Goal: Task Accomplishment & Management: Use online tool/utility

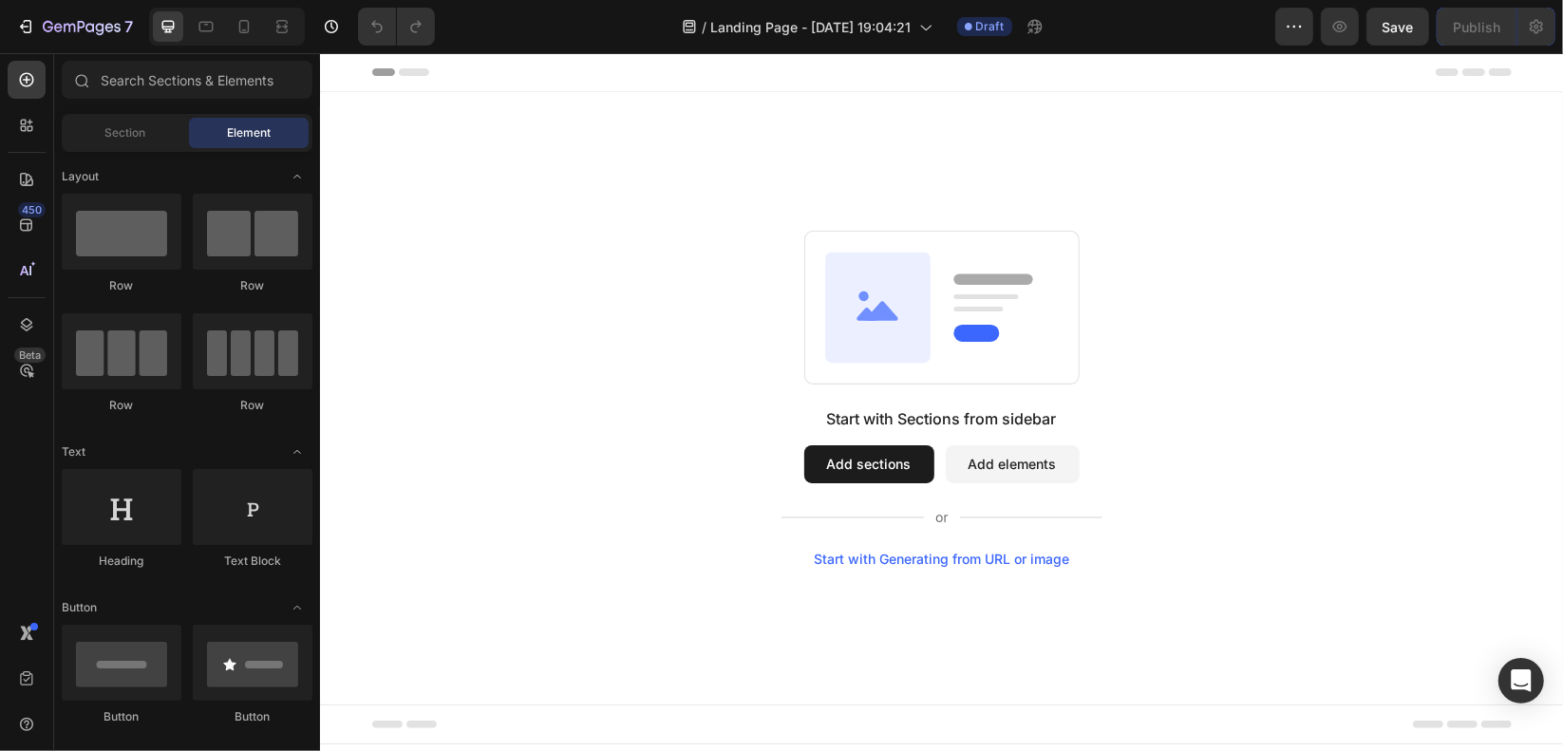
click at [854, 450] on button "Add sections" at bounding box center [868, 463] width 130 height 38
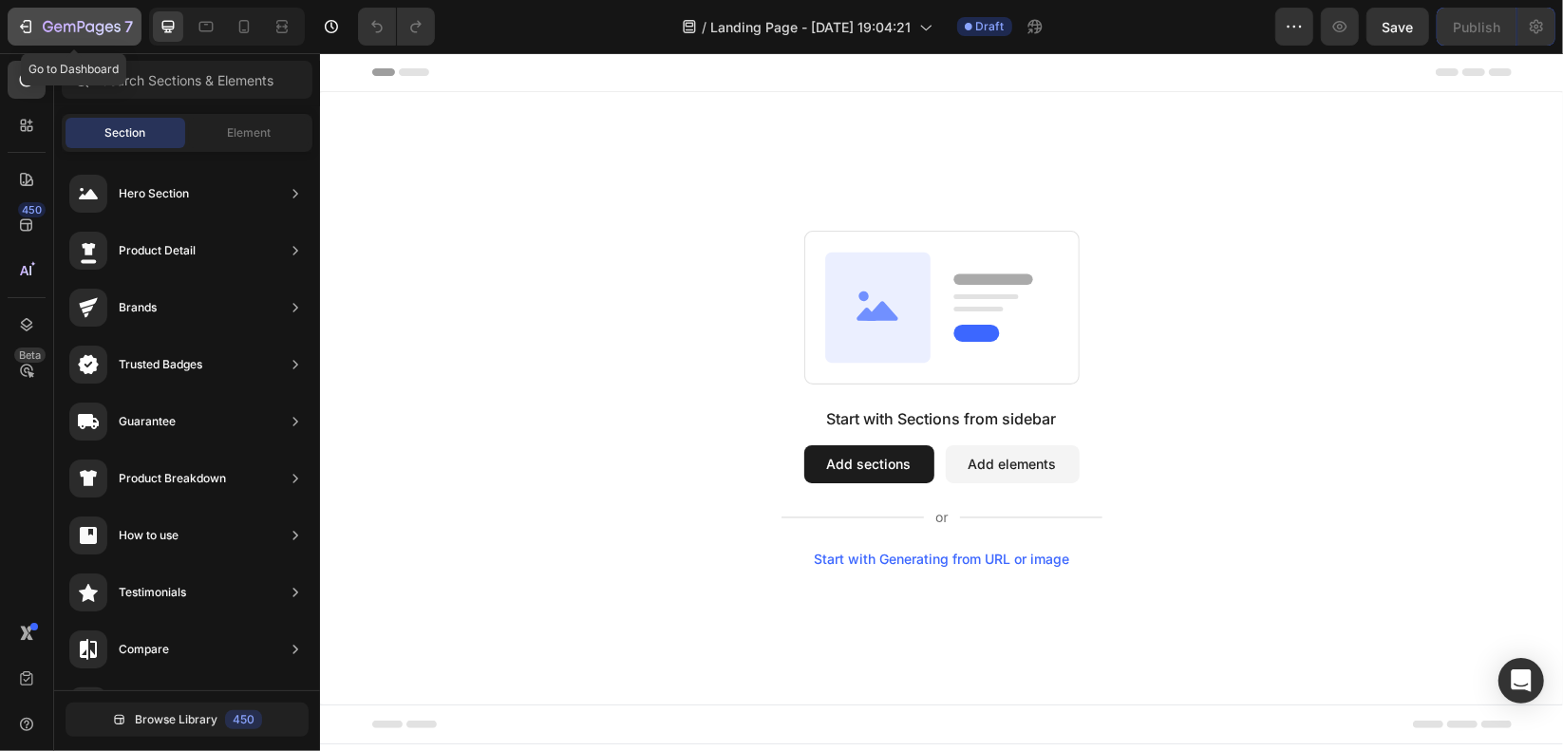
click at [40, 21] on div "7" at bounding box center [74, 26] width 117 height 23
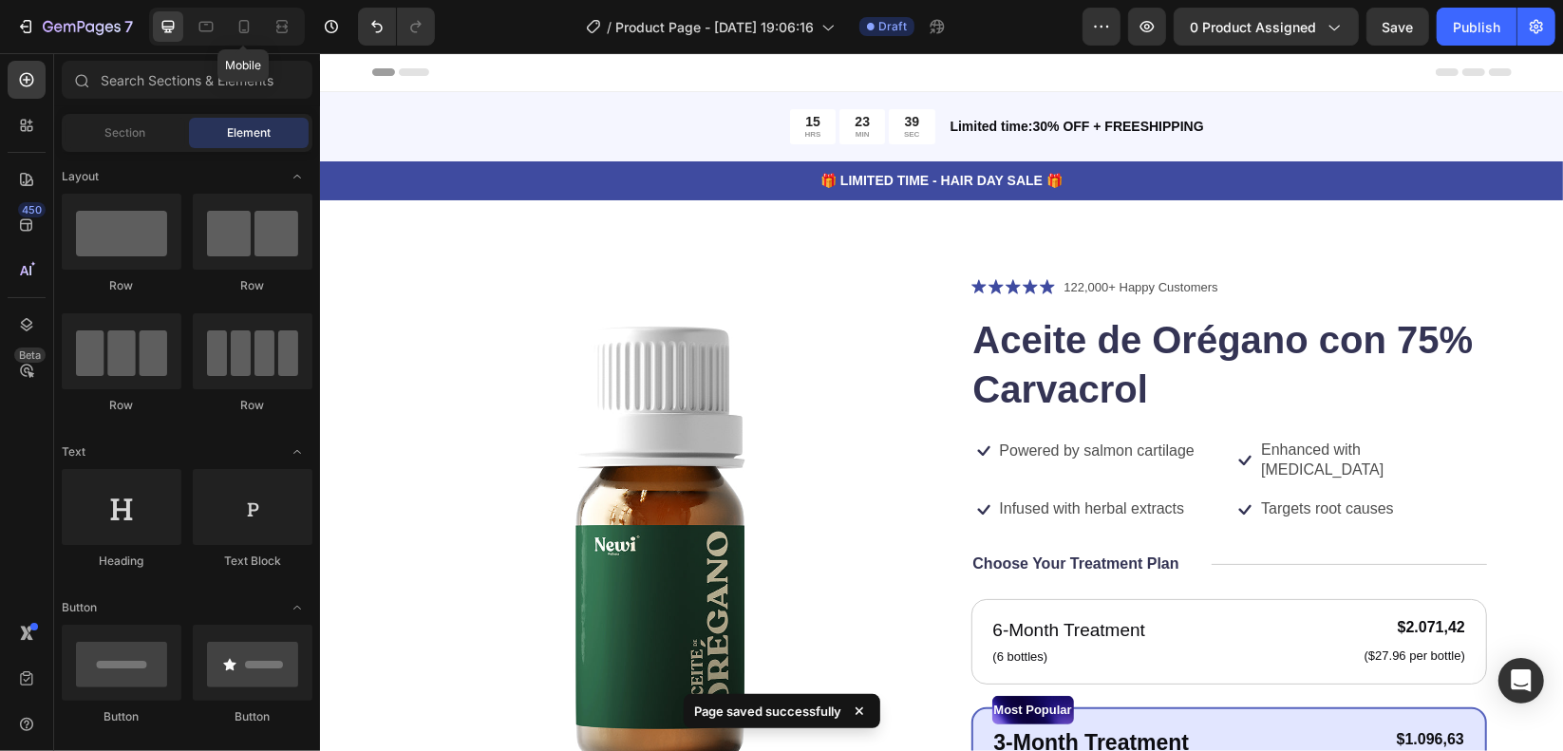
drag, startPoint x: 246, startPoint y: 28, endPoint x: 388, endPoint y: 218, distance: 238.1
click at [246, 28] on icon at bounding box center [244, 26] width 19 height 19
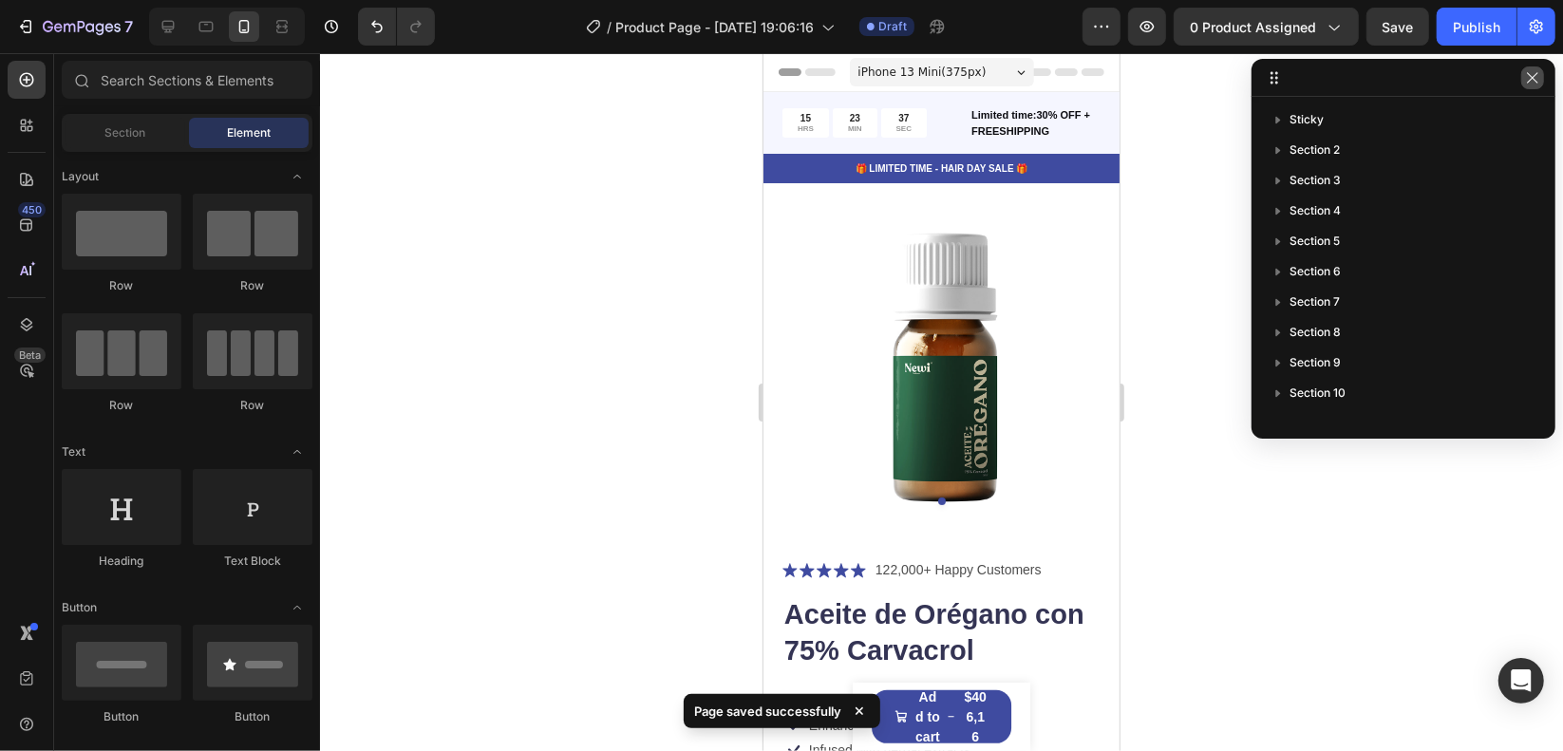
click at [1532, 85] on button "button" at bounding box center [1532, 77] width 23 height 23
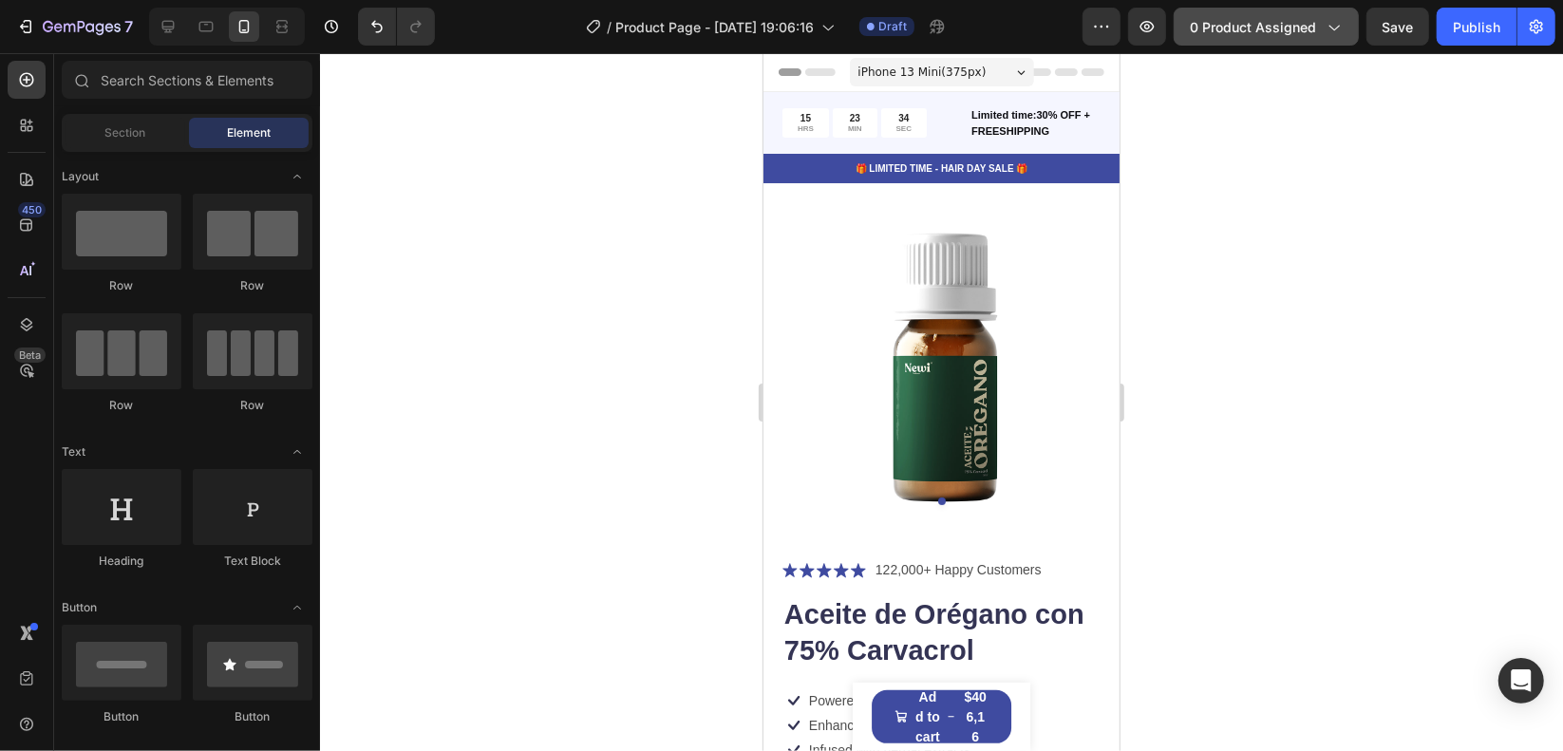
click at [1247, 32] on span "0 product assigned" at bounding box center [1253, 27] width 126 height 20
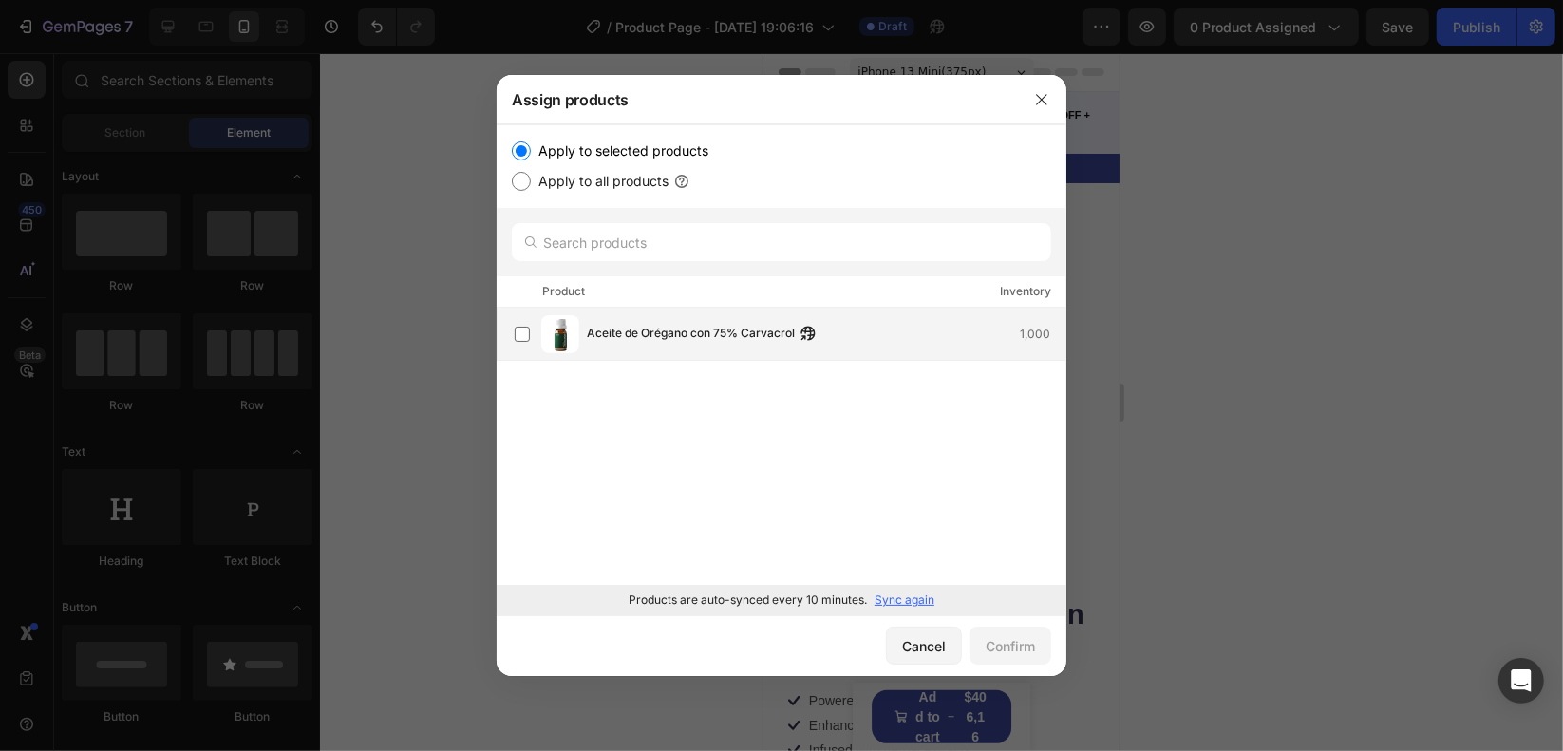
click at [725, 325] on span "Aceite de Orégano con 75% Carvacrol" at bounding box center [691, 334] width 208 height 21
click at [999, 635] on button "Confirm" at bounding box center [1010, 646] width 82 height 38
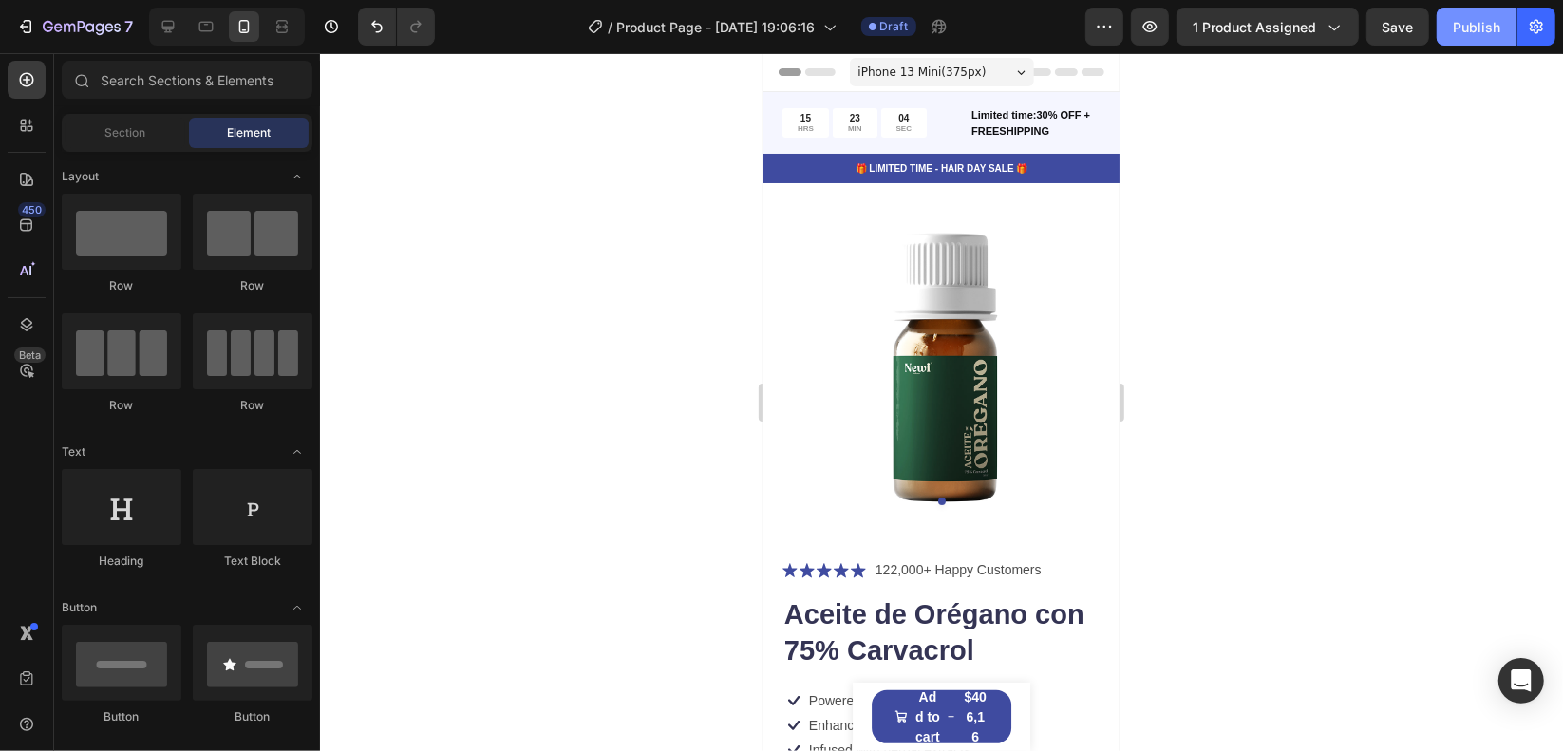
click at [1500, 28] on div "Publish" at bounding box center [1476, 27] width 47 height 20
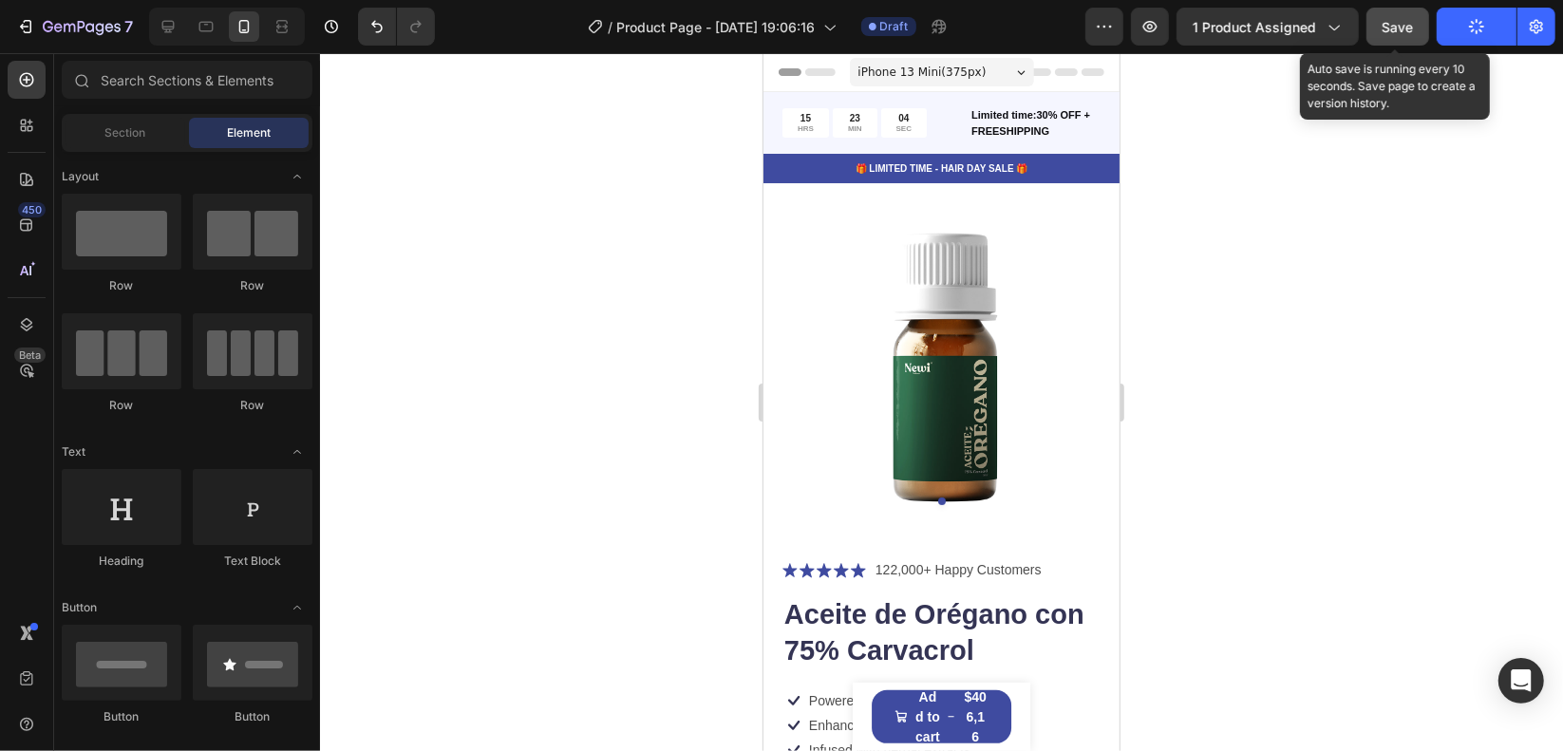
click at [1409, 37] on button "Save" at bounding box center [1397, 27] width 63 height 38
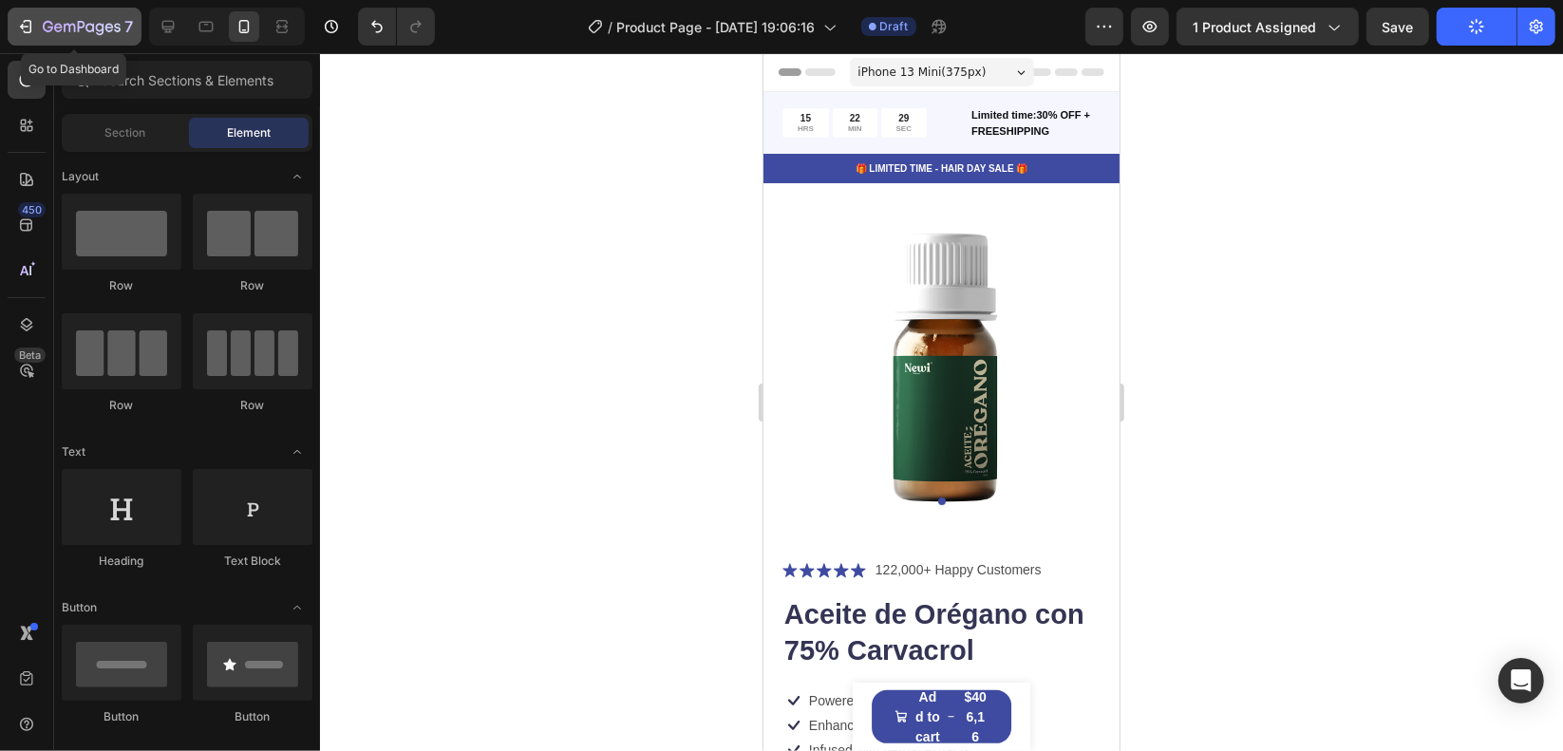
click at [58, 12] on button "7" at bounding box center [75, 27] width 134 height 38
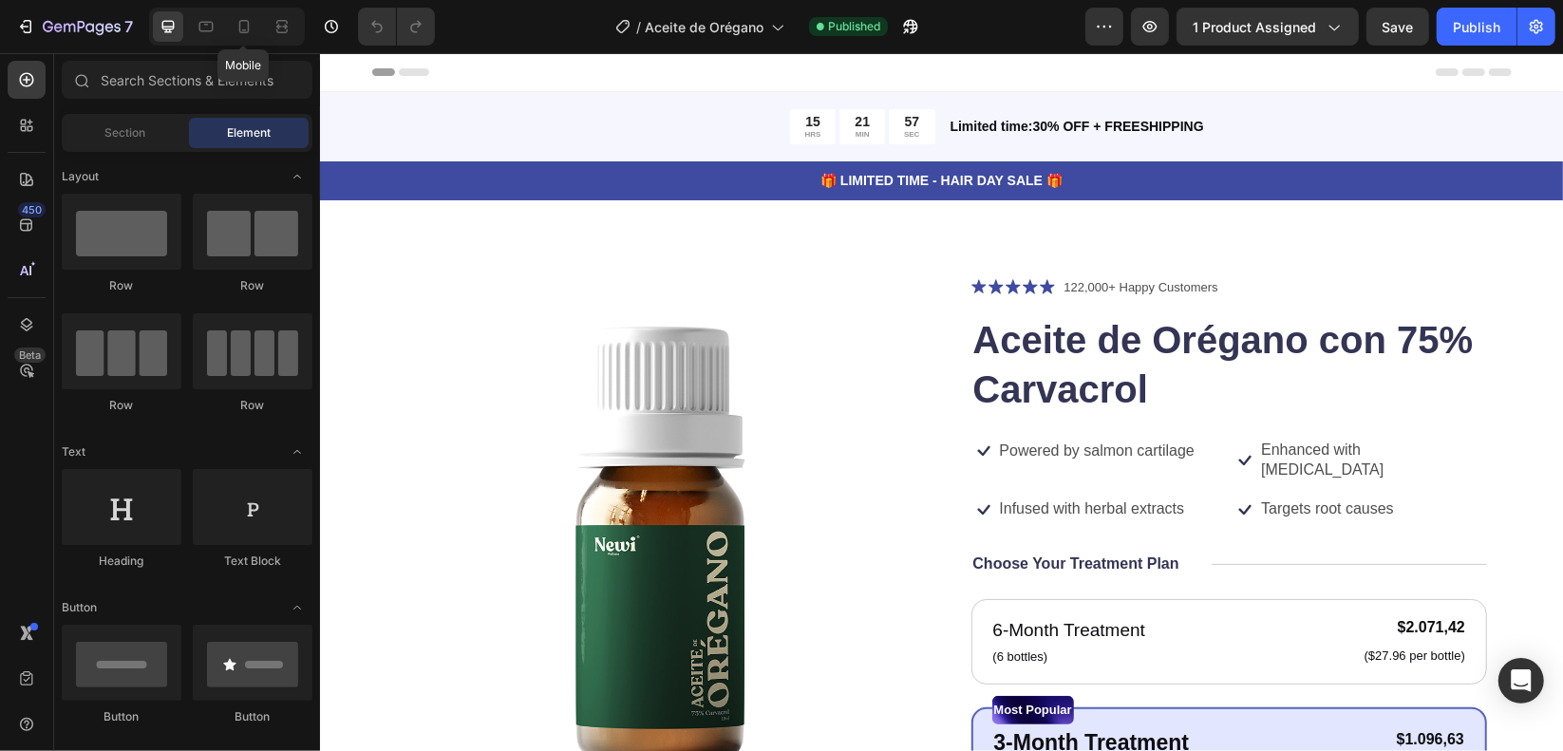
drag, startPoint x: 240, startPoint y: 34, endPoint x: 382, endPoint y: 244, distance: 253.1
click at [240, 33] on icon at bounding box center [244, 26] width 19 height 19
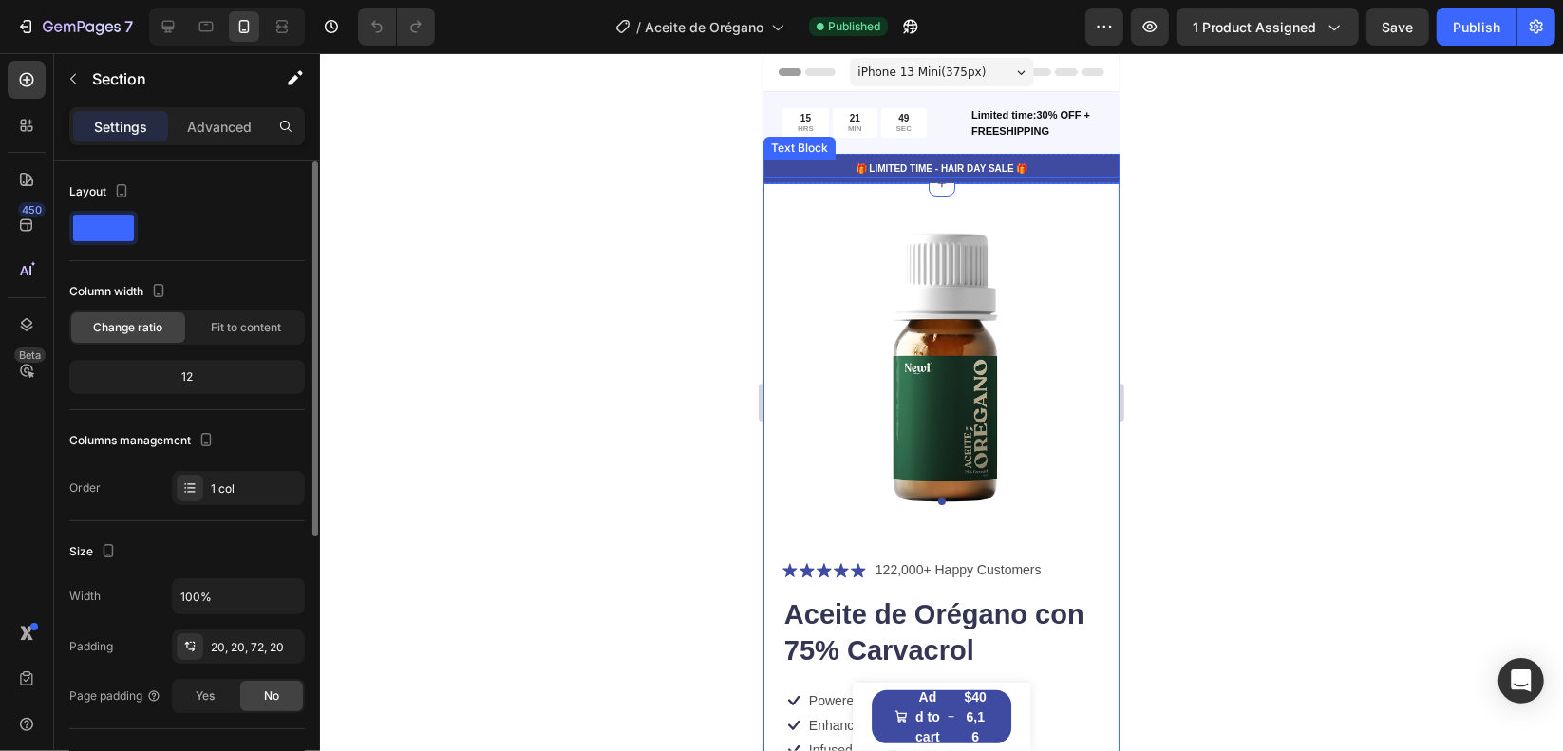
click at [122, 236] on span at bounding box center [103, 228] width 61 height 27
drag, startPoint x: 203, startPoint y: 249, endPoint x: 136, endPoint y: 219, distance: 73.6
click at [202, 249] on div "Layout" at bounding box center [186, 219] width 235 height 85
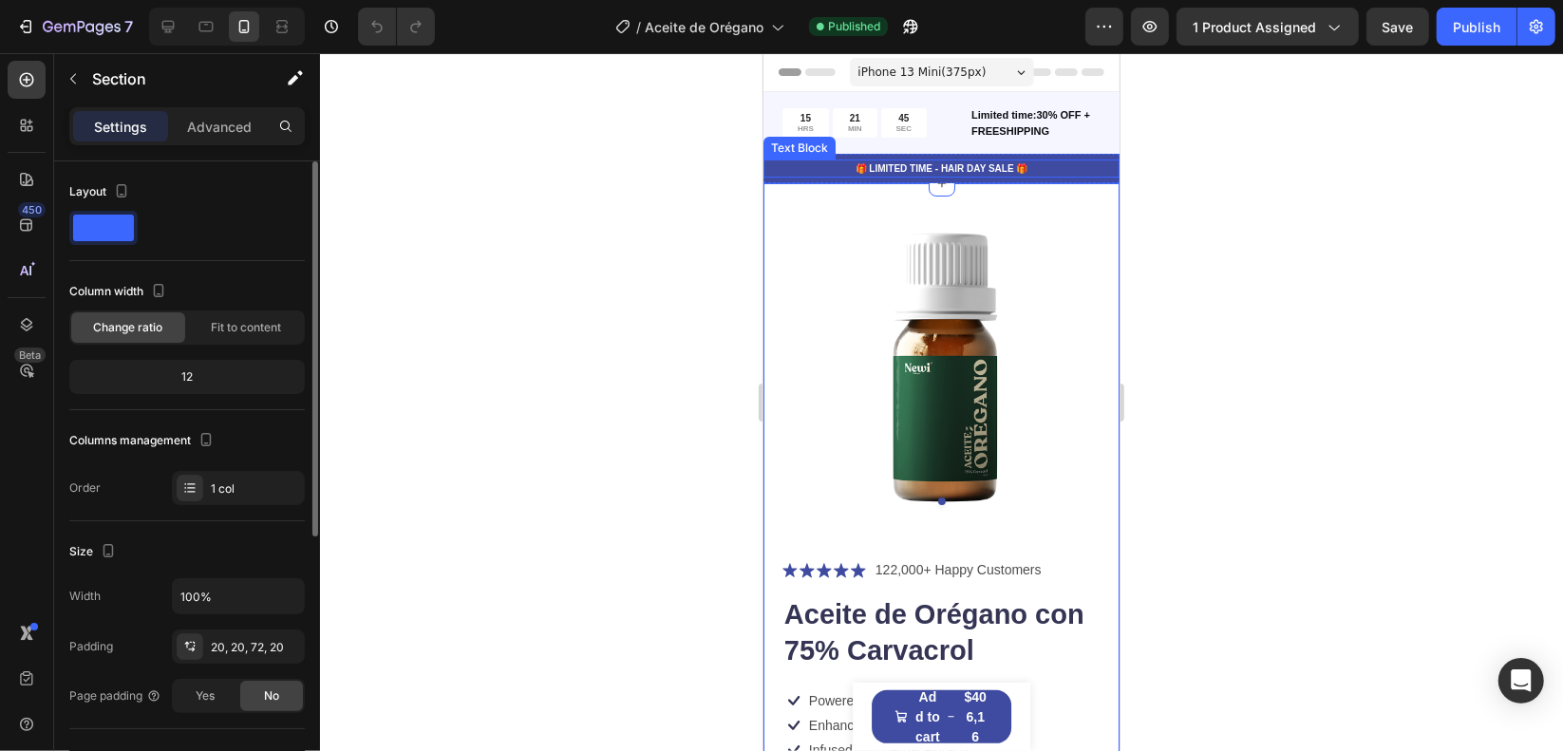
click at [128, 216] on span at bounding box center [103, 228] width 61 height 27
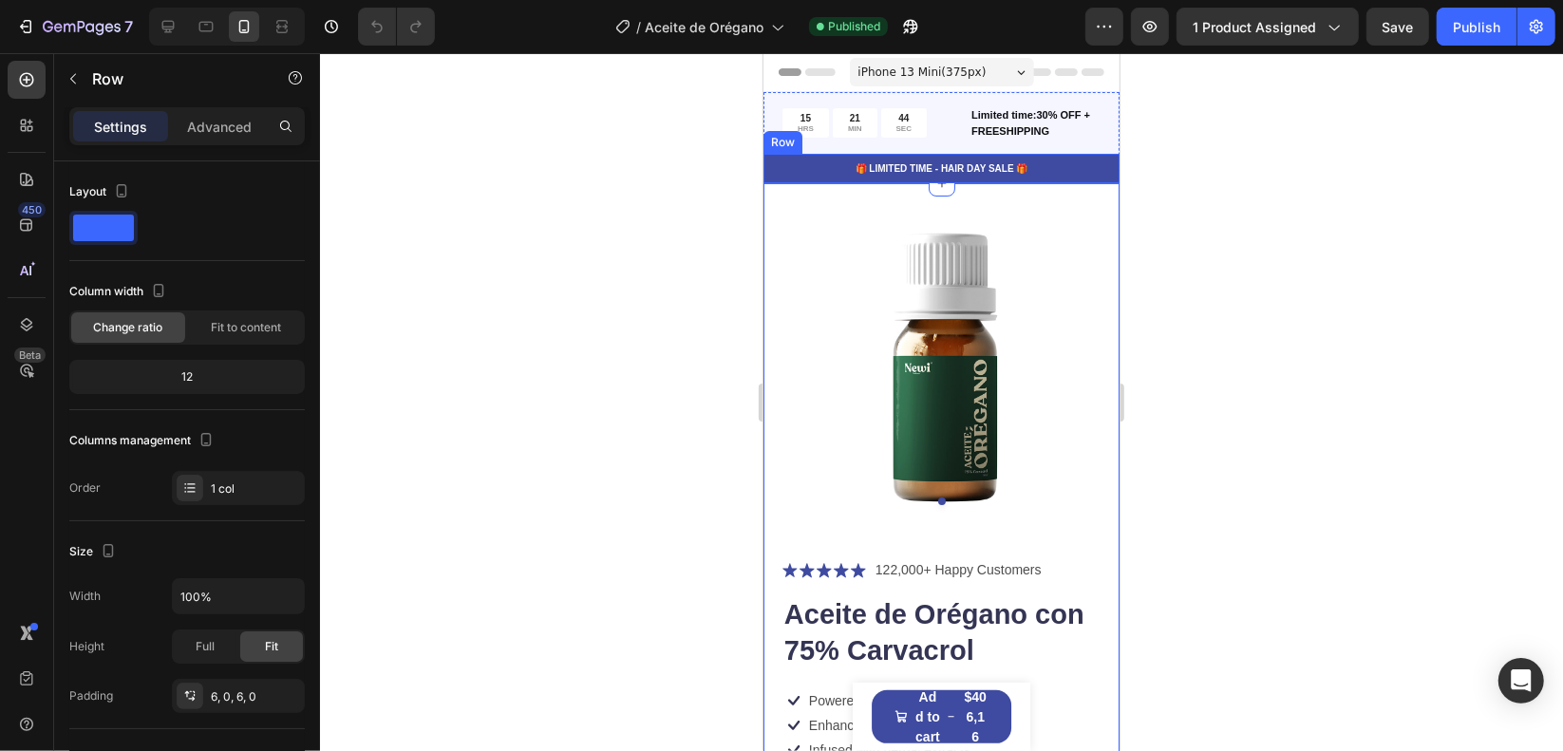
click at [819, 177] on div "🎁 LIMITED TIME - HAIR DAY SALE 🎁 Text Block Row" at bounding box center [940, 167] width 356 height 29
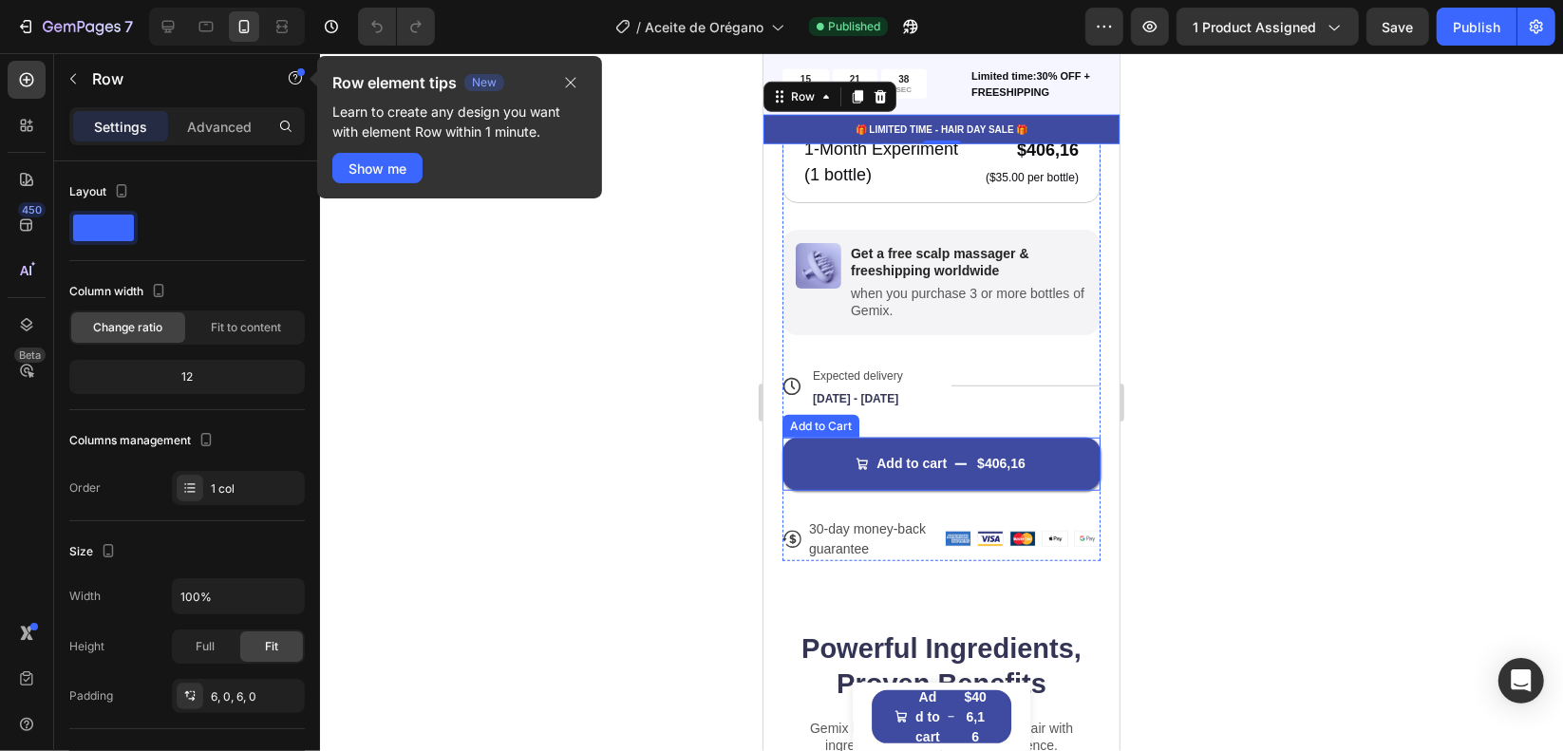
scroll to position [950, 0]
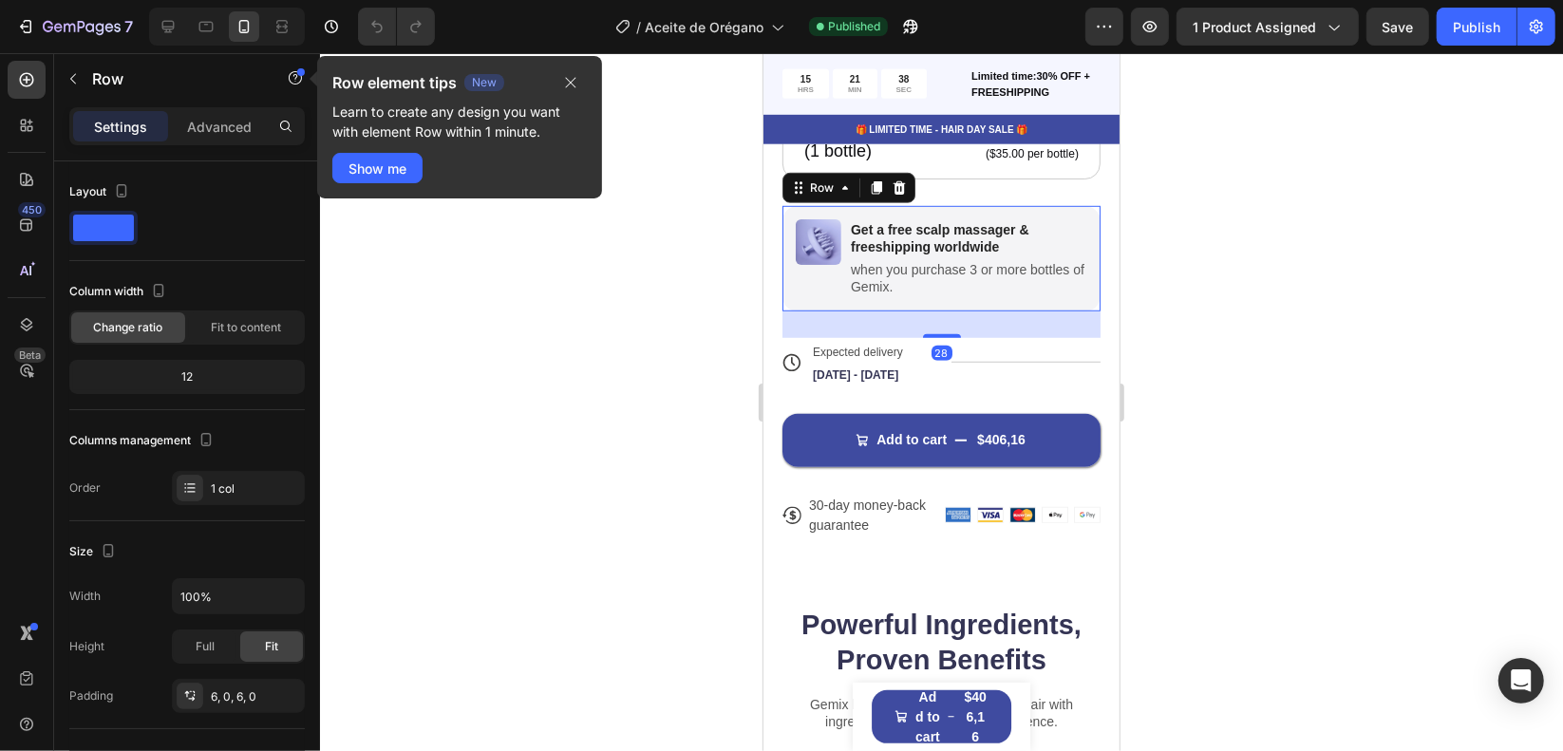
click at [962, 302] on div "Image Get a free scalp massager & freeshipping worldwide Text Block when you pu…" at bounding box center [940, 257] width 318 height 105
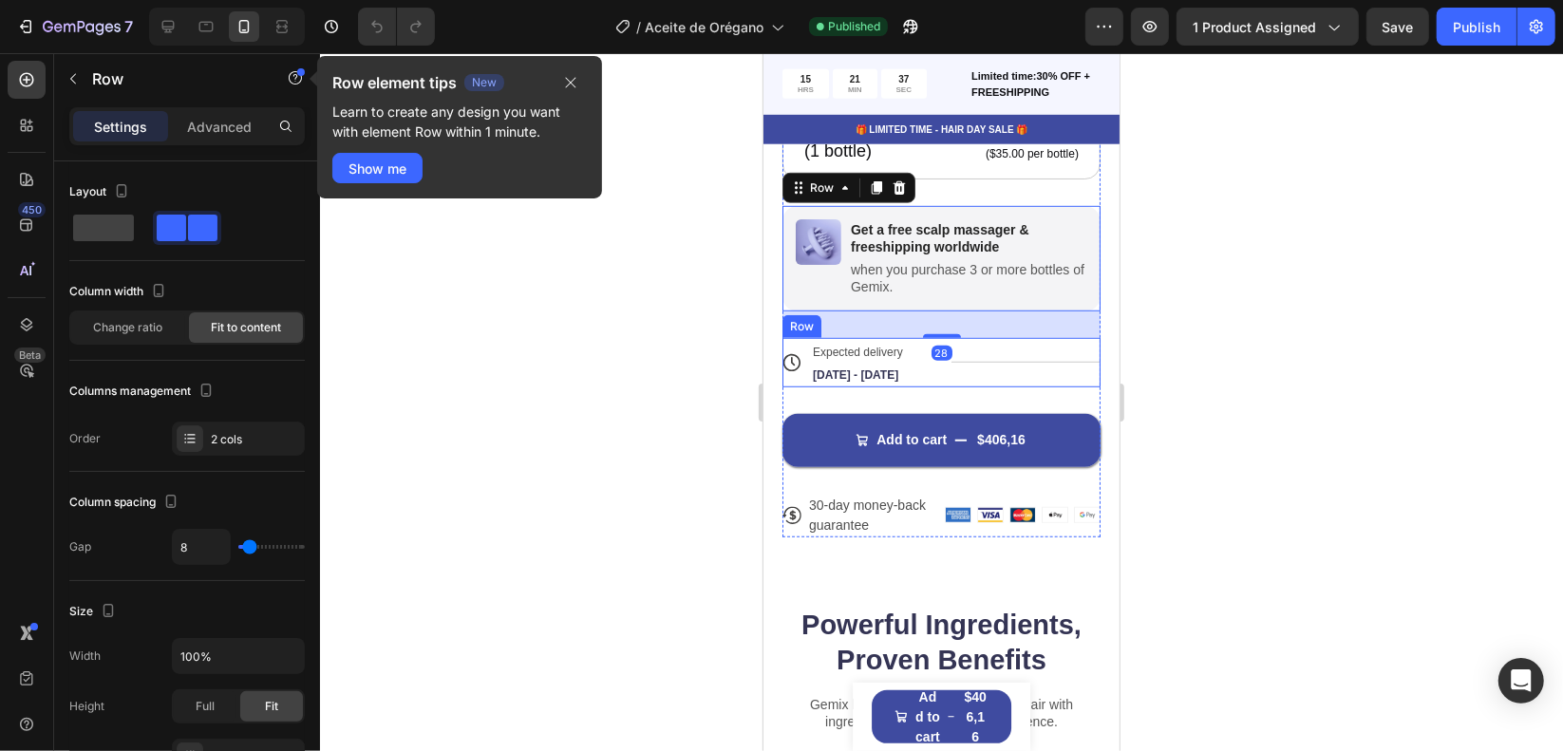
click at [1057, 404] on div "Add to cart $406,16 Add to Cart" at bounding box center [940, 426] width 318 height 80
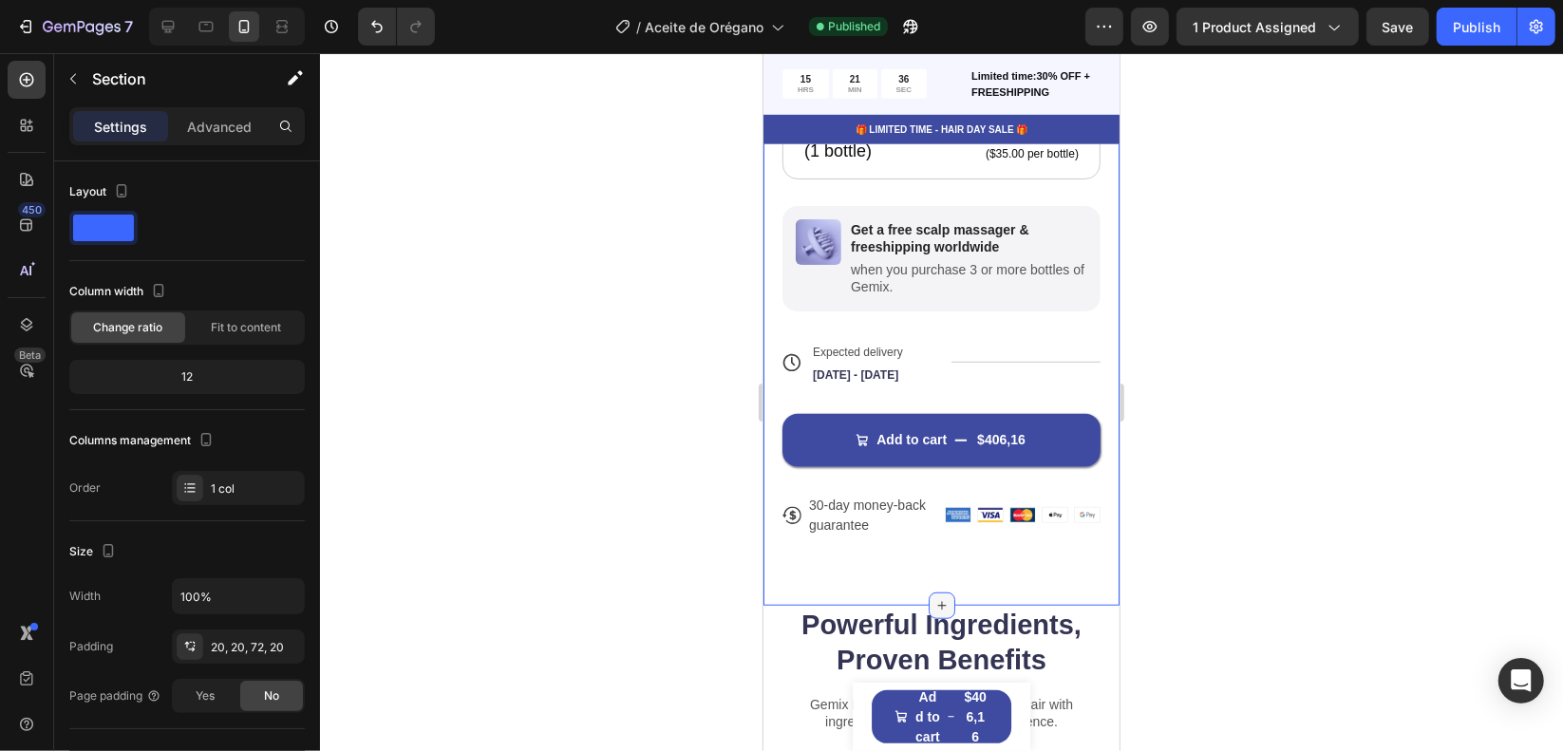
click at [933, 612] on icon at bounding box center [940, 604] width 15 height 15
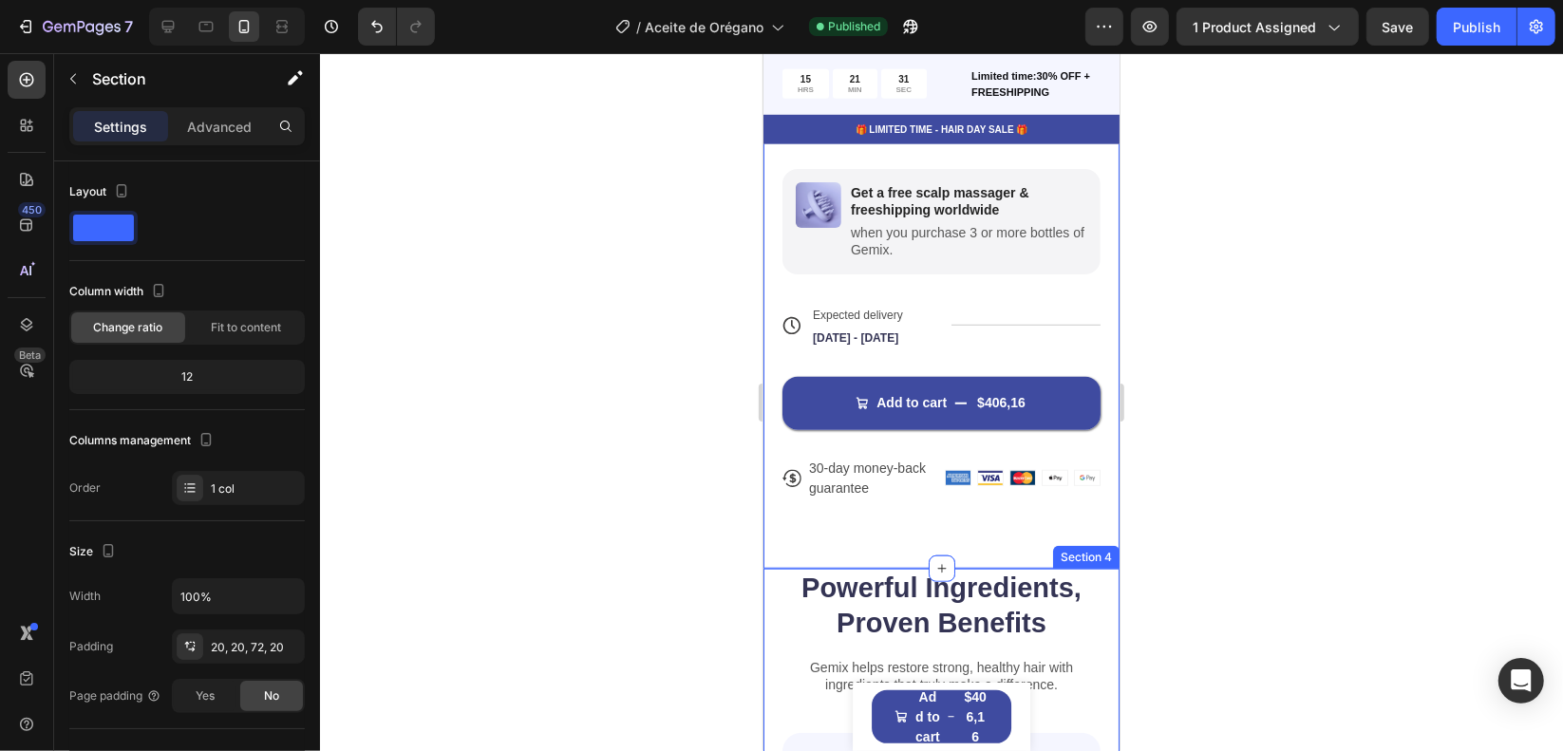
scroll to position [1139, 0]
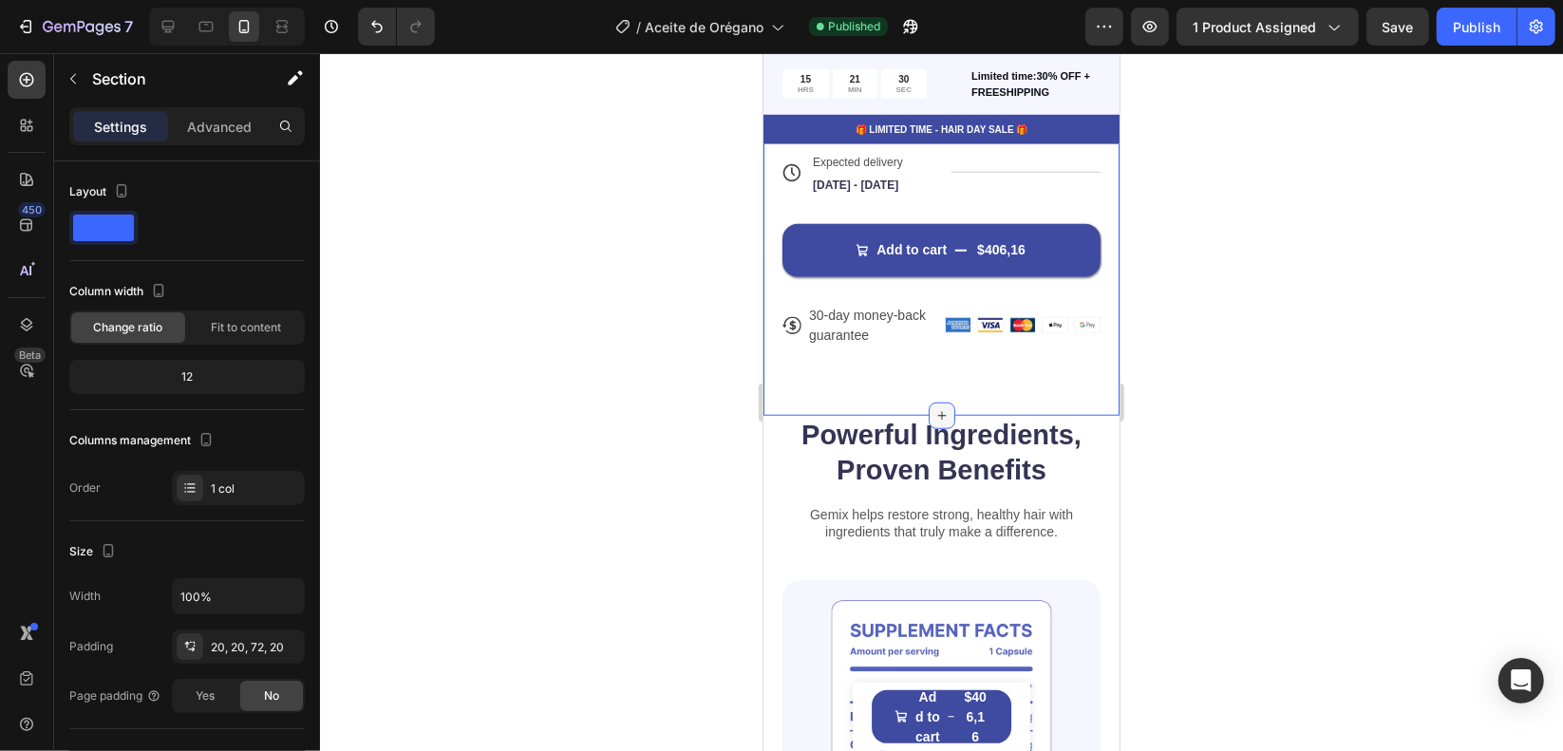
click at [933, 416] on icon at bounding box center [940, 414] width 15 height 15
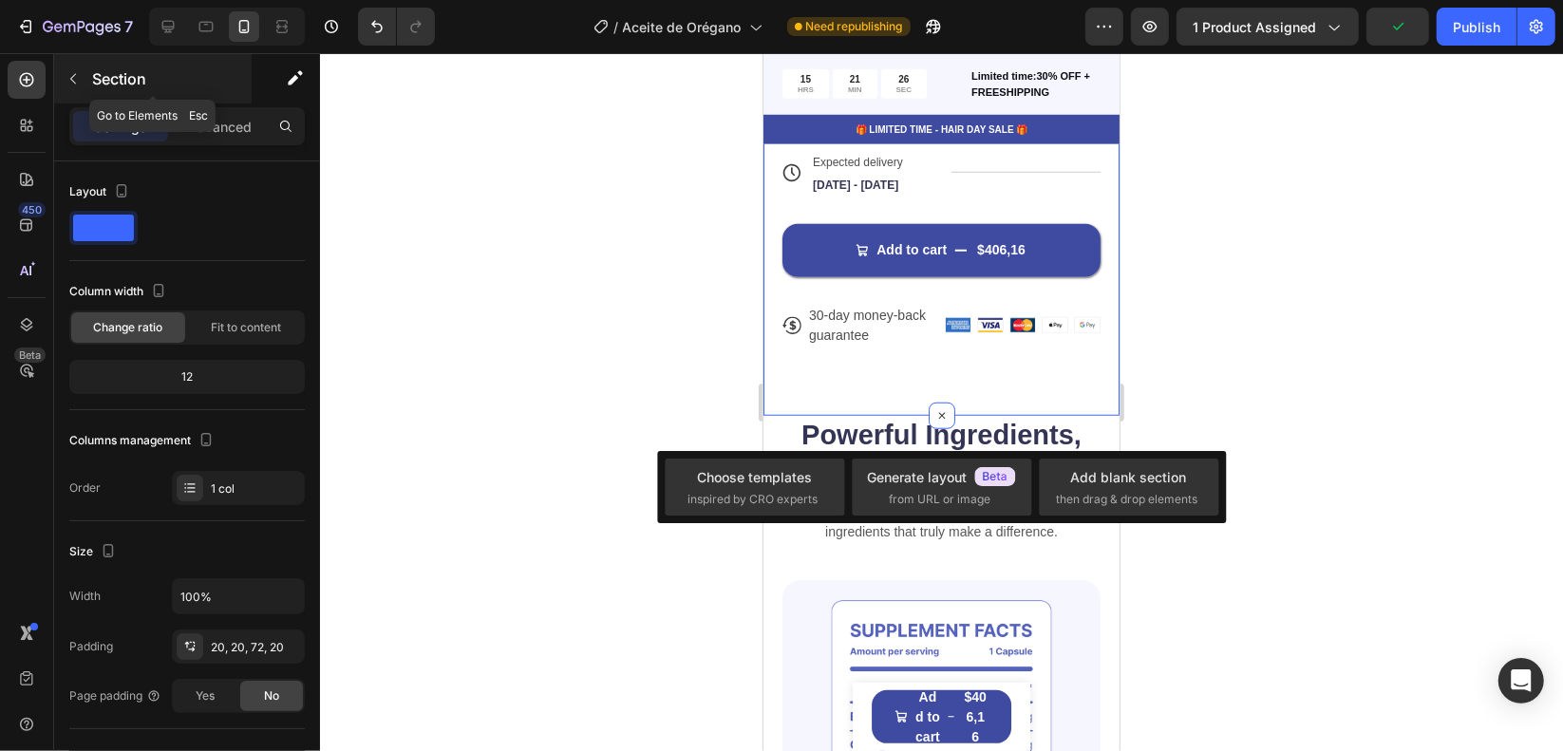
click at [80, 73] on icon "button" at bounding box center [73, 78] width 15 height 15
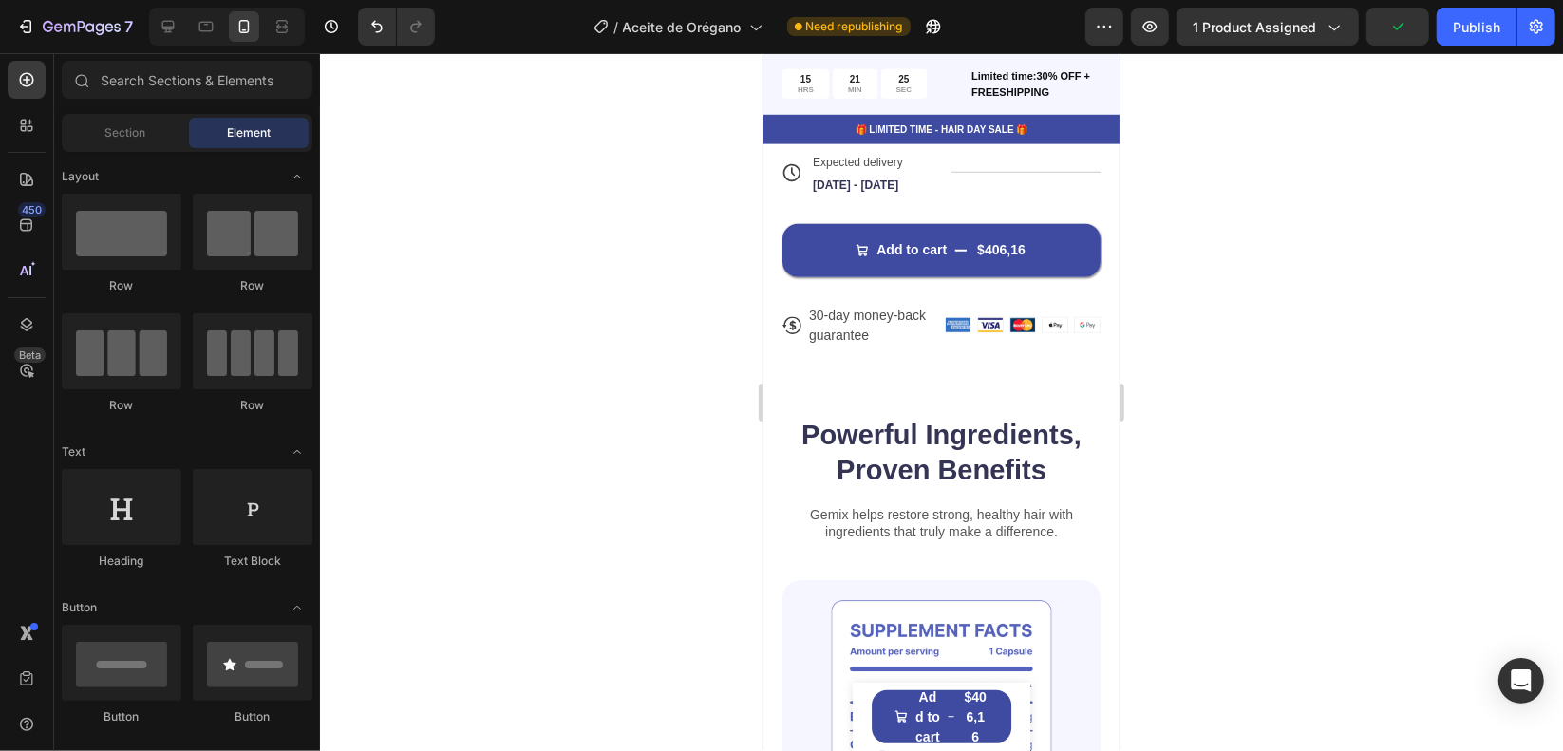
click at [108, 244] on div at bounding box center [122, 232] width 120 height 76
drag, startPoint x: 1051, startPoint y: 285, endPoint x: 919, endPoint y: 293, distance: 132.3
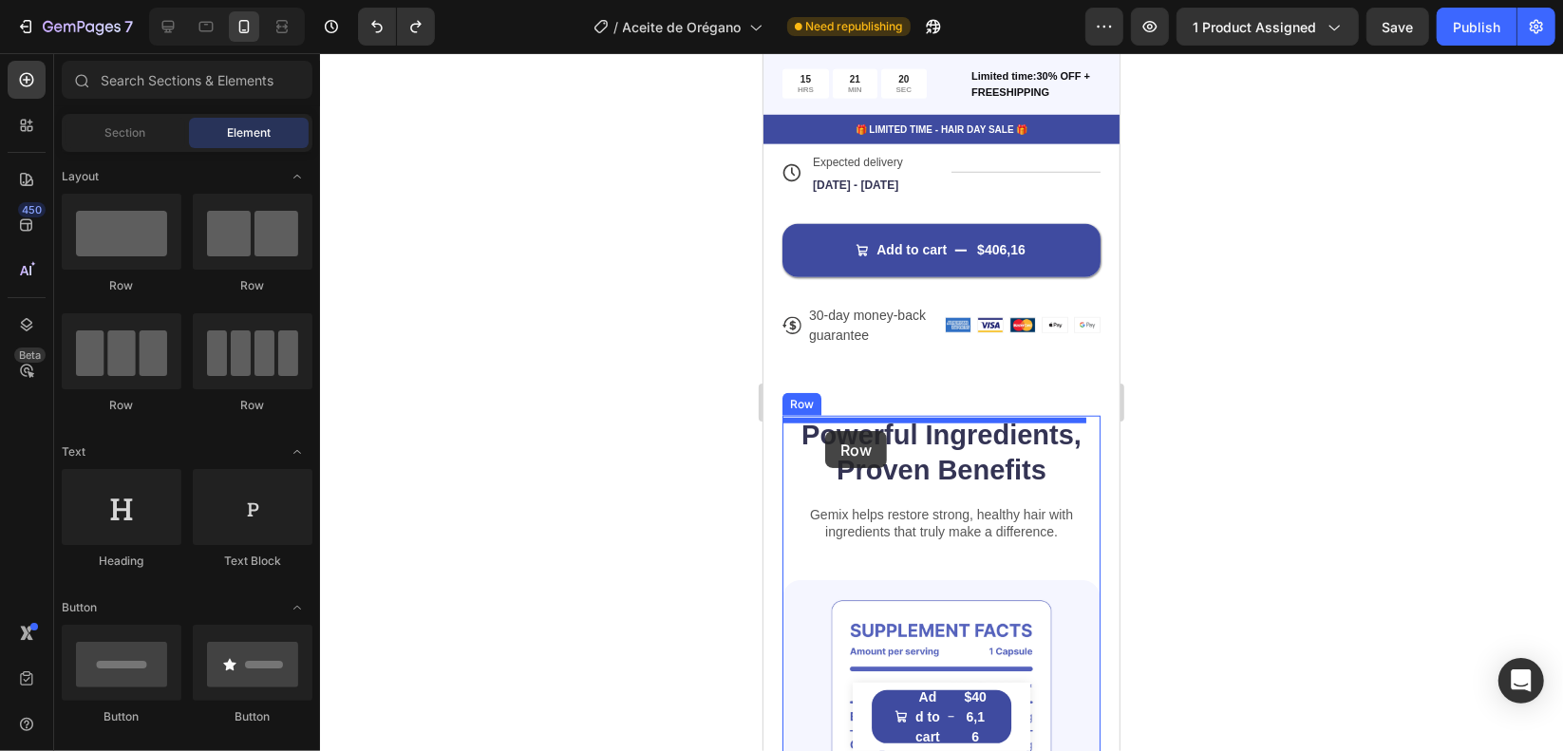
drag, startPoint x: 871, startPoint y: 270, endPoint x: 824, endPoint y: 430, distance: 167.1
drag, startPoint x: 877, startPoint y: 282, endPoint x: 1102, endPoint y: 417, distance: 262.3
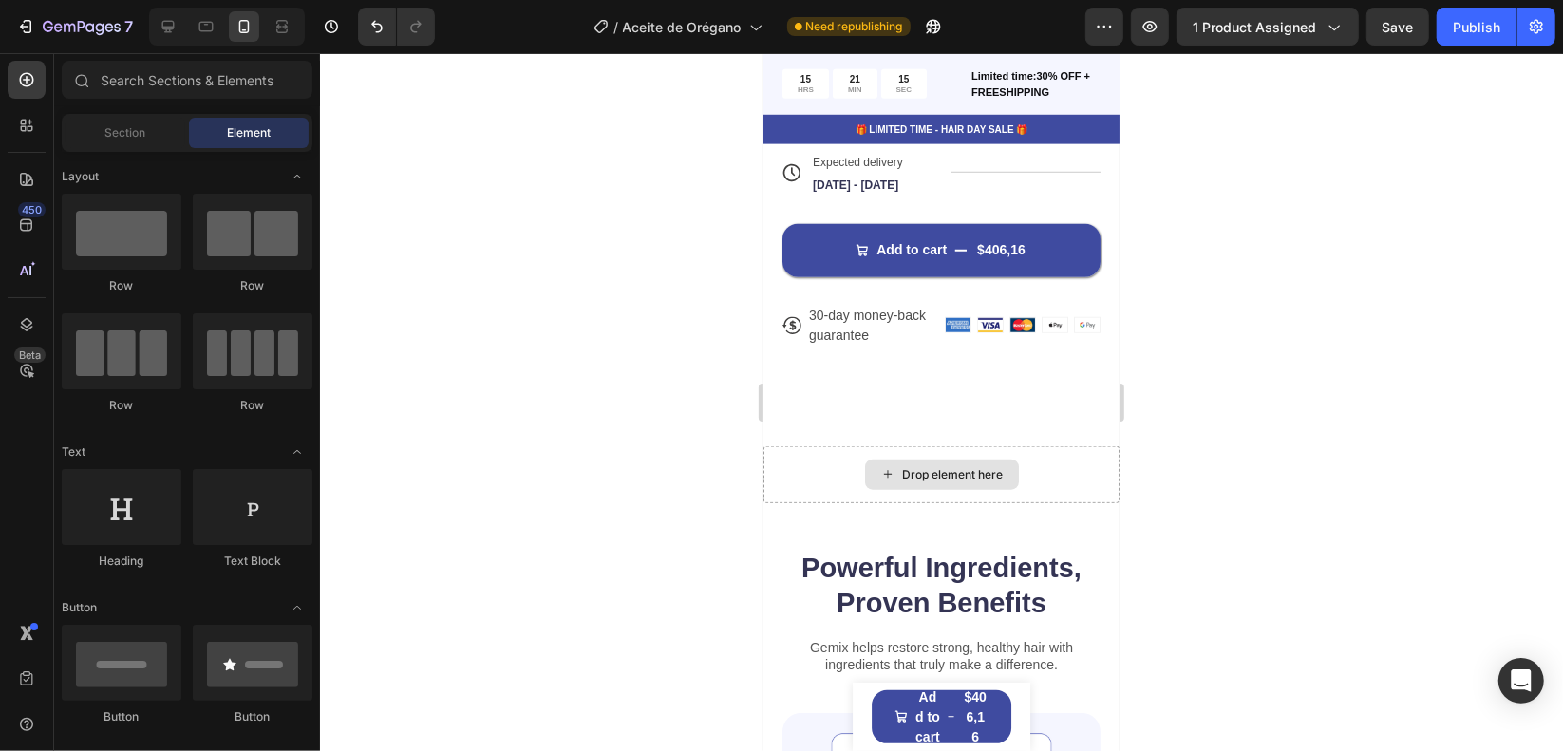
click at [949, 489] on div "Drop element here" at bounding box center [941, 474] width 154 height 30
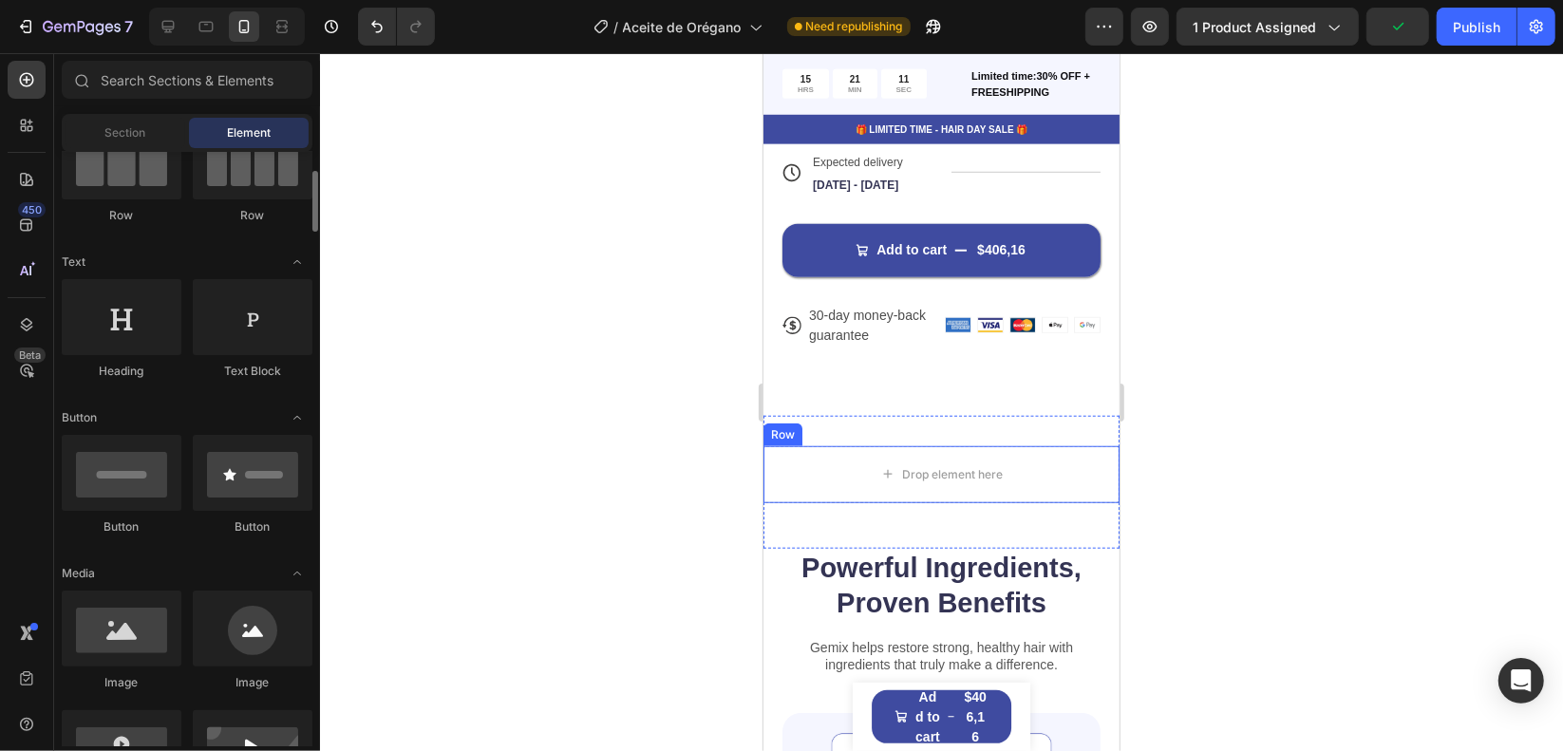
scroll to position [285, 0]
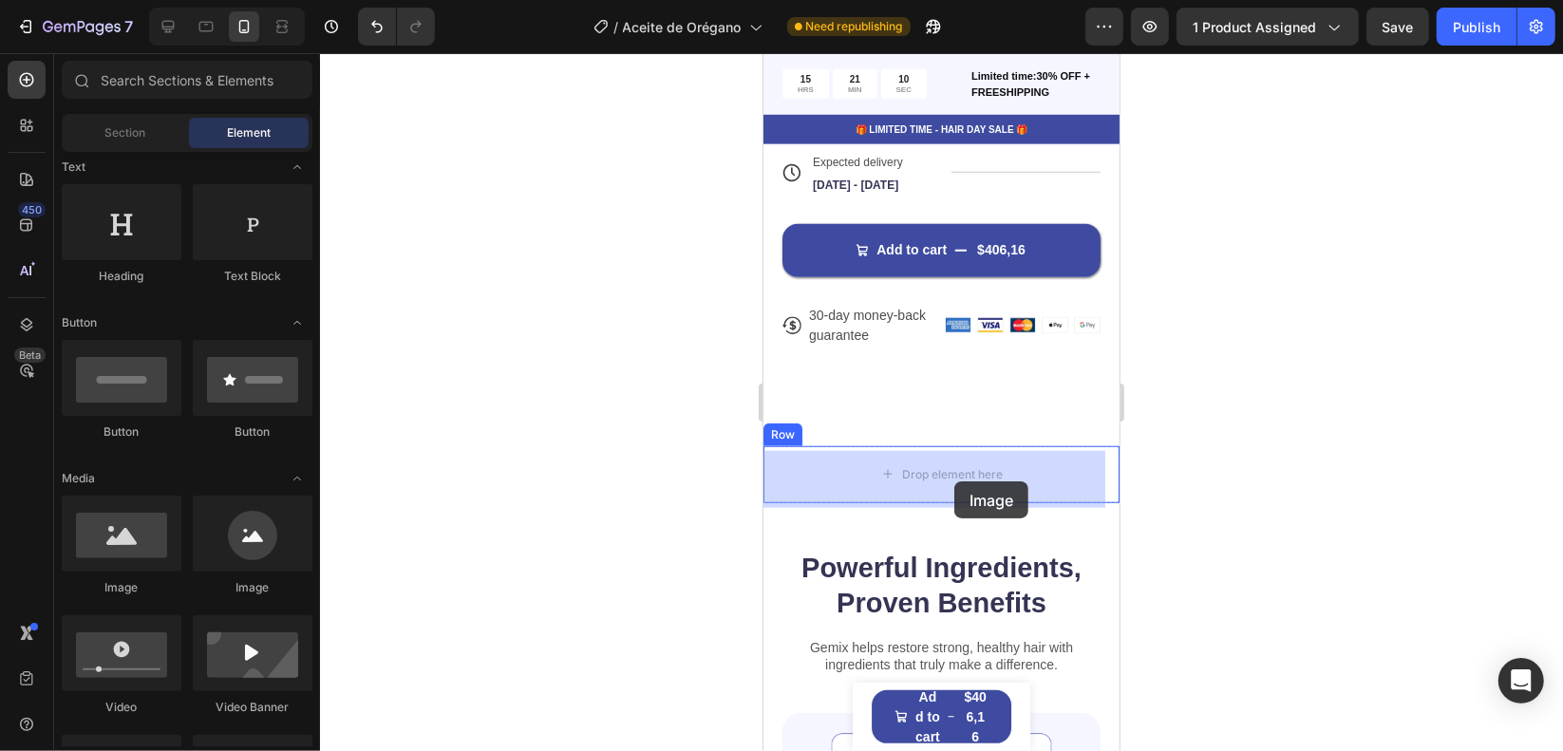
drag, startPoint x: 879, startPoint y: 610, endPoint x: 953, endPoint y: 480, distance: 148.9
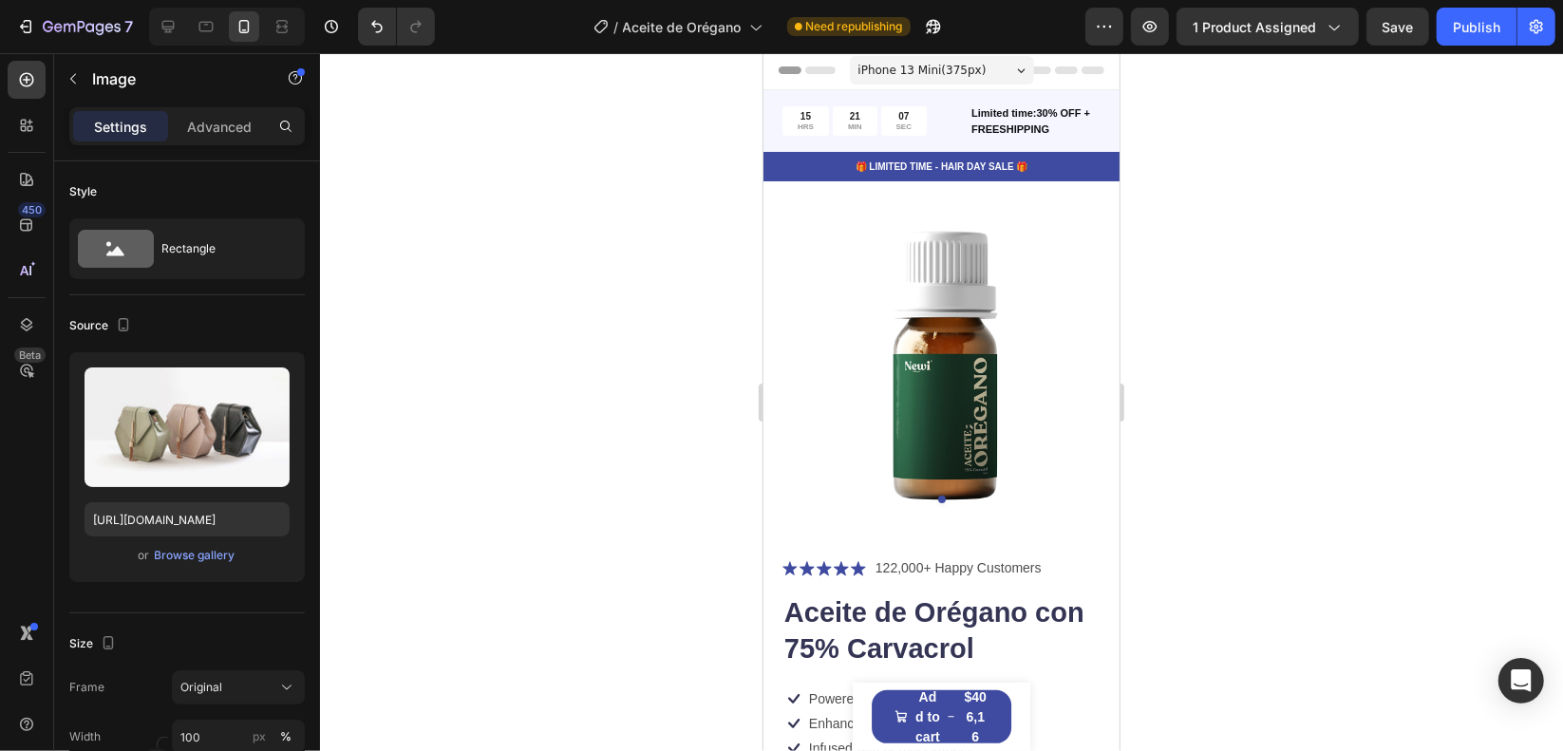
scroll to position [0, 0]
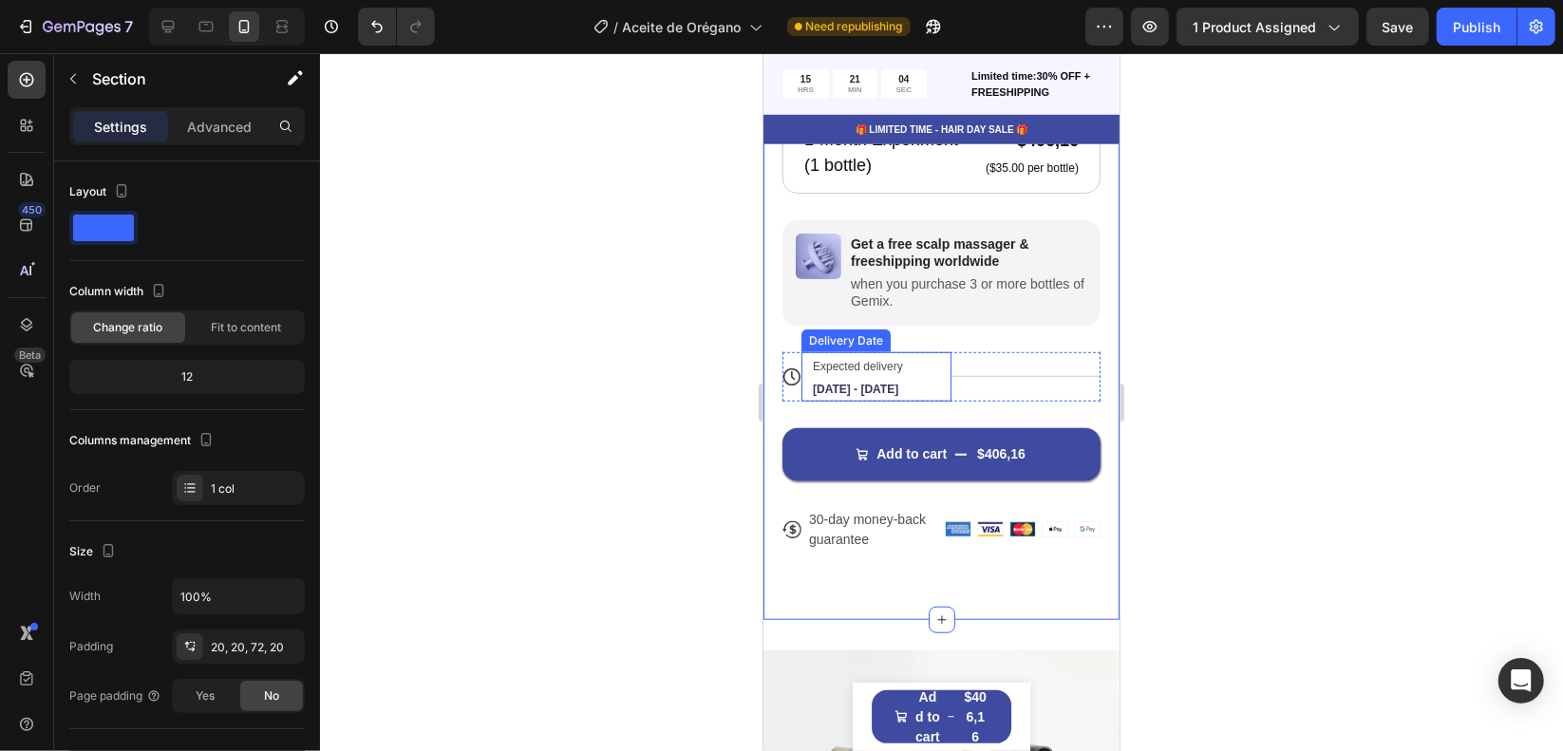
scroll to position [950, 0]
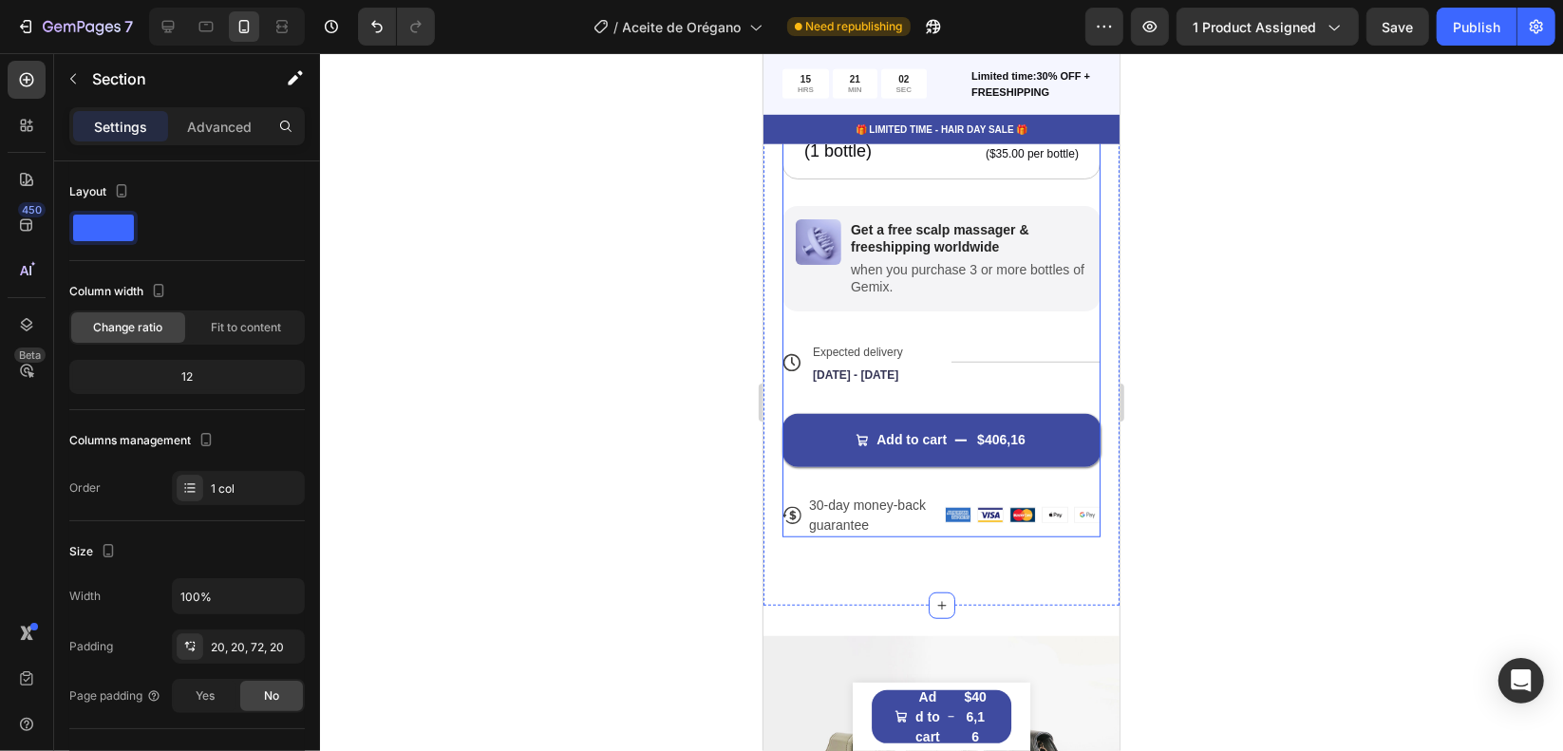
click at [955, 413] on div "Add to cart $406,16 Add to Cart" at bounding box center [940, 426] width 318 height 80
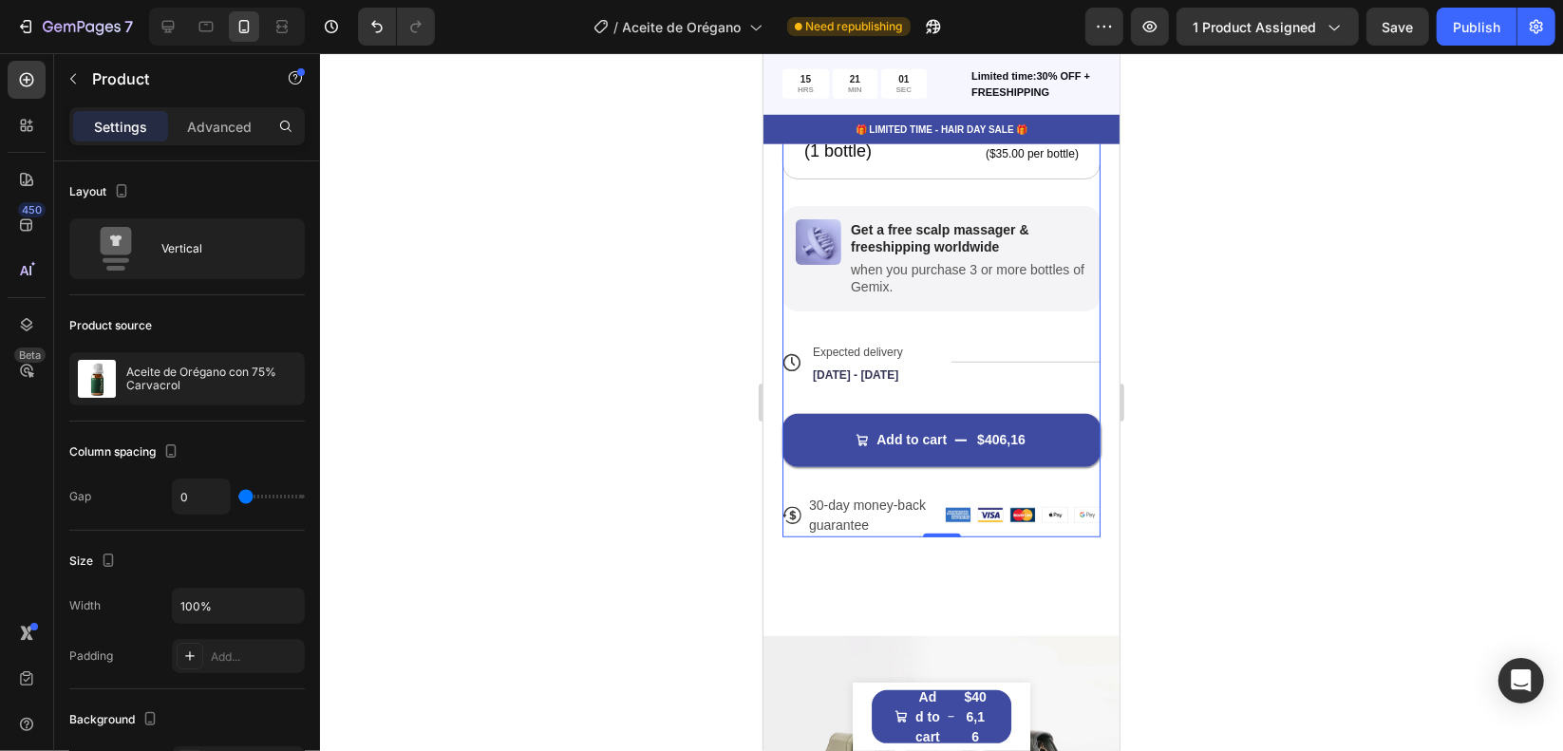
click at [1079, 496] on div "Icon Icon Icon Icon Icon Icon List 122,000+ Happy Customers Text Block Row Acei…" at bounding box center [940, 72] width 318 height 929
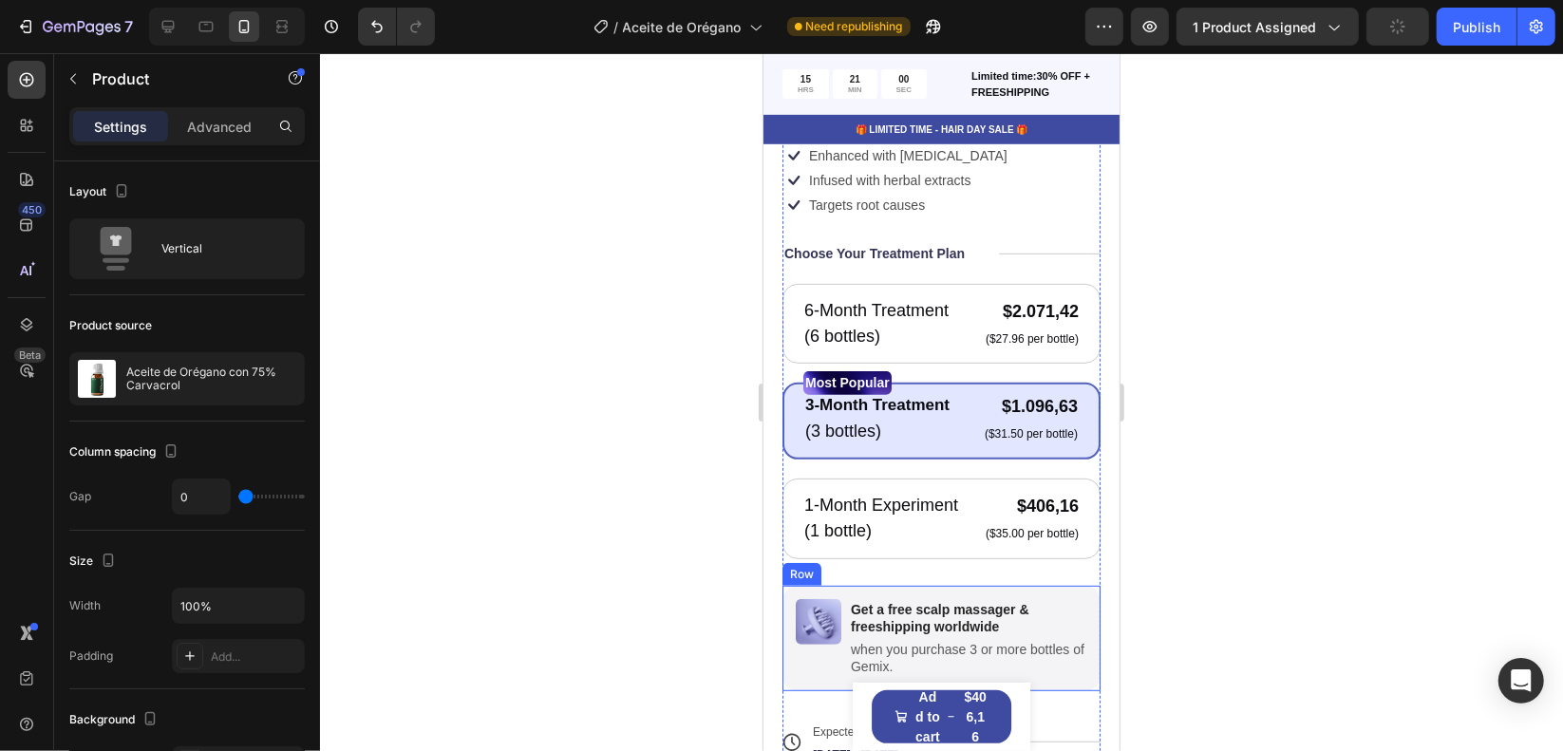
scroll to position [0, 0]
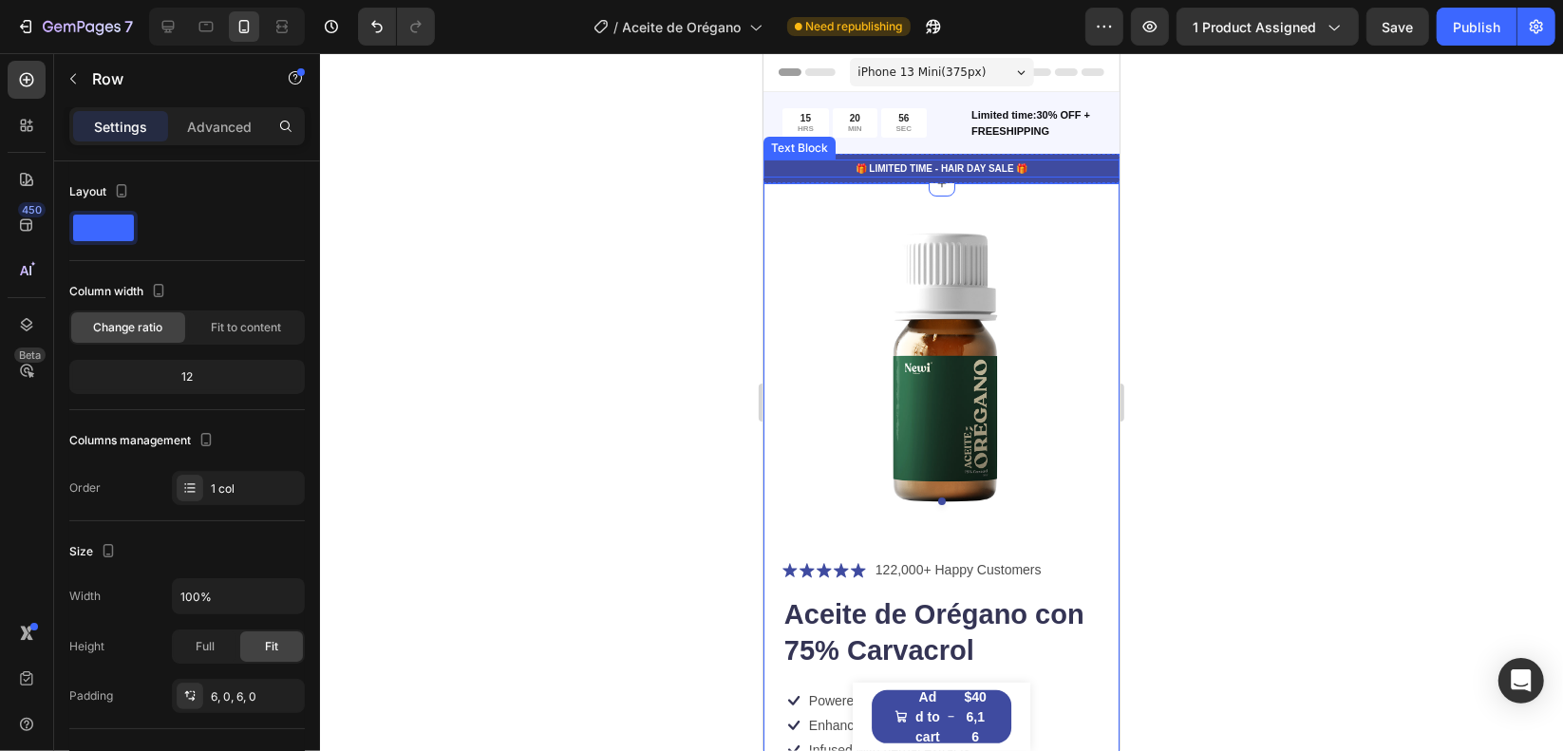
click at [1083, 156] on div "🎁 LIMITED TIME - HAIR DAY SALE 🎁 Text Block Row" at bounding box center [940, 167] width 356 height 29
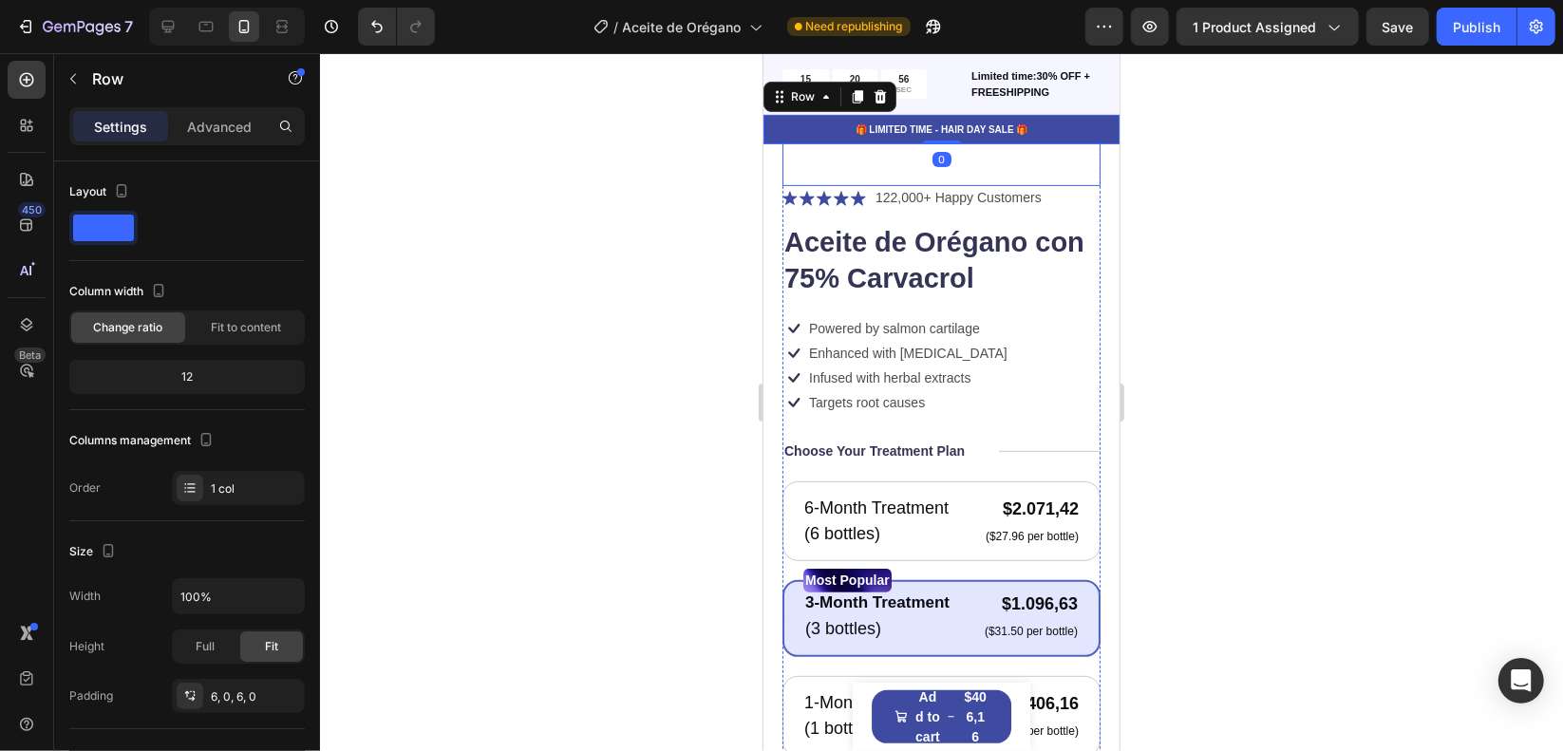
scroll to position [570, 0]
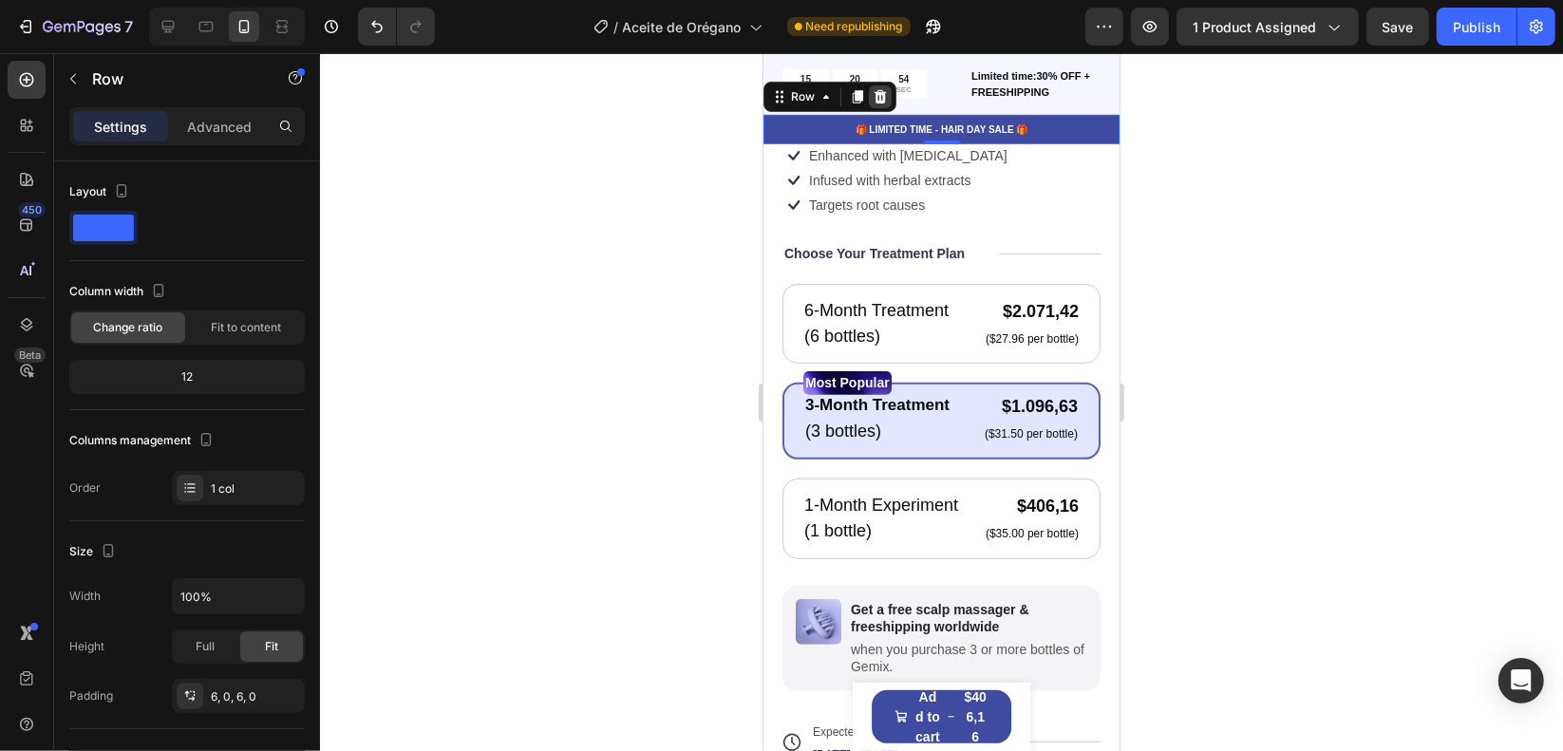
click at [876, 93] on icon at bounding box center [880, 95] width 12 height 13
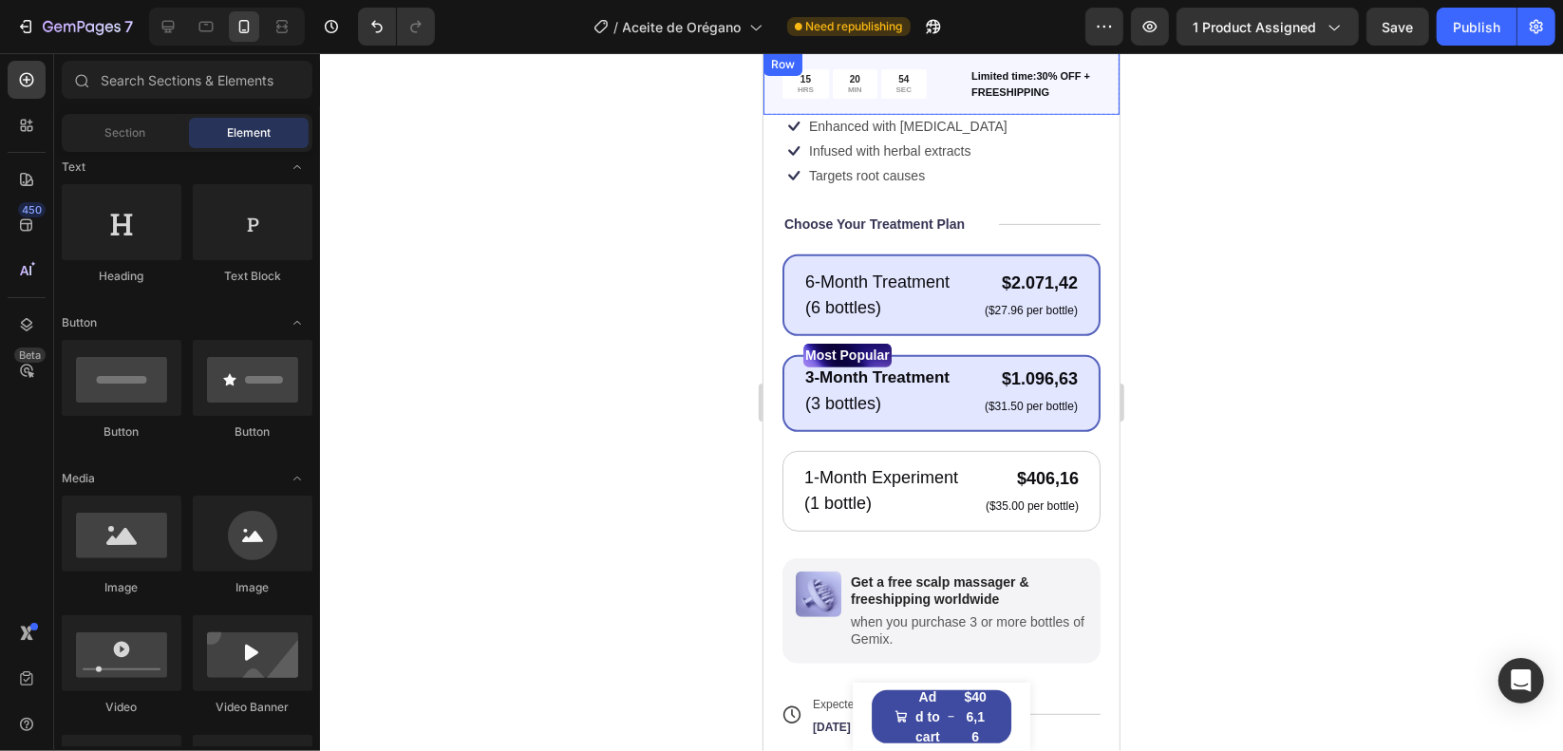
scroll to position [540, 0]
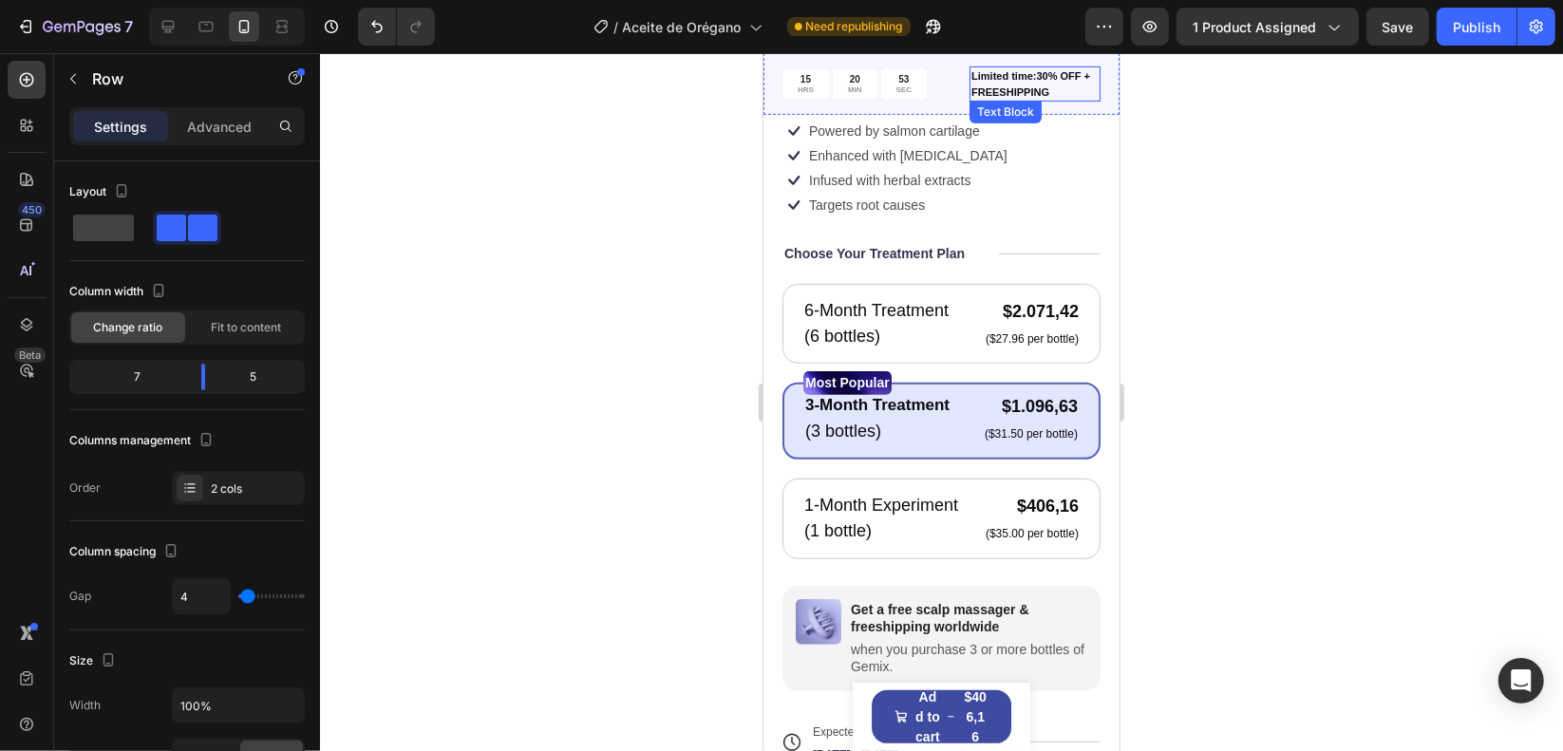
click at [954, 66] on div "15 HRS 20 MIN 53 SEC Countdown Timer" at bounding box center [872, 83] width 183 height 35
click at [873, 61] on div at bounding box center [879, 71] width 23 height 23
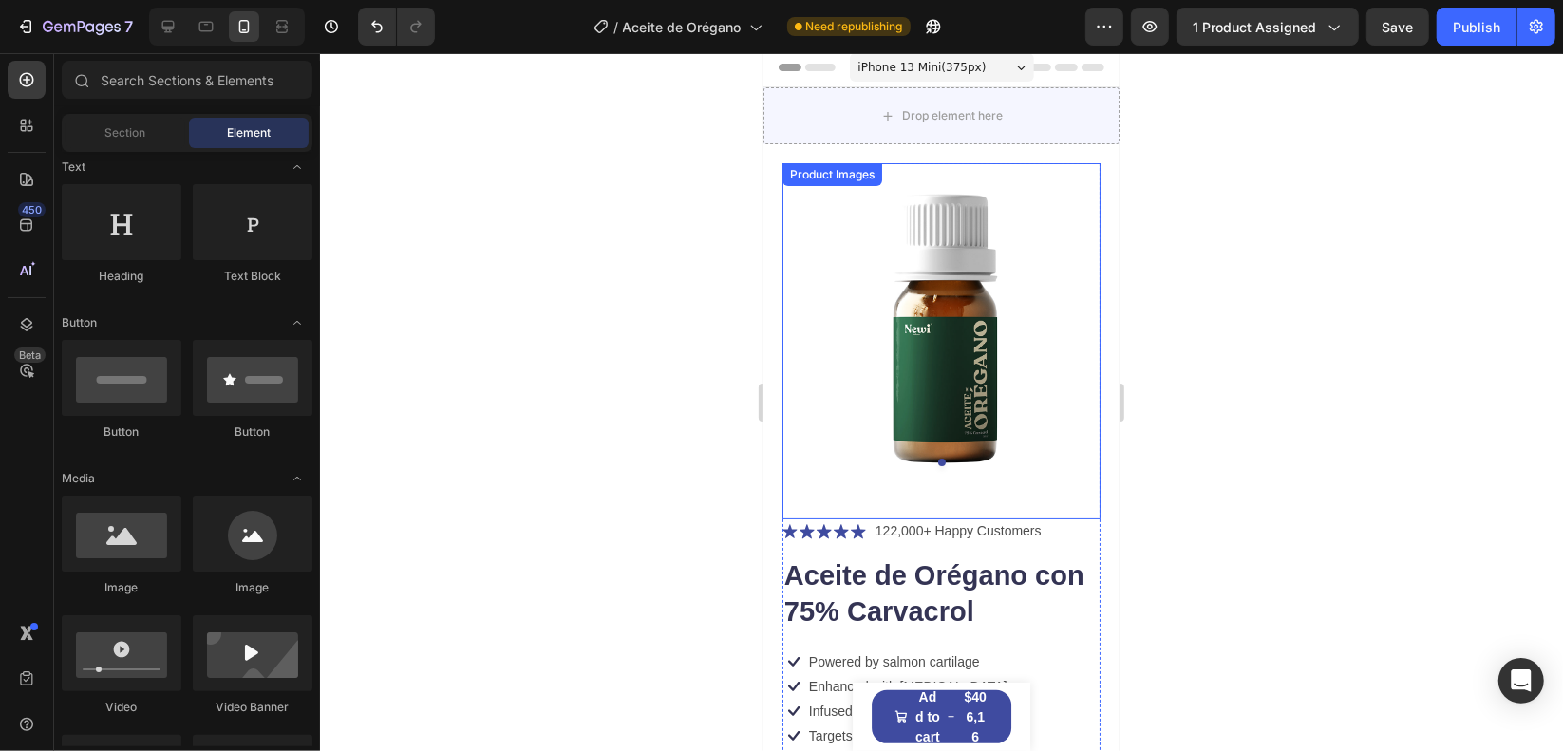
scroll to position [0, 0]
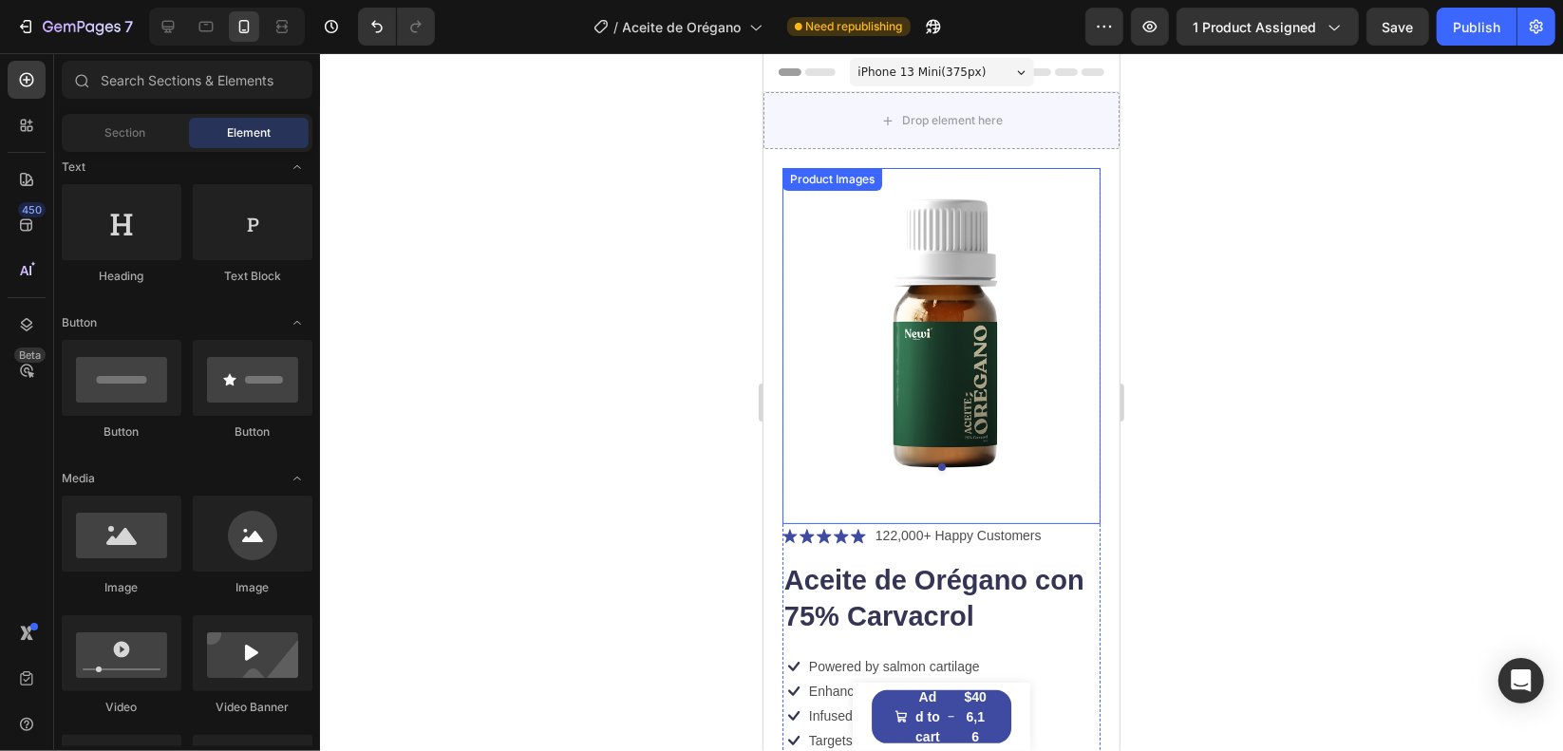
click at [1058, 135] on div "Drop element here" at bounding box center [940, 119] width 356 height 57
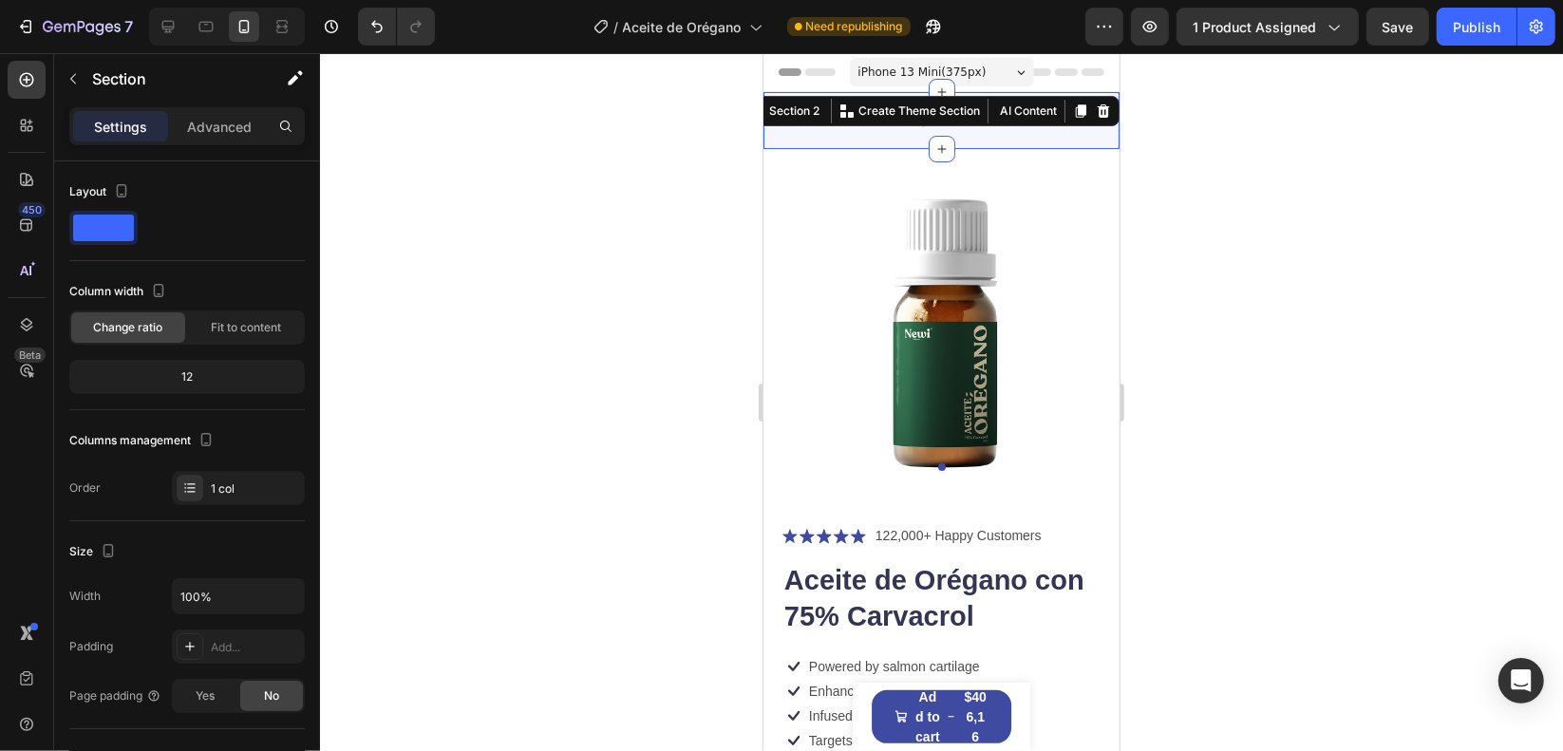
click at [1100, 105] on div "Section 2 You can create reusable sections Create Theme Section AI Content Writ…" at bounding box center [930, 110] width 378 height 30
click at [1096, 105] on div at bounding box center [1102, 110] width 23 height 23
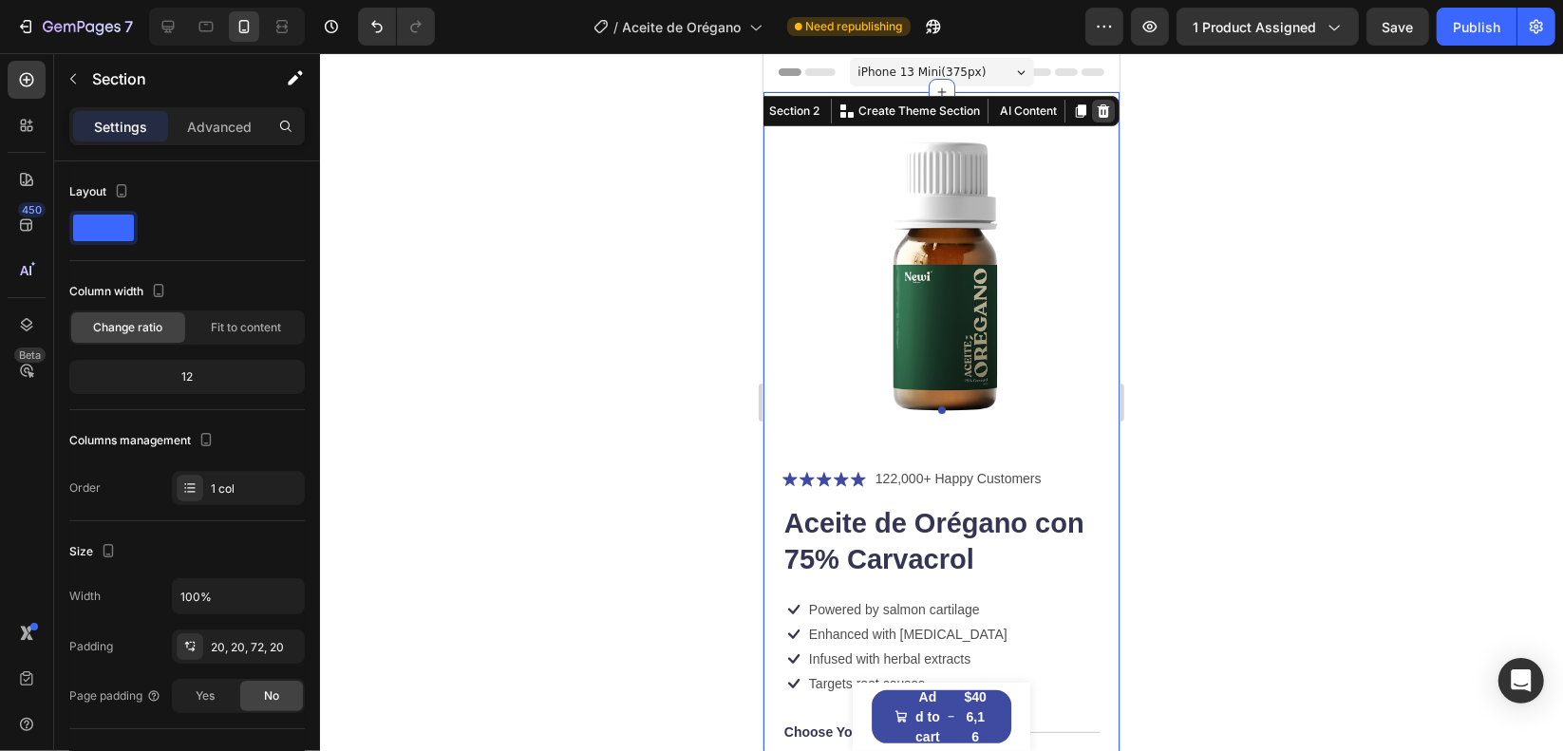
click at [1097, 107] on icon at bounding box center [1103, 109] width 12 height 13
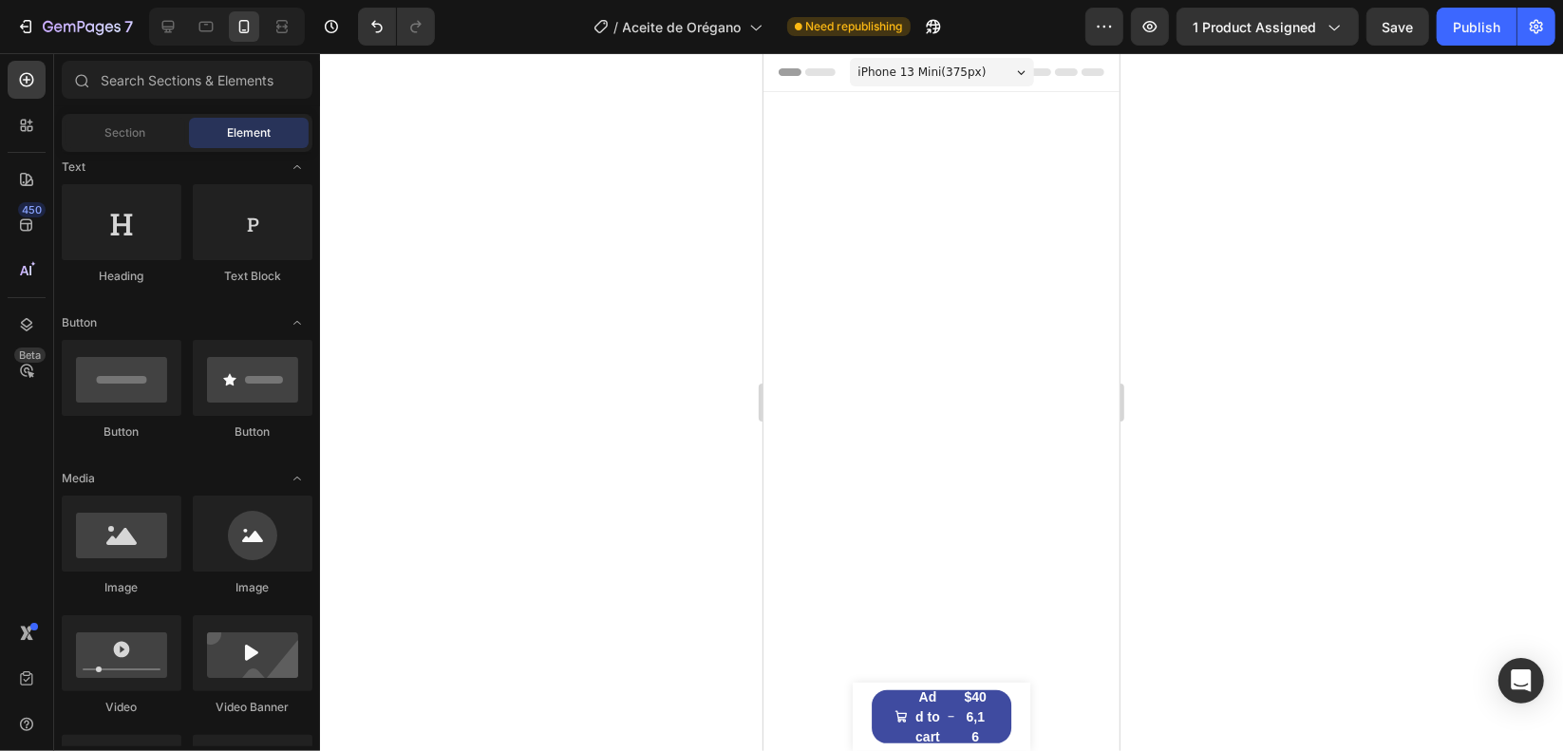
click at [999, 104] on div at bounding box center [940, 257] width 356 height 332
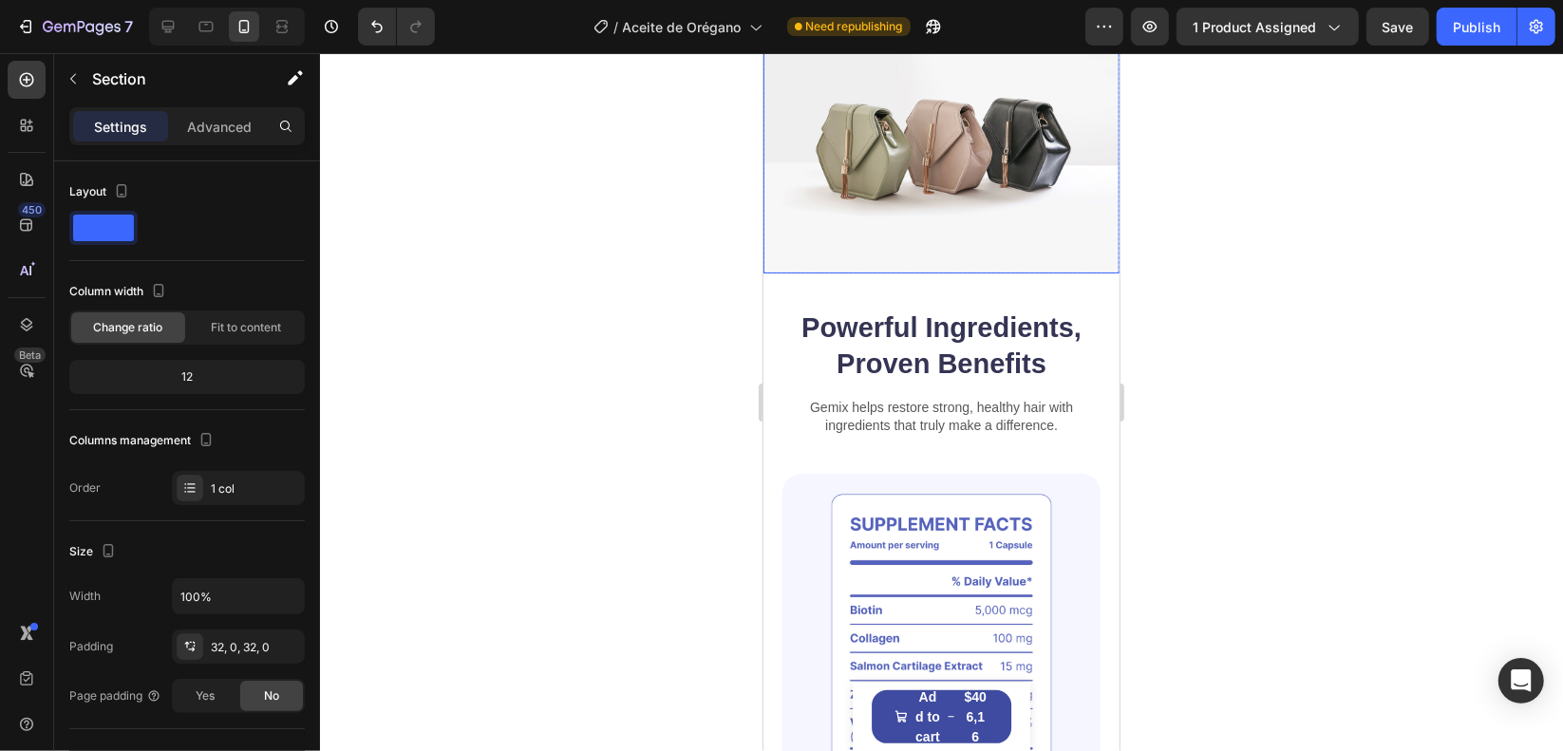
scroll to position [190, 0]
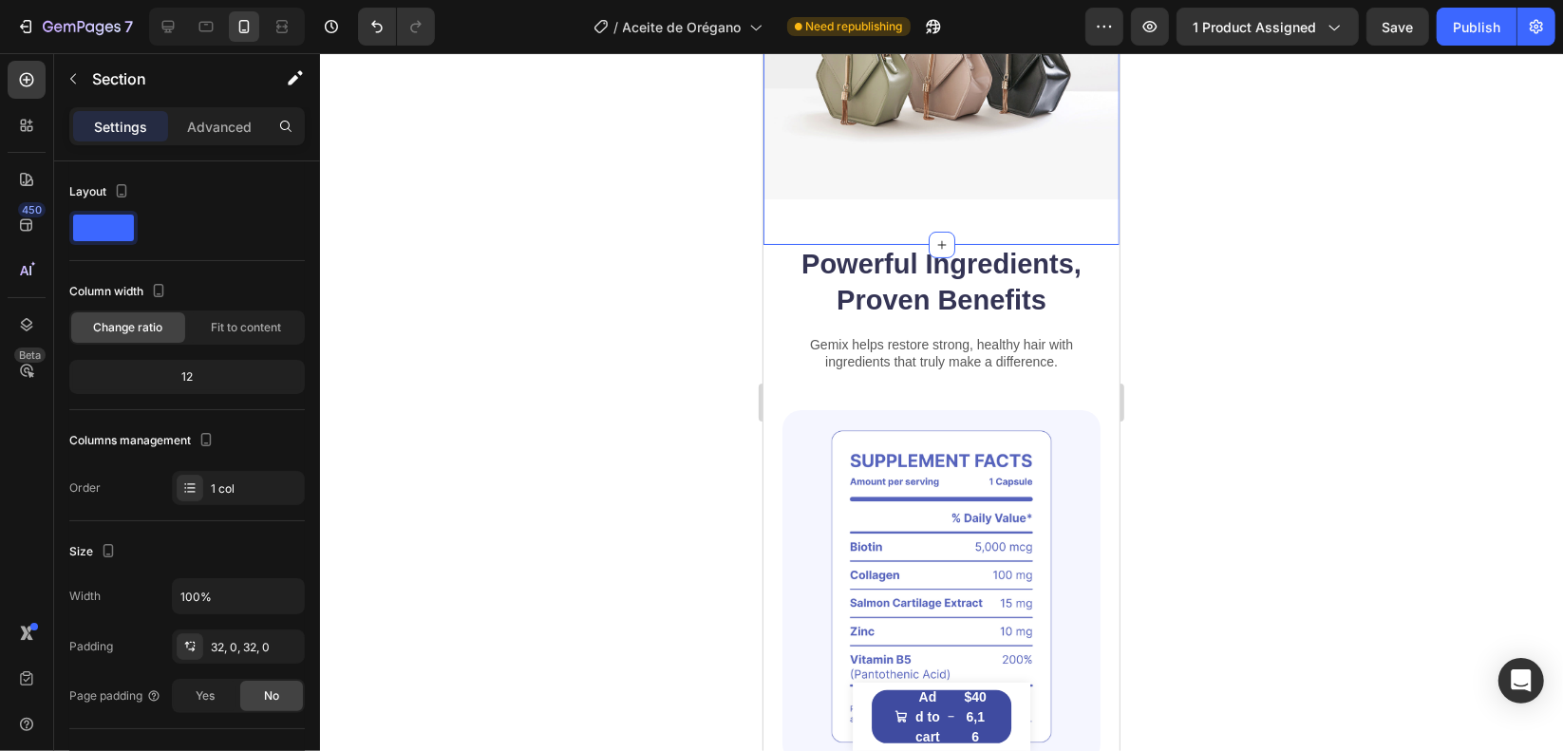
click at [853, 204] on div "Image Row Section 2" at bounding box center [940, 72] width 356 height 343
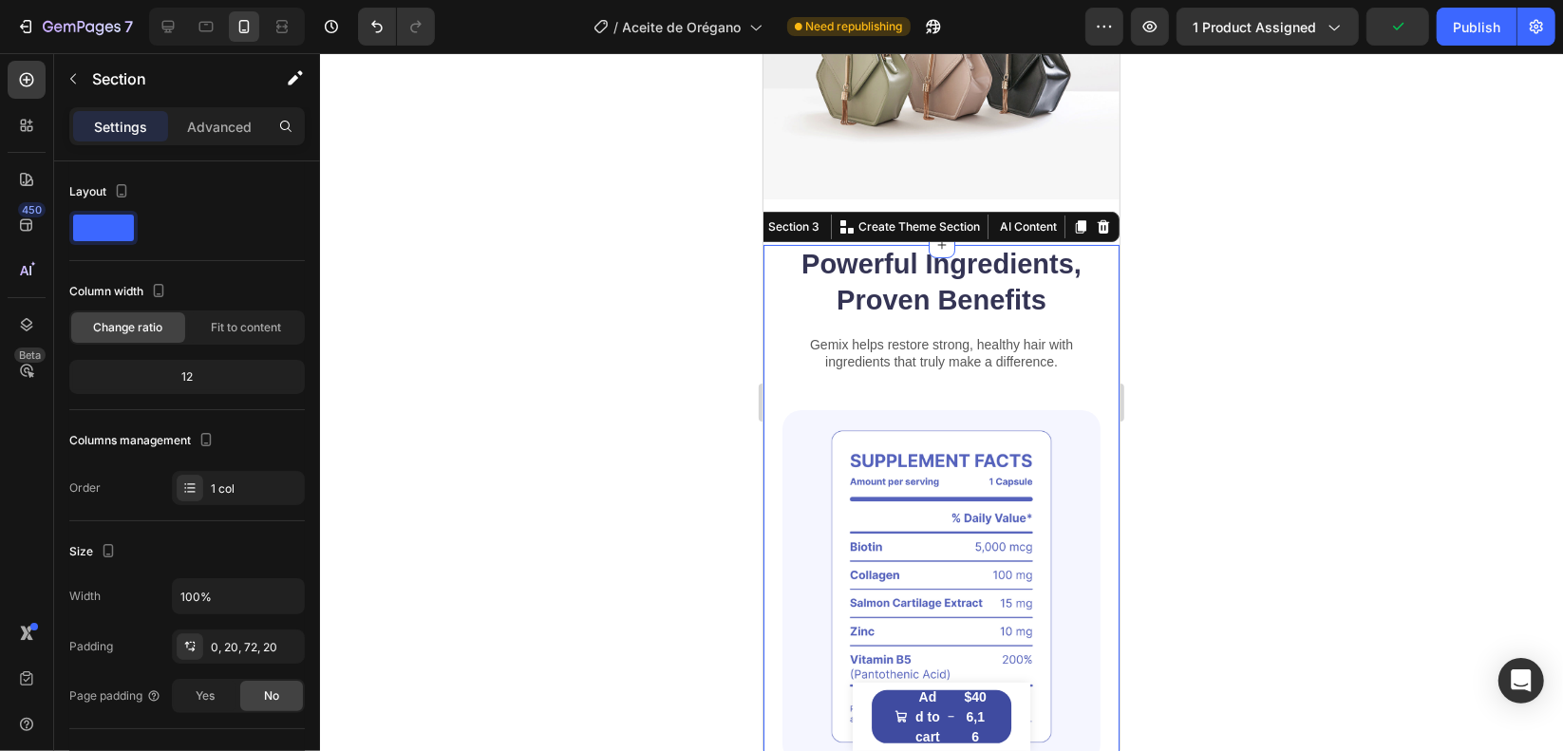
click at [778, 262] on div "Powerful Ingredients, Proven Benefits Heading Gemix helps restore strong, healt…" at bounding box center [940, 759] width 356 height 1030
click at [1095, 218] on icon at bounding box center [1102, 225] width 15 height 15
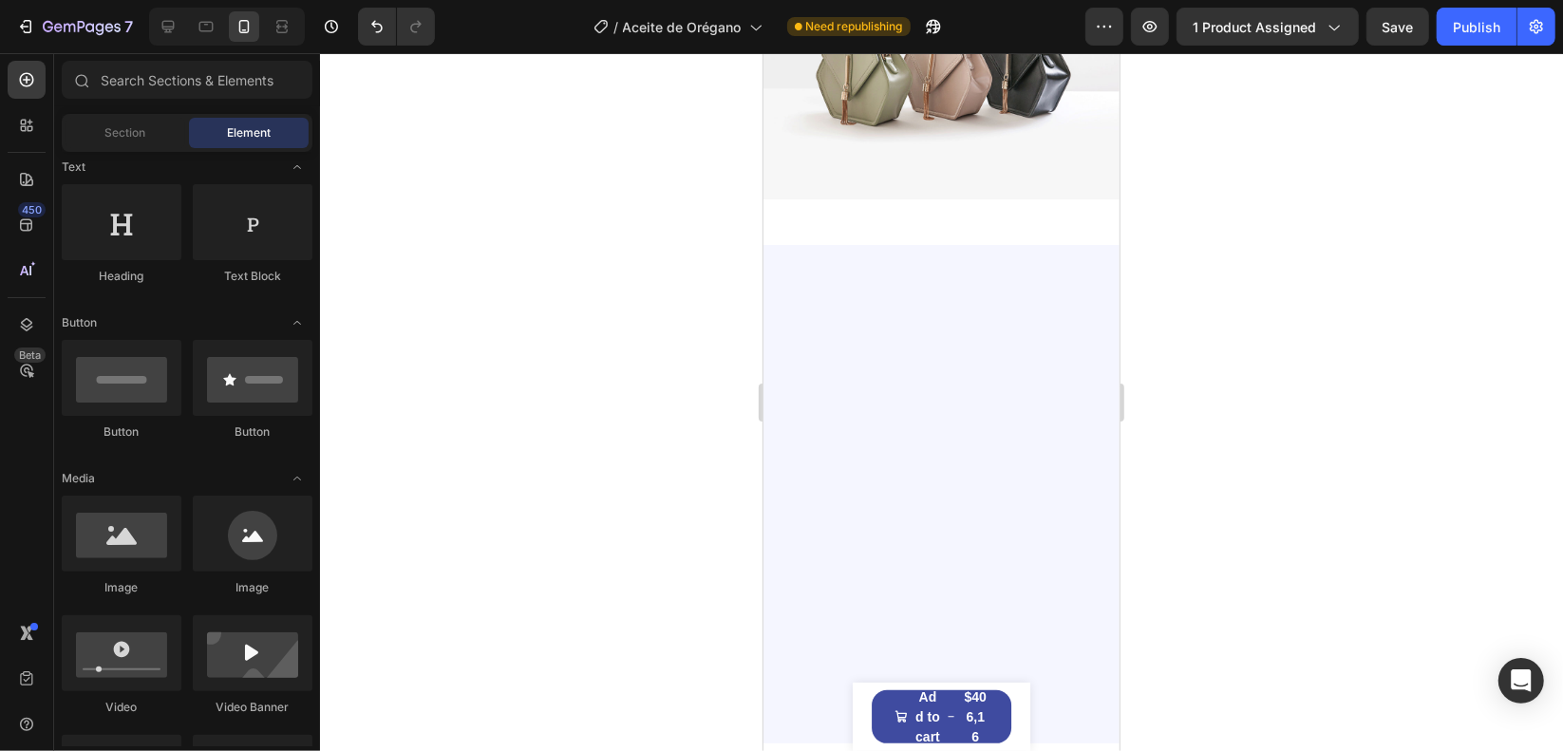
click at [1044, 244] on div at bounding box center [940, 493] width 356 height 499
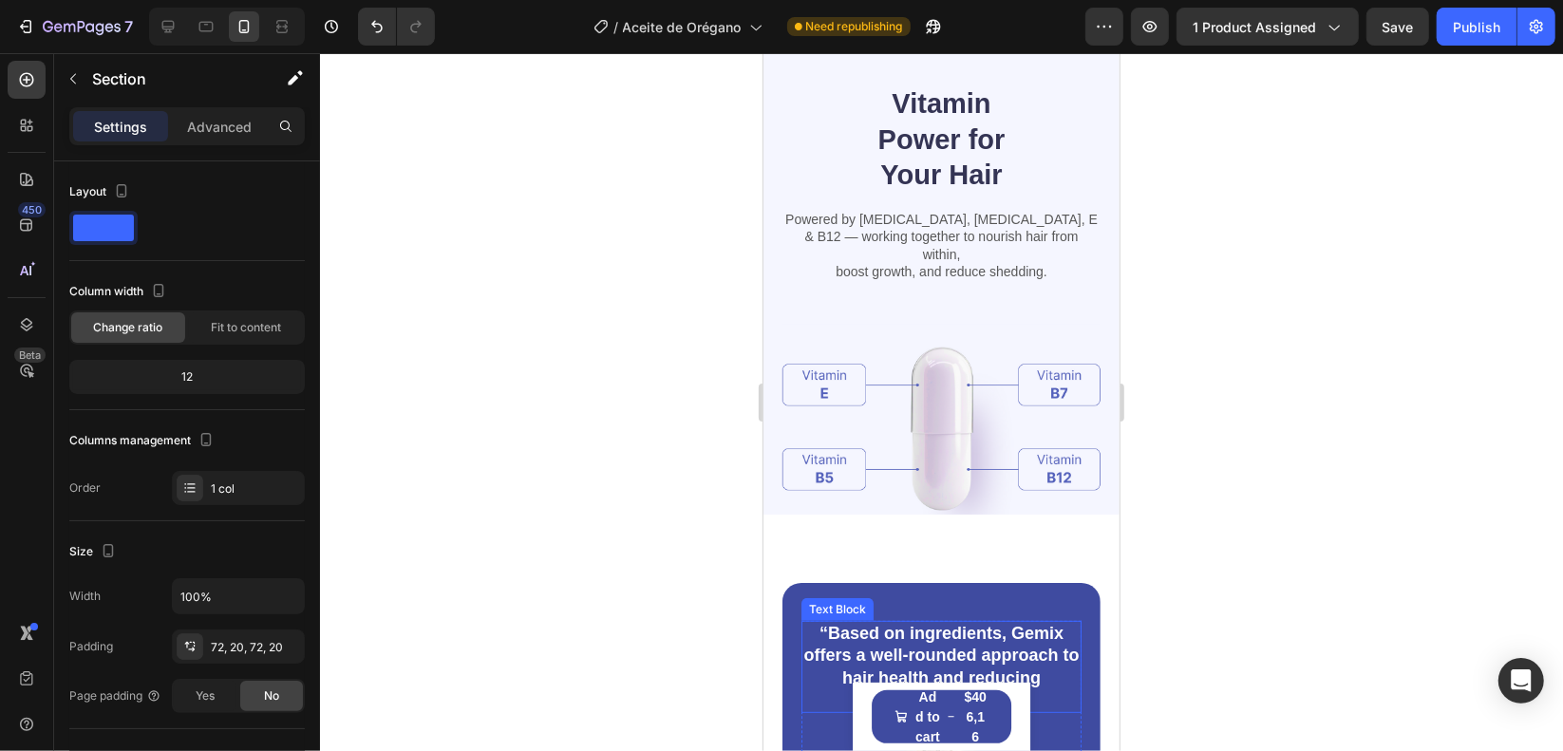
scroll to position [285, 0]
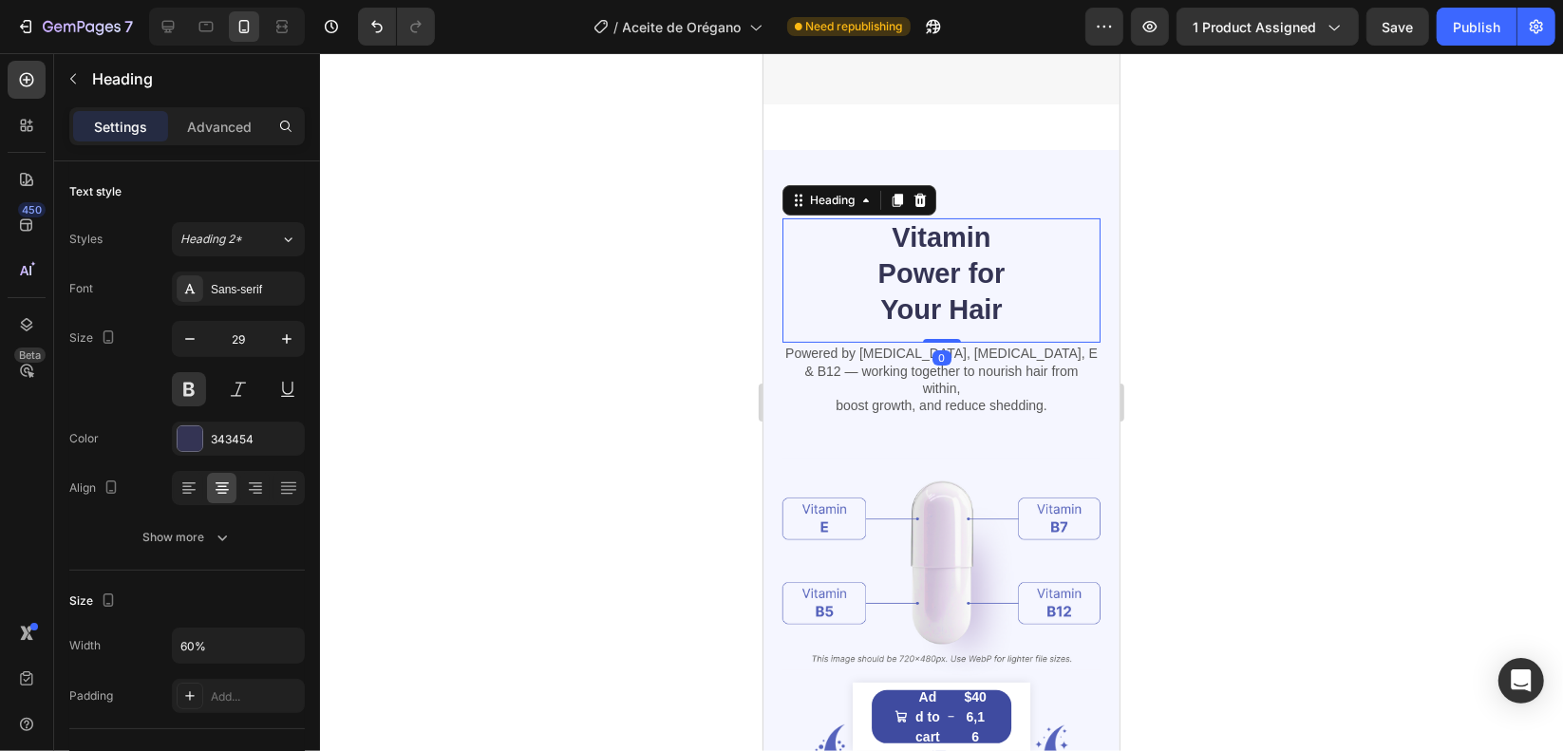
click at [900, 273] on h2 "Vitamin Power for Your Hair" at bounding box center [940, 272] width 191 height 111
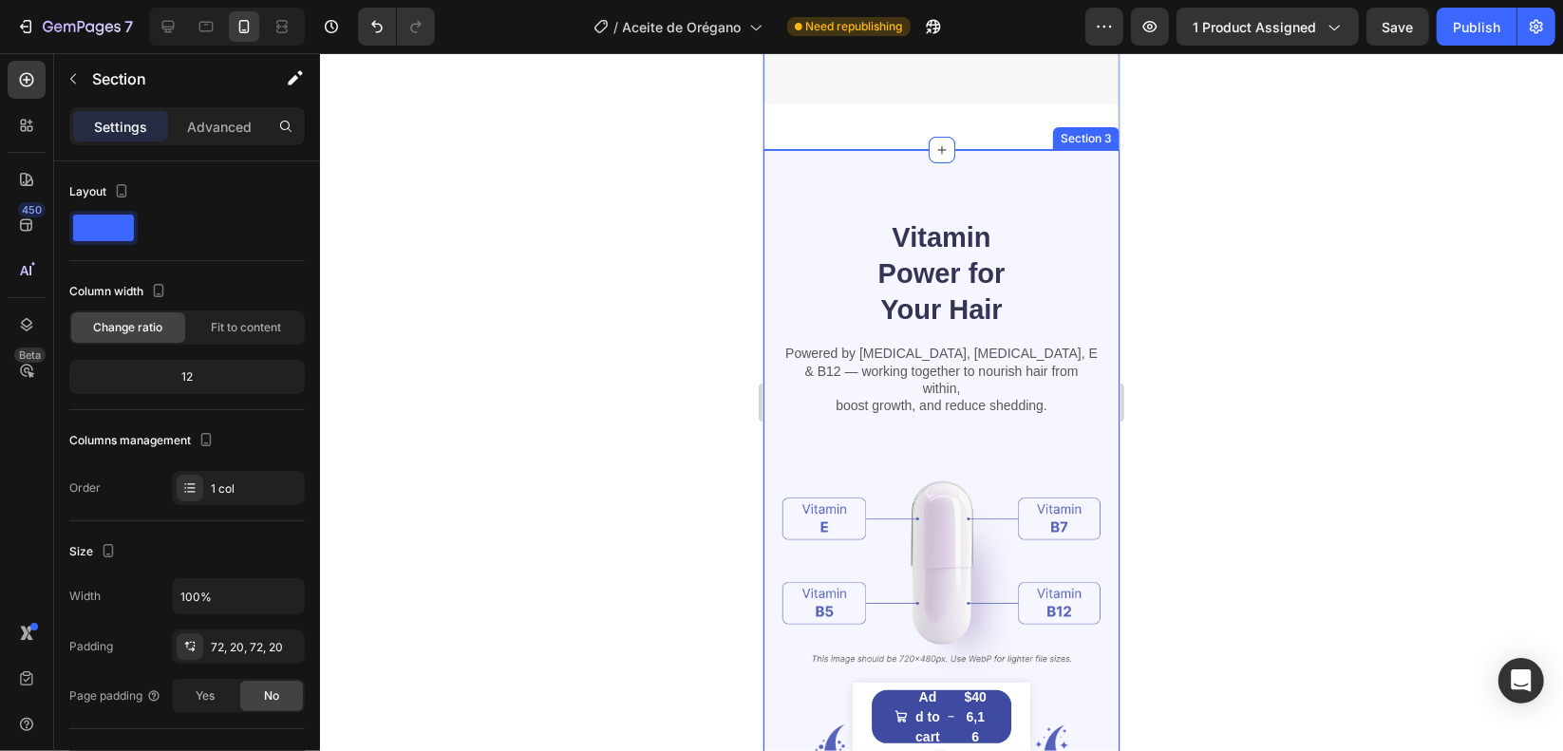
click at [1030, 149] on div "Vitamin Power for Your Hair Heading Powered by Biotin, Vitamin B5, E & B12 — wo…" at bounding box center [940, 559] width 356 height 821
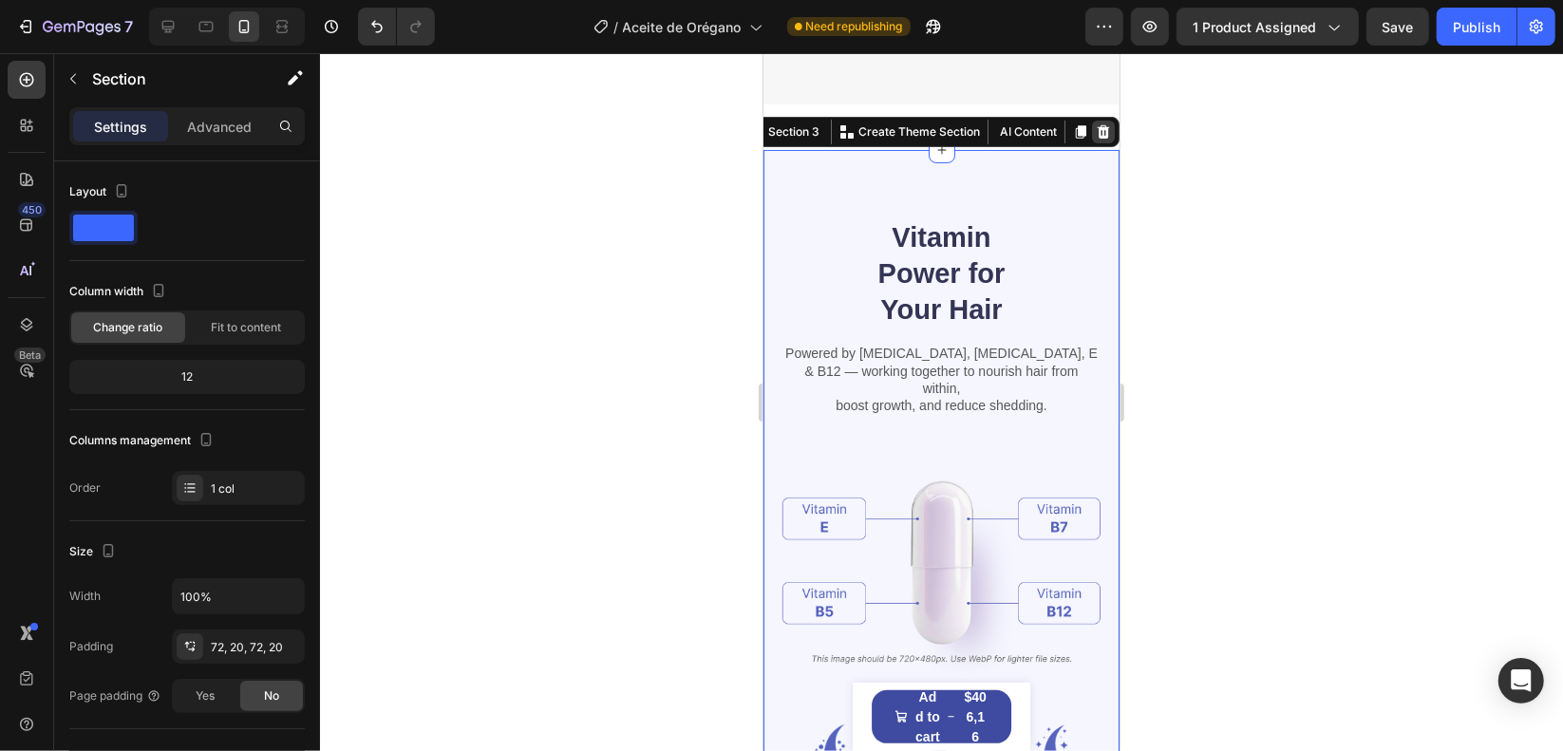
click at [1099, 120] on div at bounding box center [1102, 131] width 23 height 23
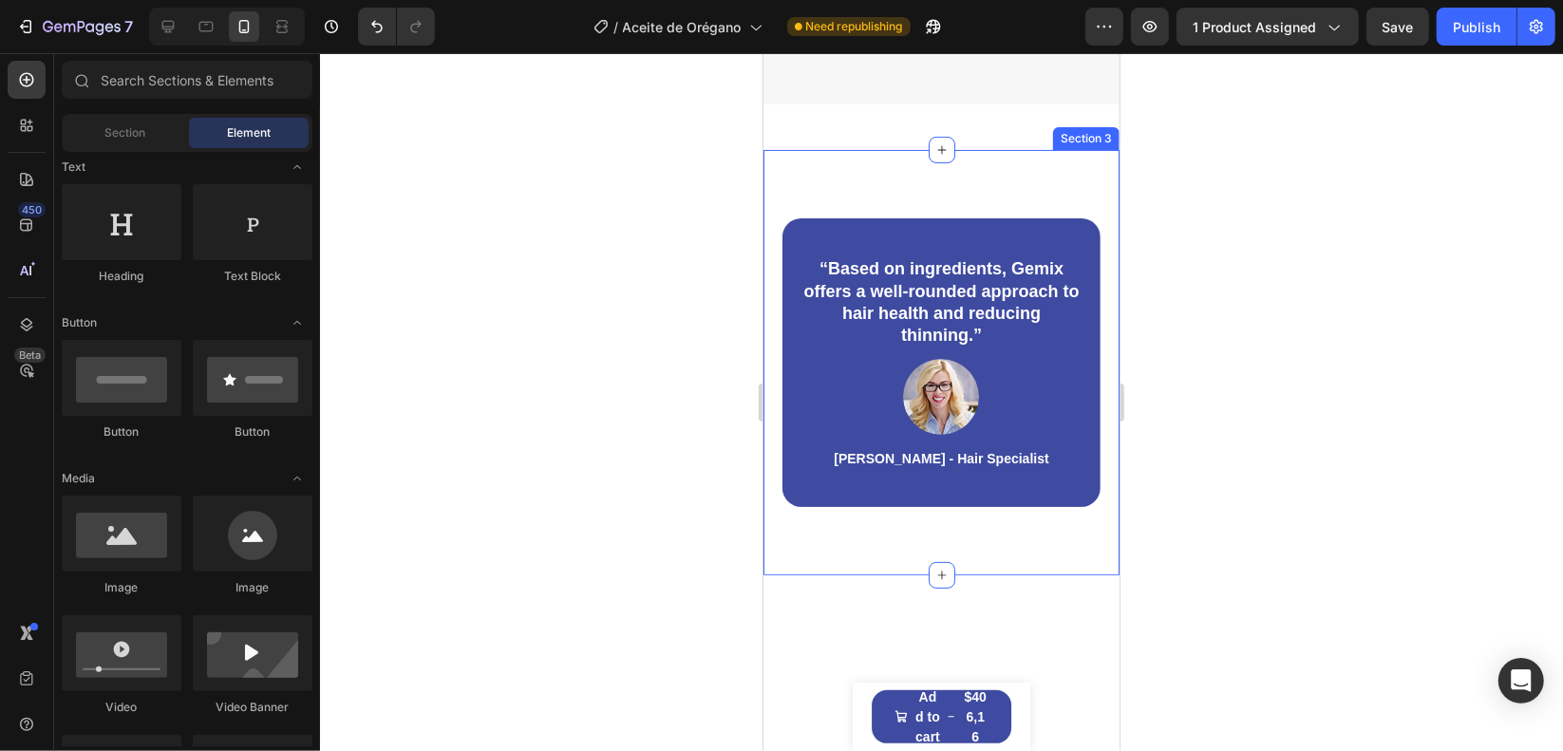
click at [995, 194] on div "“Based on ingredients, Gemix offers a well-rounded approach to hair health and …" at bounding box center [940, 361] width 356 height 425
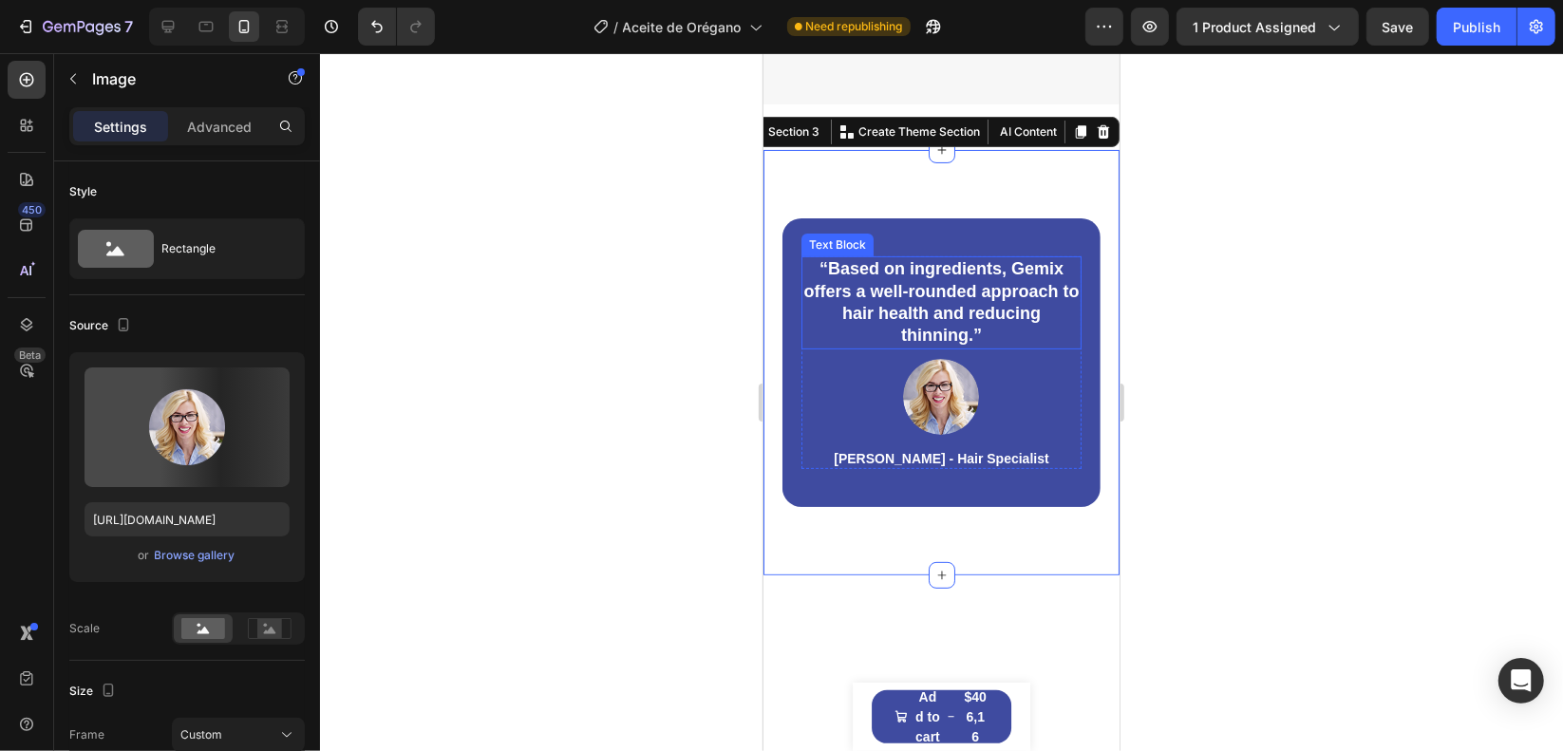
click at [984, 358] on div at bounding box center [940, 396] width 218 height 76
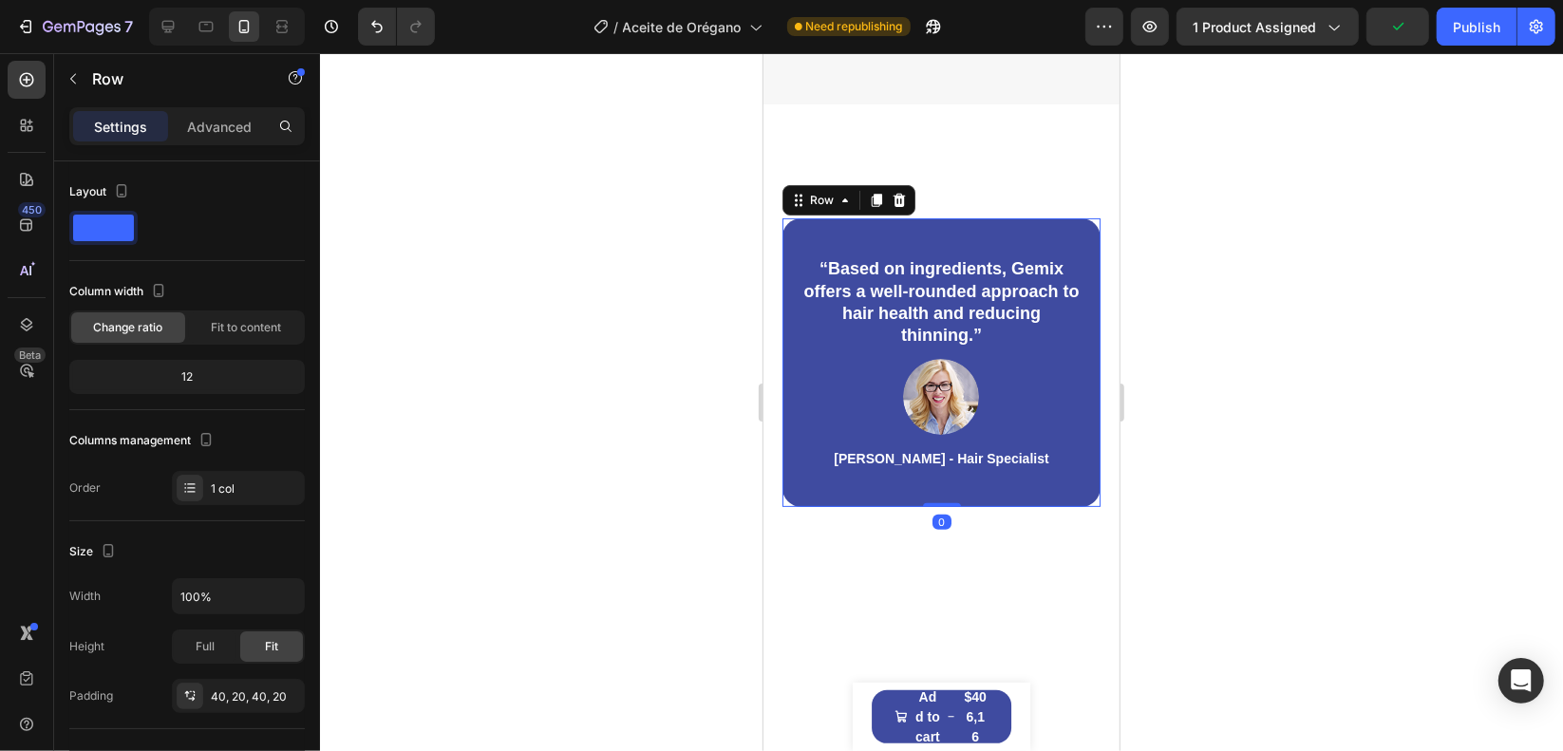
click at [980, 220] on div "“Based on ingredients, Gemix offers a well-rounded approach to hair health and …" at bounding box center [940, 361] width 318 height 289
click at [901, 193] on icon at bounding box center [899, 199] width 12 height 13
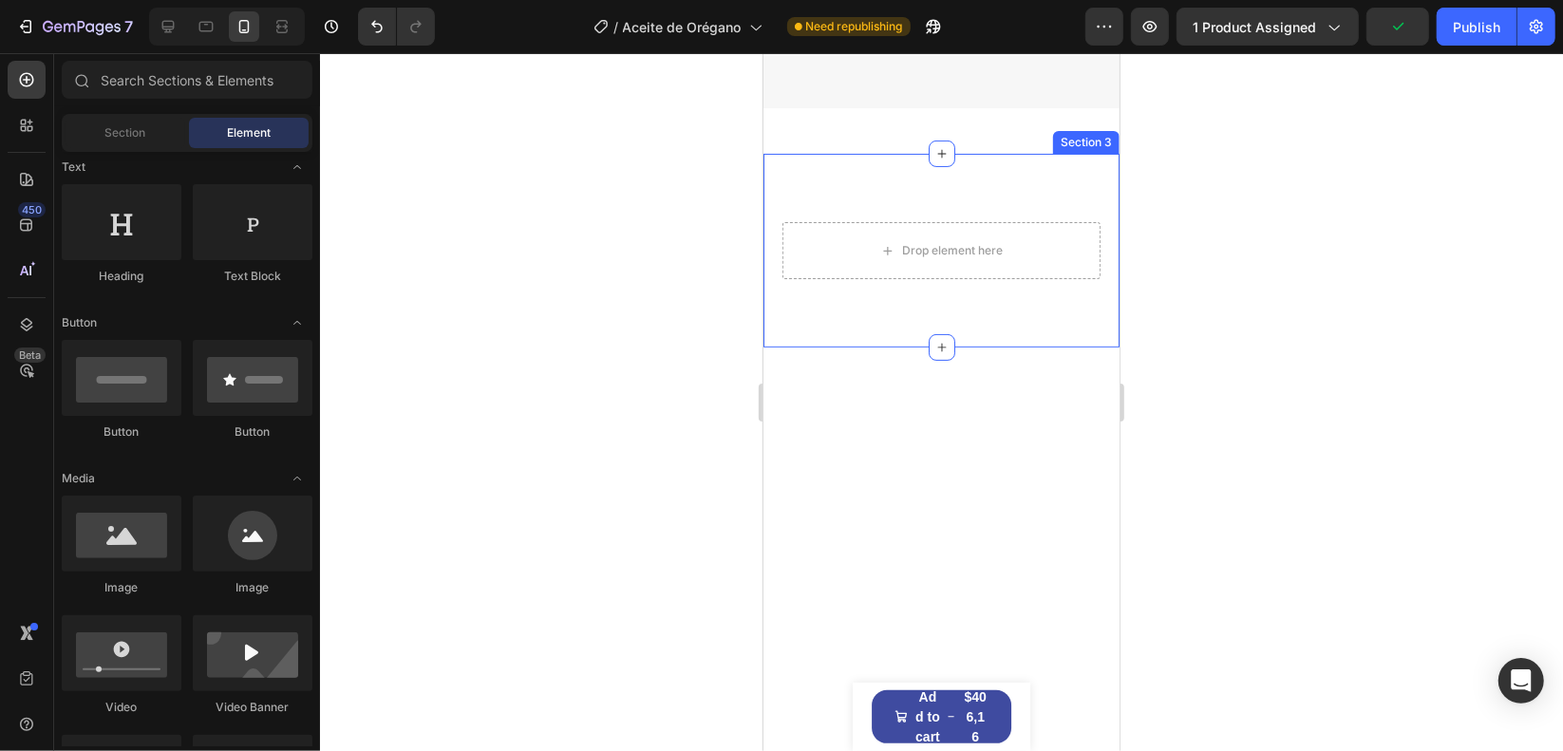
scroll to position [0, 0]
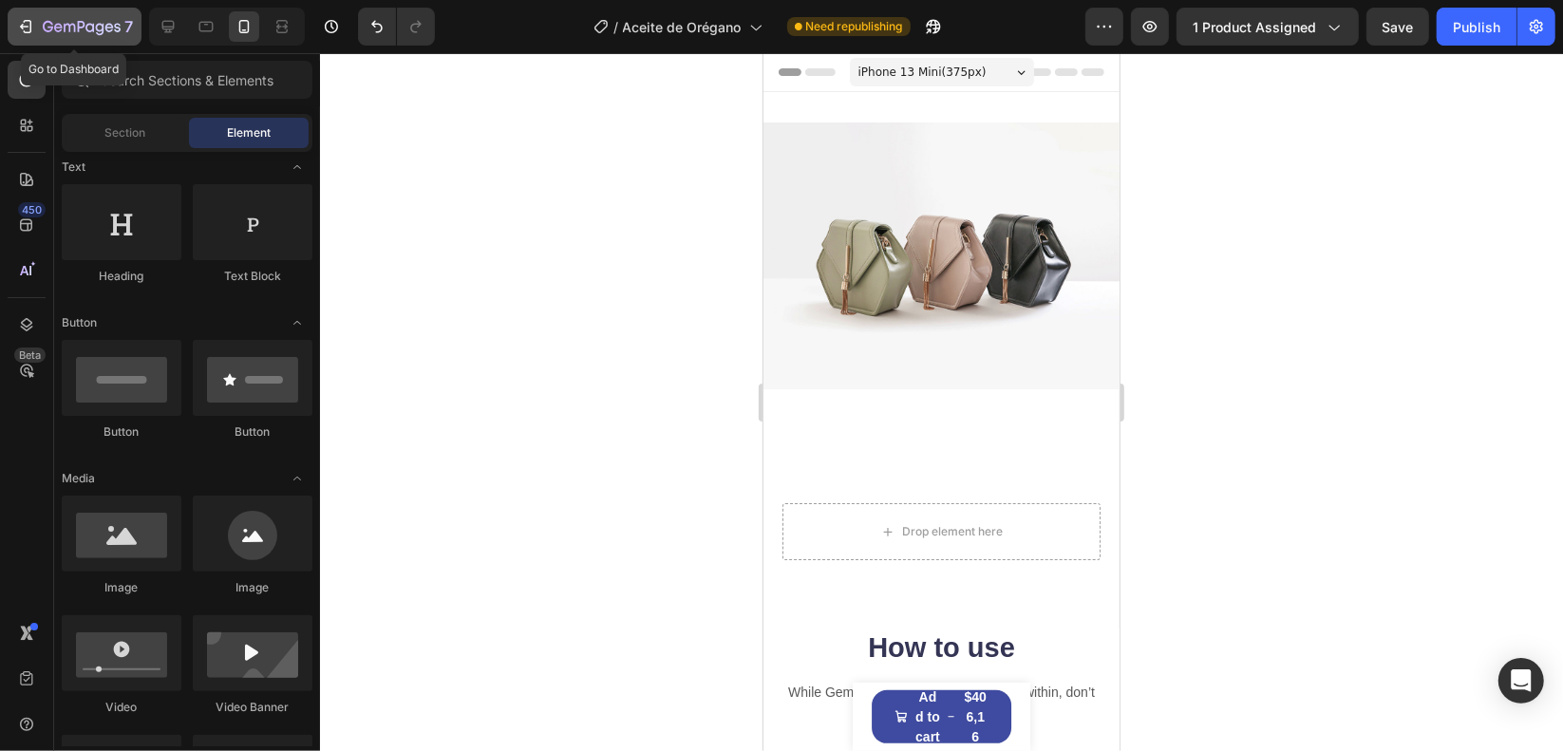
click at [36, 28] on div "7" at bounding box center [74, 26] width 117 height 23
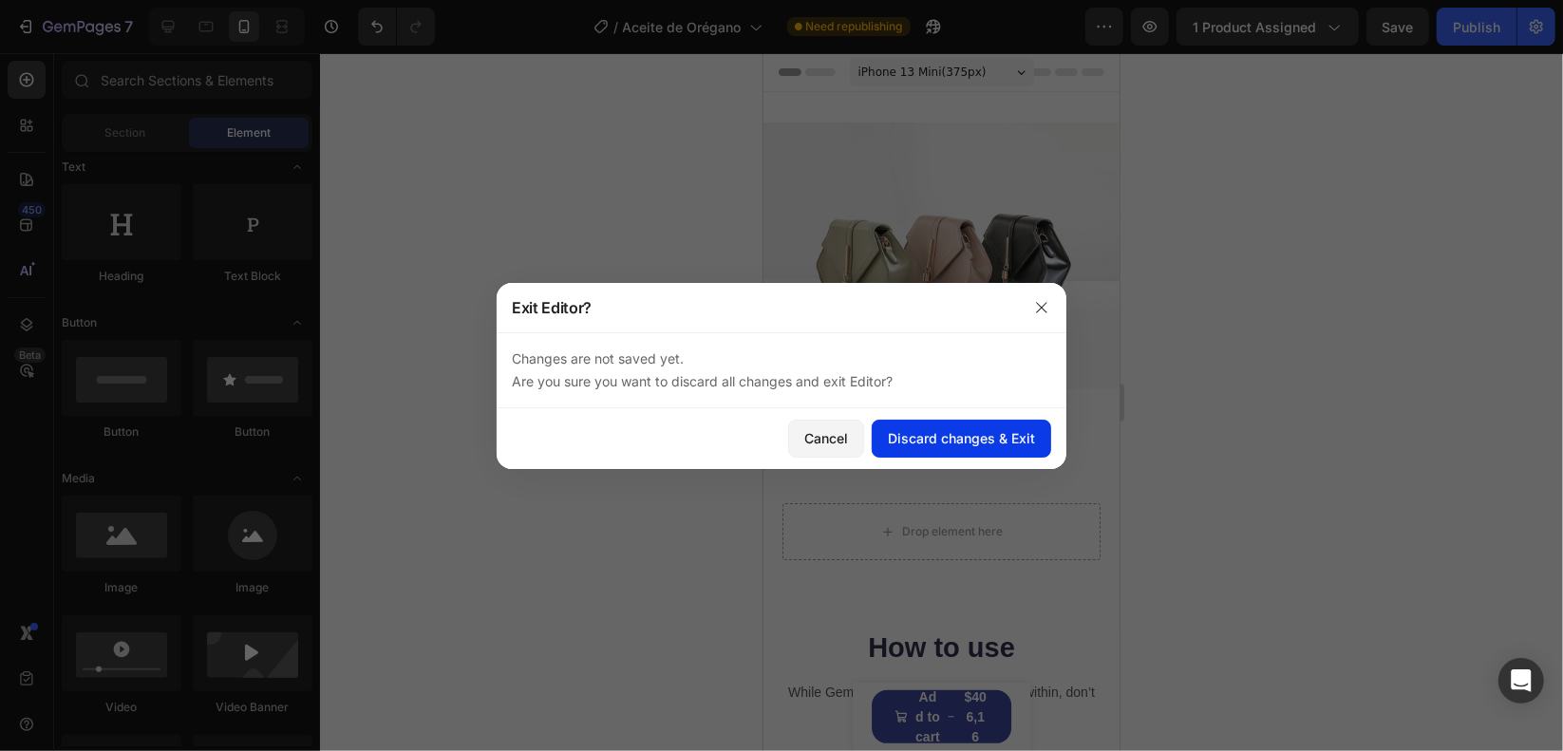
click at [1003, 436] on div "Discard changes & Exit" at bounding box center [961, 438] width 147 height 20
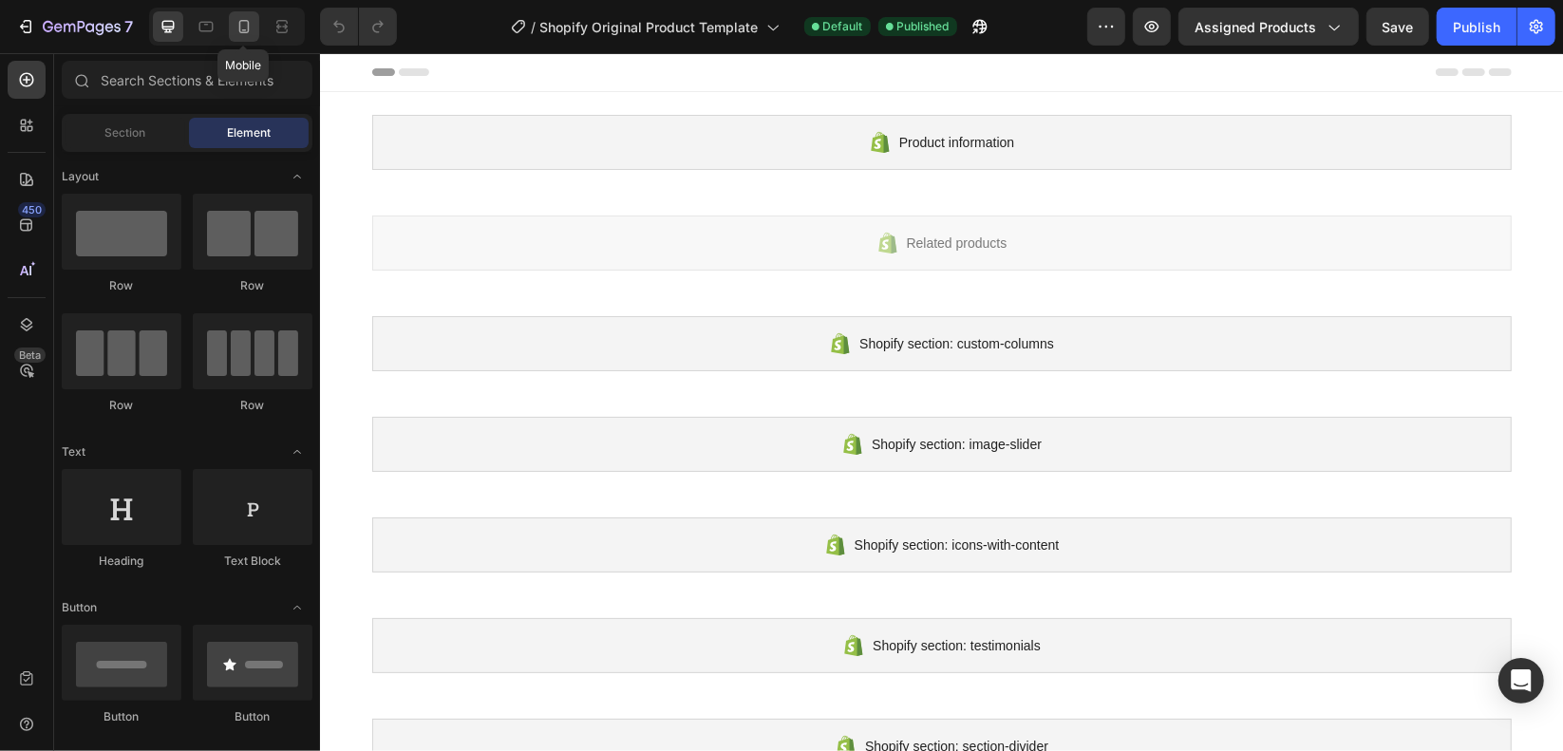
drag, startPoint x: 245, startPoint y: 21, endPoint x: 35, endPoint y: 257, distance: 316.1
click at [245, 21] on icon at bounding box center [244, 26] width 10 height 13
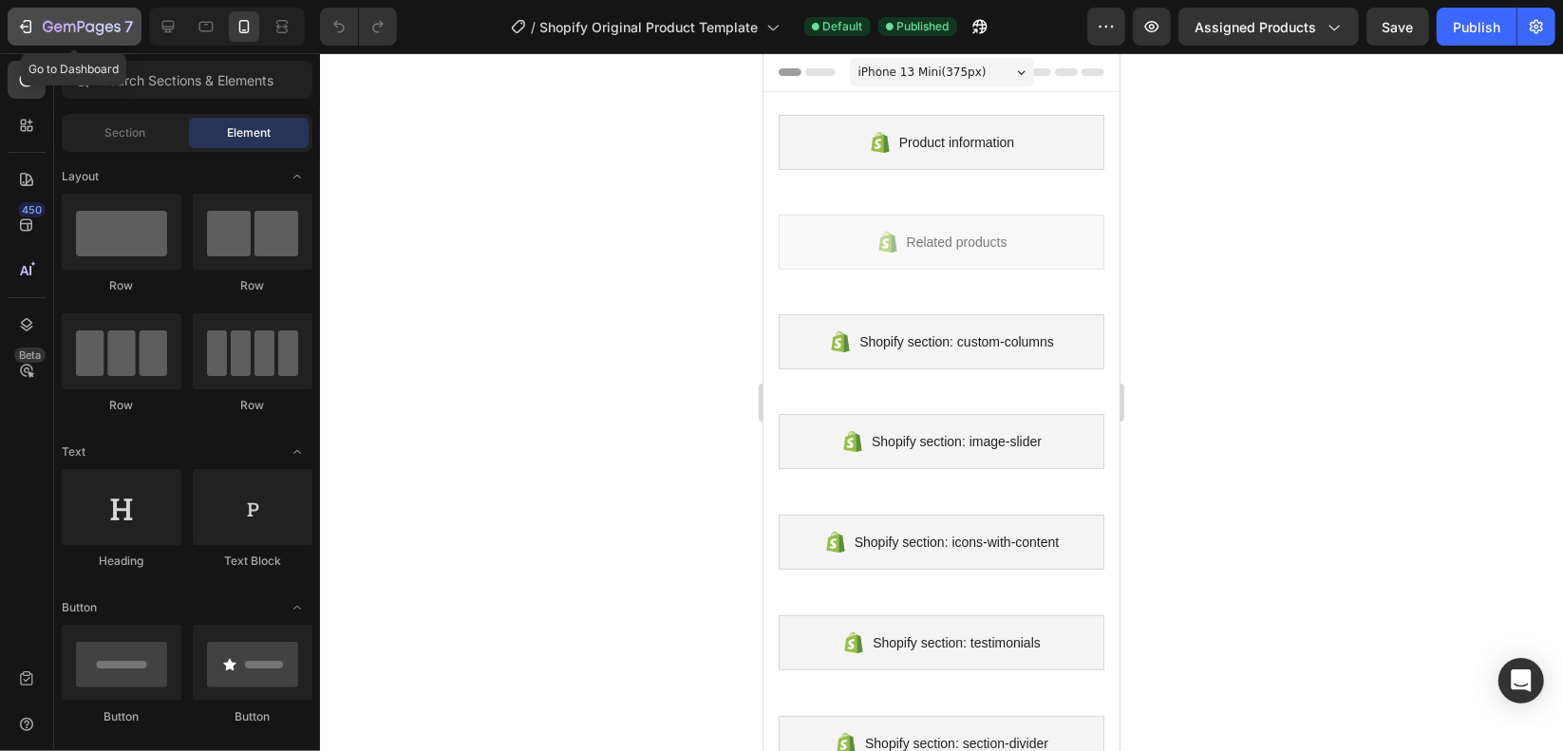
click at [52, 14] on button "7" at bounding box center [75, 27] width 134 height 38
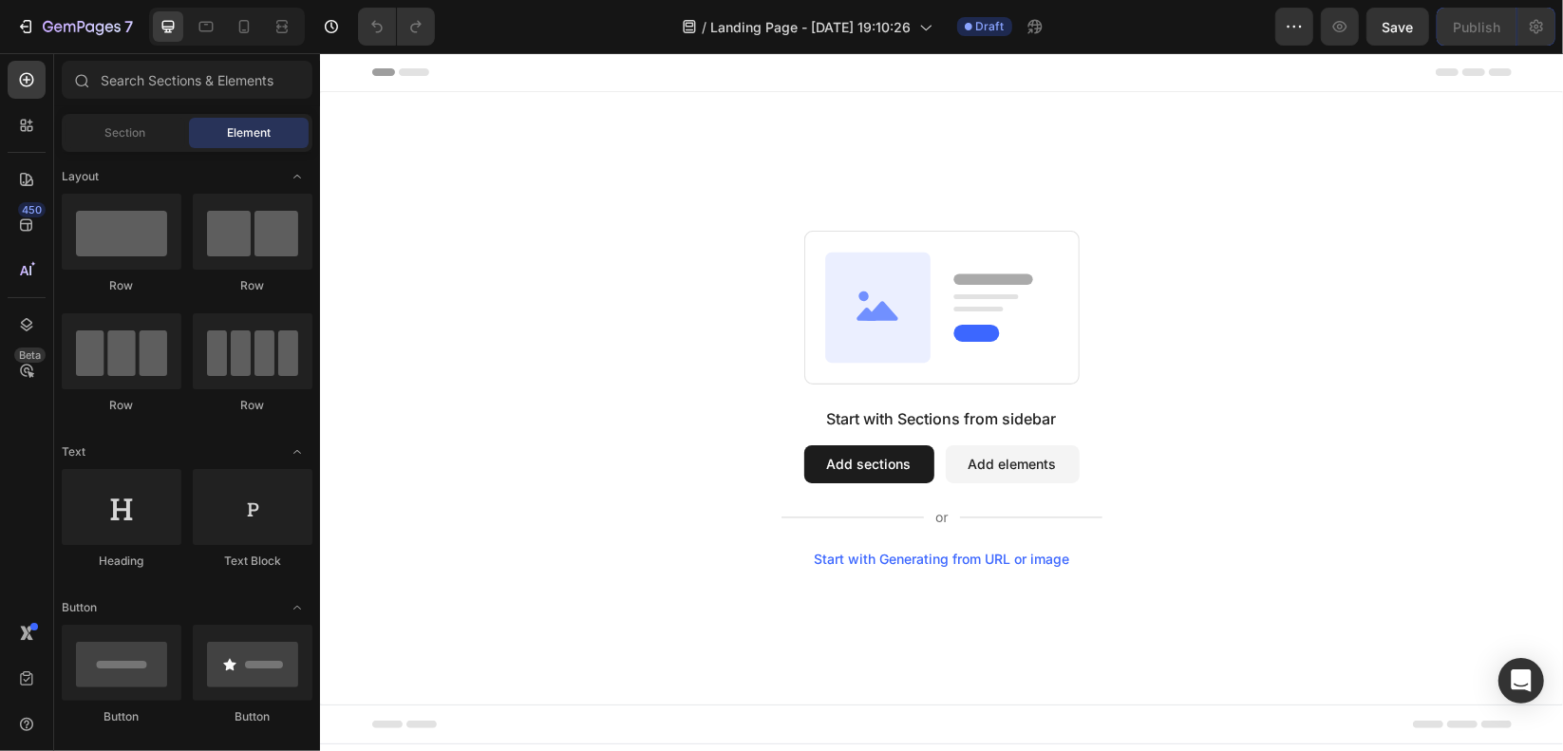
click at [859, 473] on button "Add sections" at bounding box center [868, 463] width 130 height 38
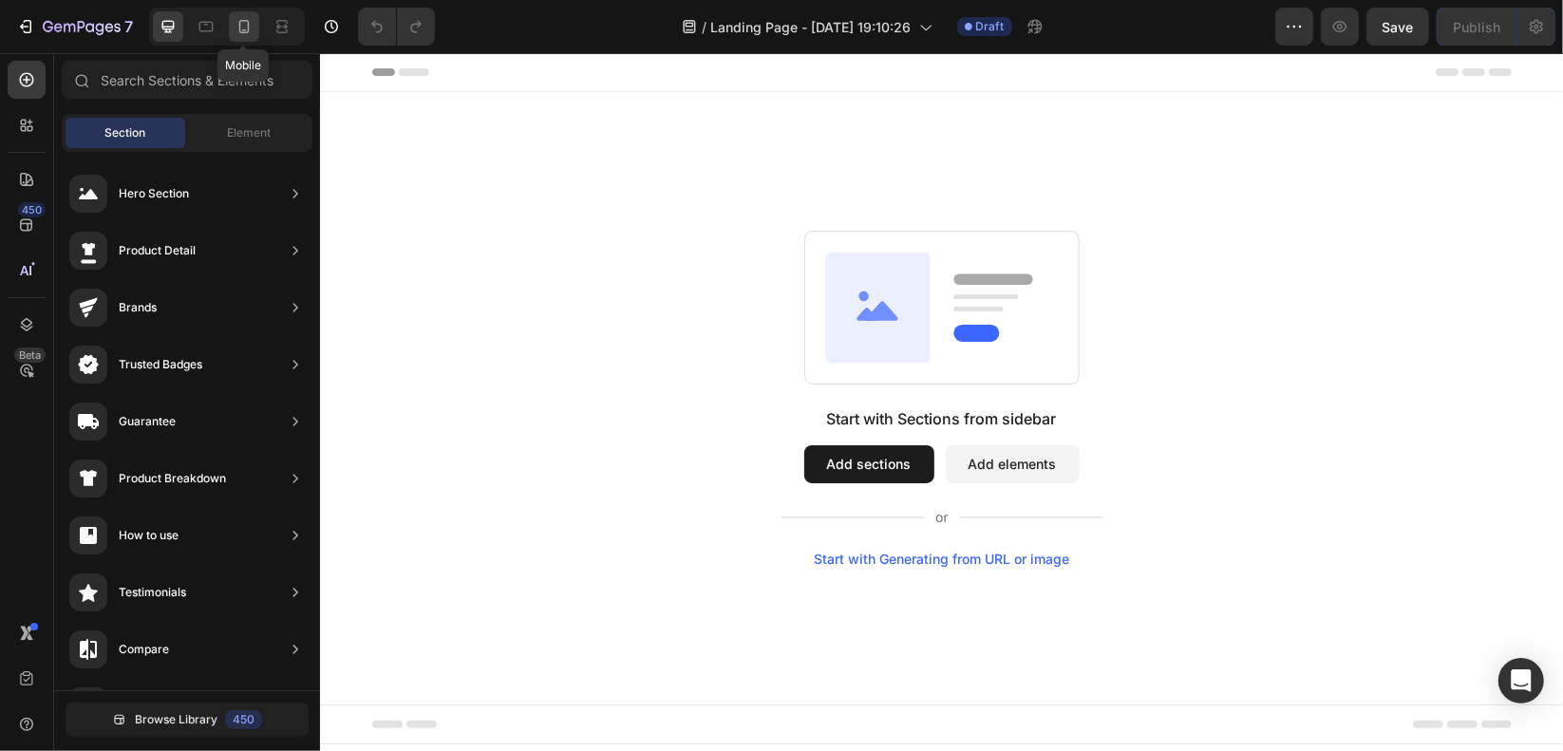
click at [230, 25] on div at bounding box center [244, 26] width 30 height 30
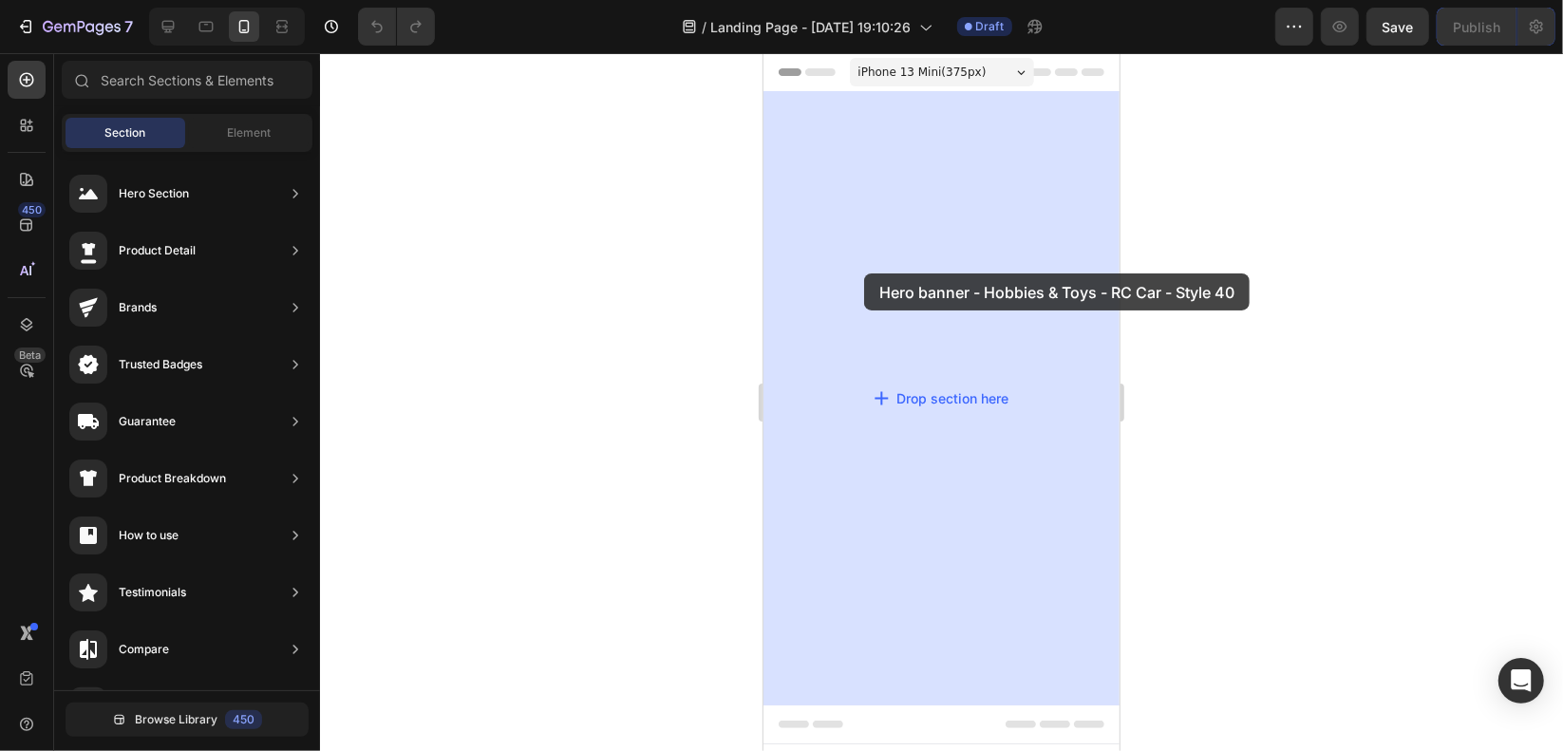
drag, startPoint x: 1157, startPoint y: 210, endPoint x: 862, endPoint y: 272, distance: 300.8
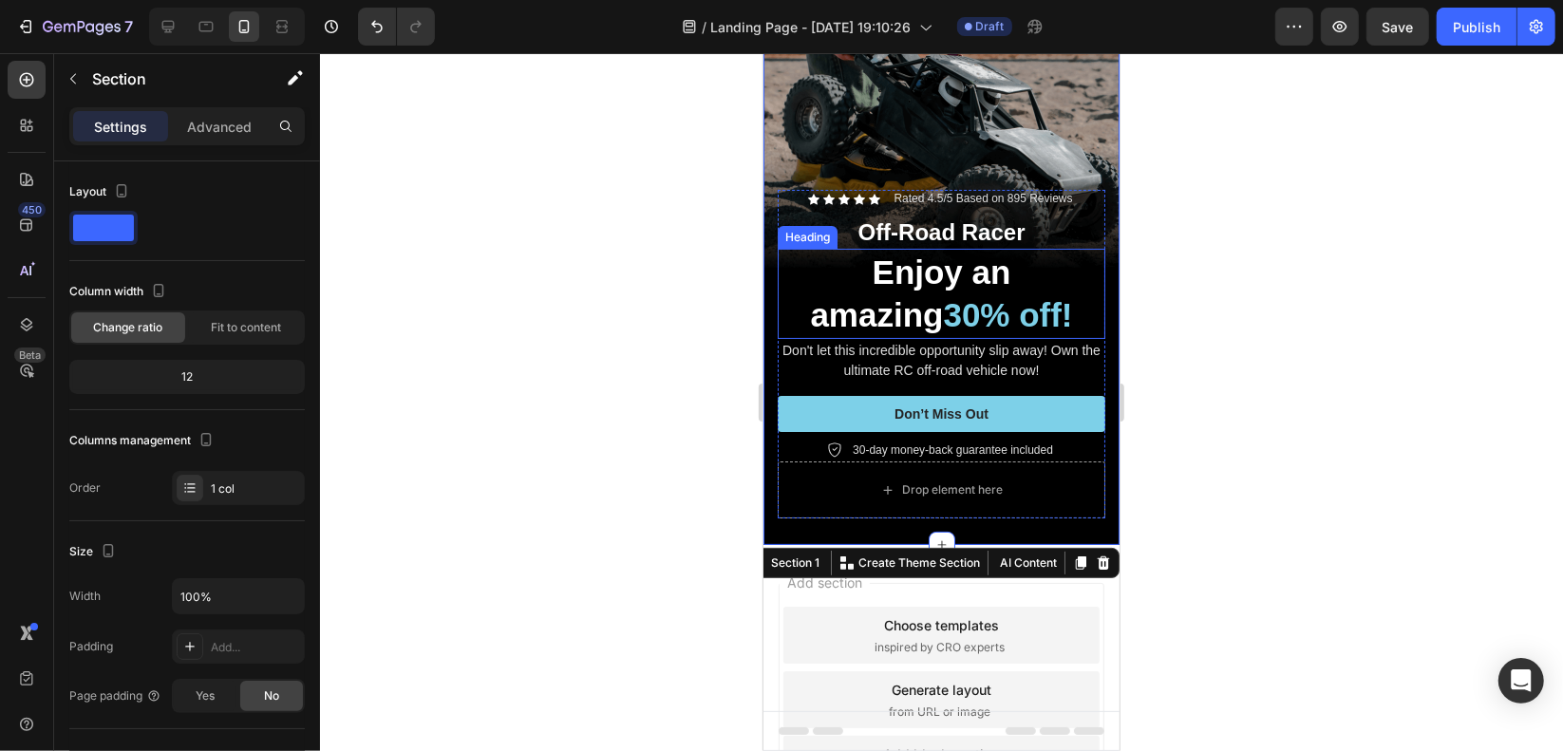
scroll to position [190, 0]
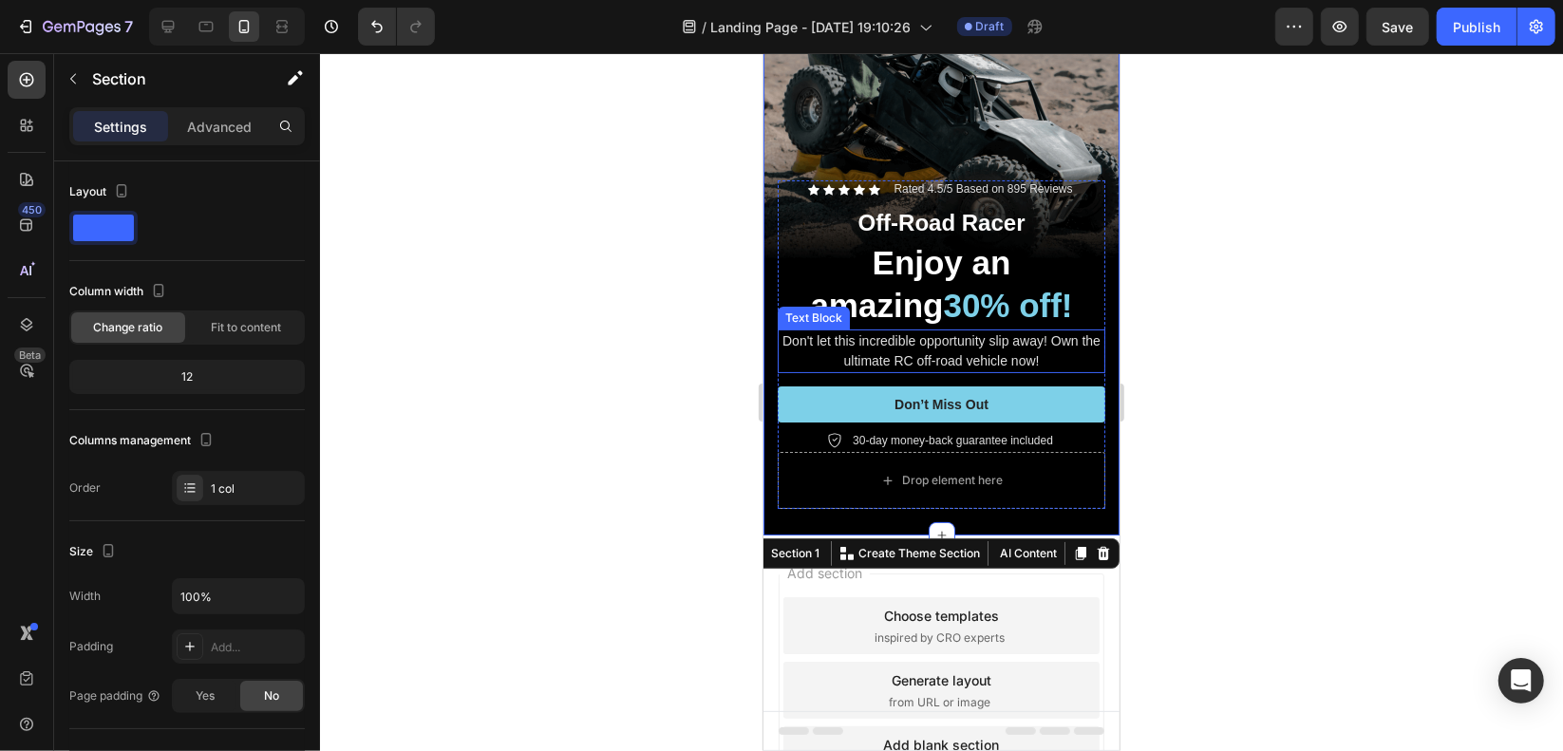
click at [1063, 341] on p "Don't let this incredible opportunity slip away! Own the ultimate RC off-road v…" at bounding box center [941, 350] width 324 height 40
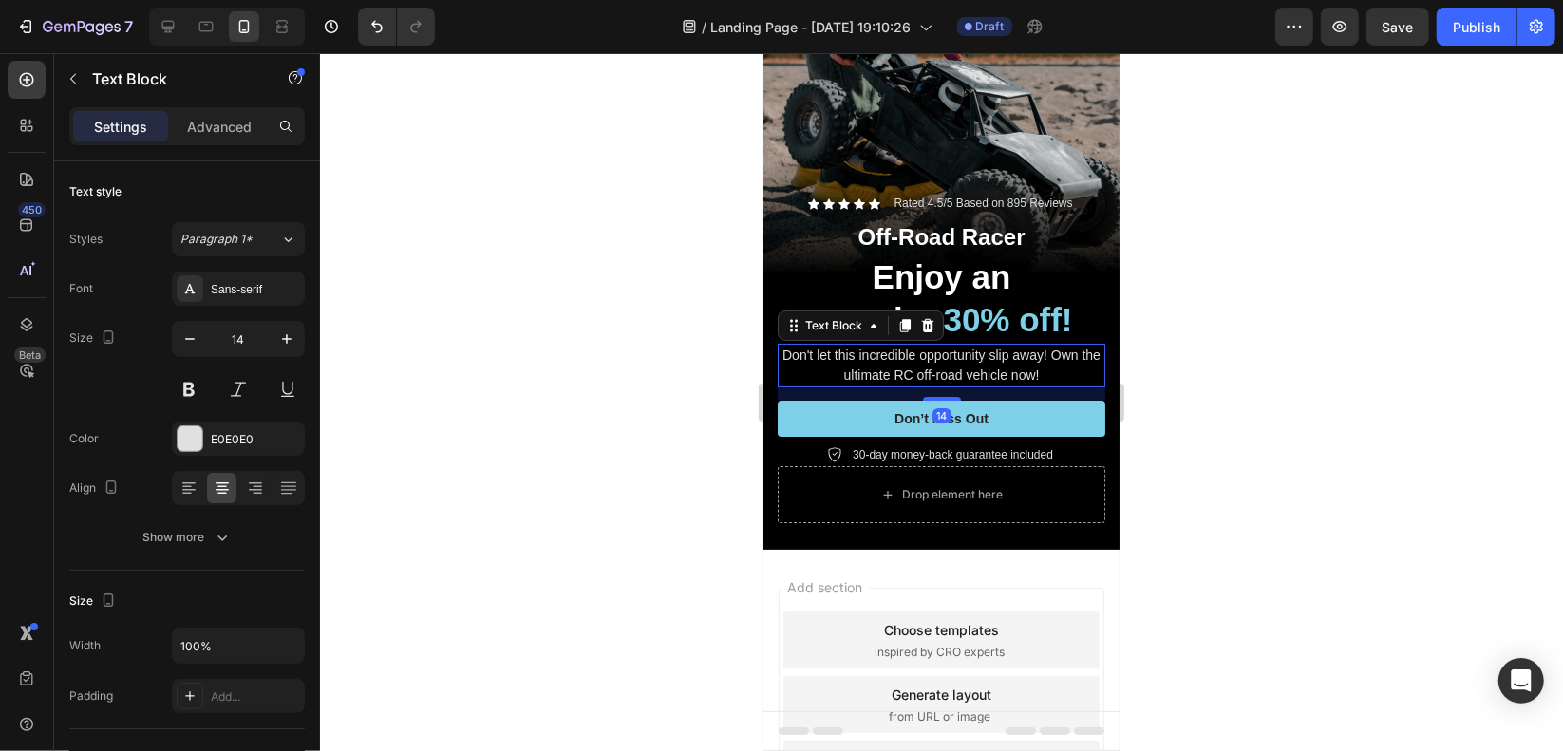
scroll to position [0, 0]
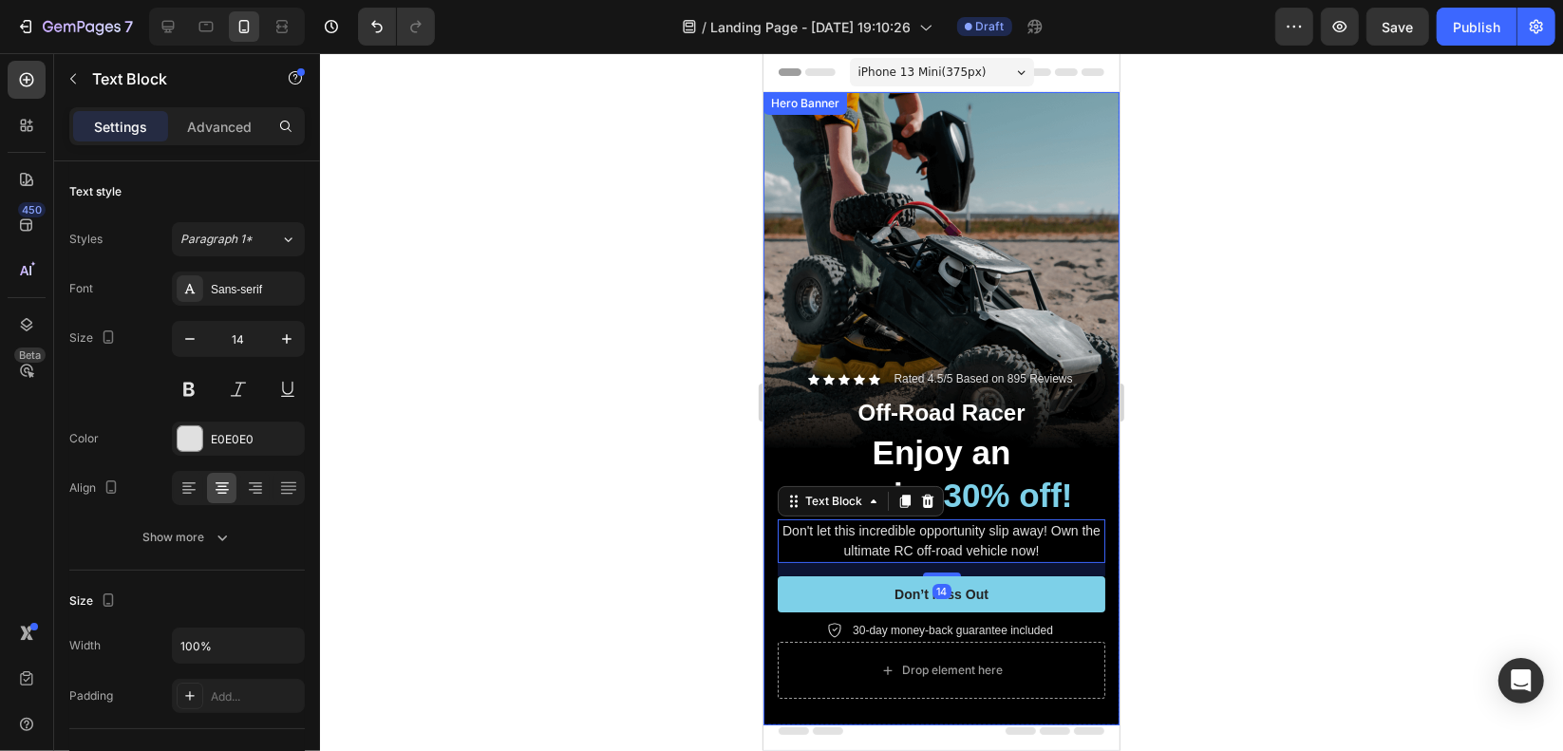
click at [928, 237] on div "Background Image" at bounding box center [940, 407] width 356 height 633
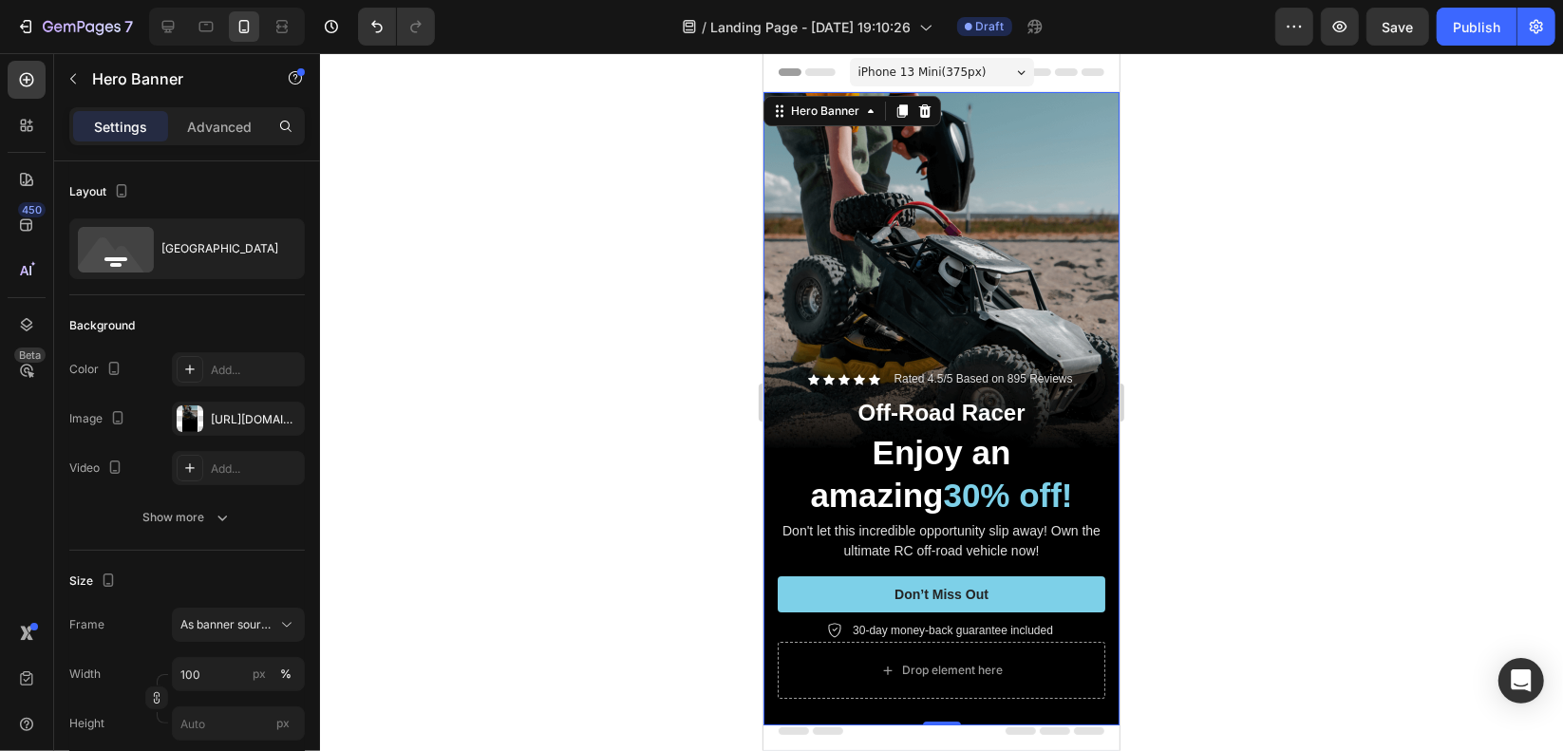
scroll to position [95, 0]
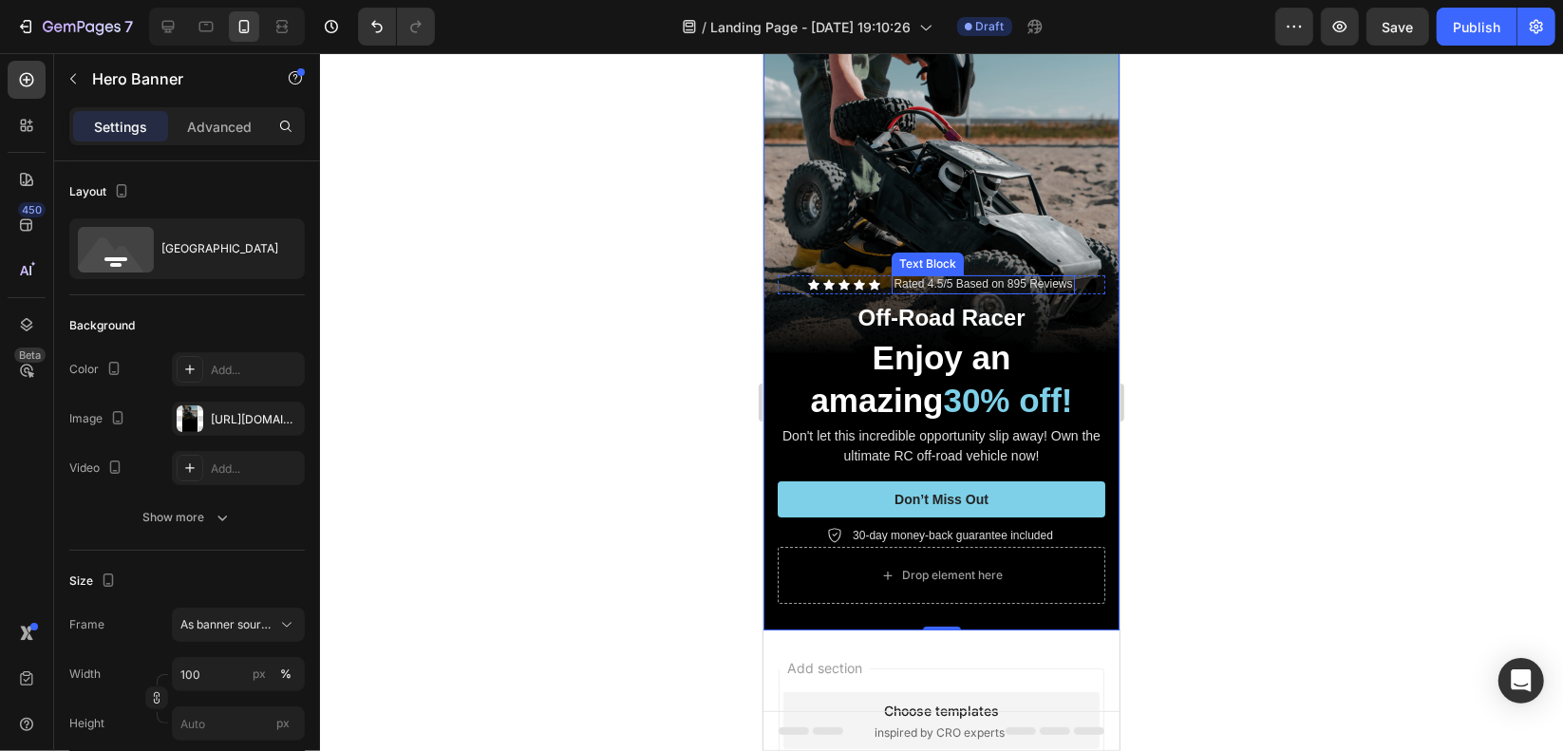
click at [985, 276] on p "Rated 4.5/5 Based on 895 Reviews" at bounding box center [982, 283] width 179 height 15
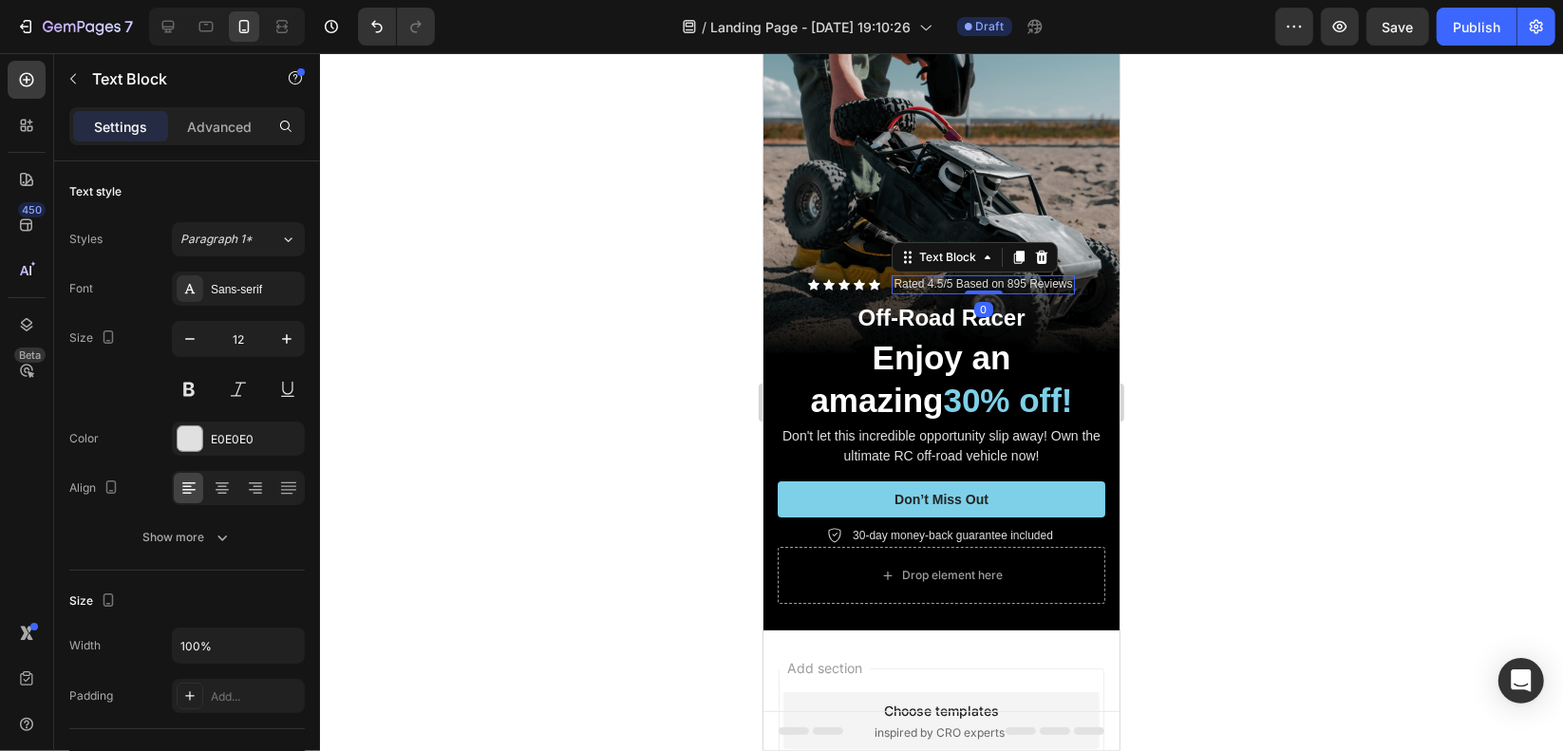
click at [988, 302] on p "Off-Road Racer" at bounding box center [941, 316] width 324 height 29
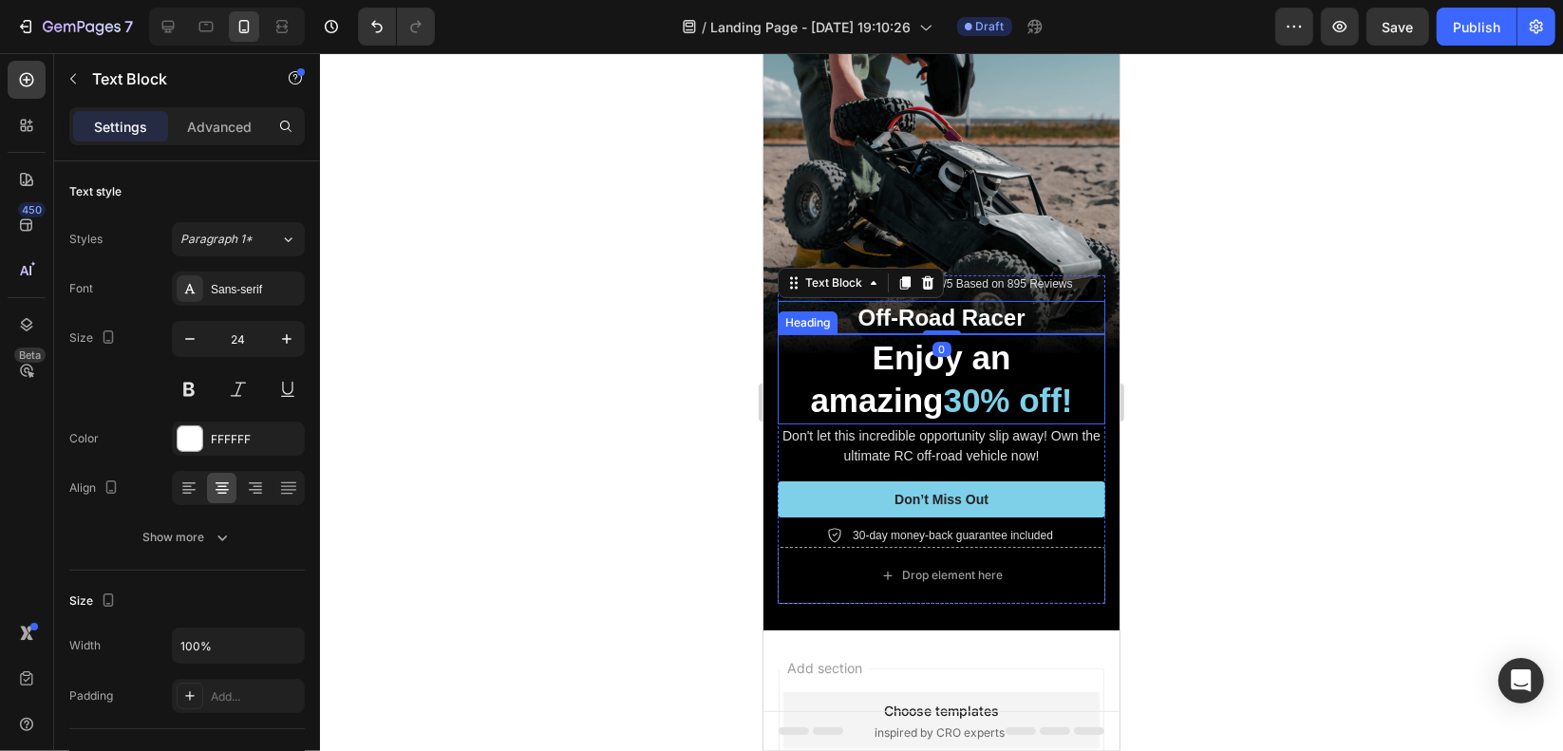
click at [1044, 343] on h2 "Enjoy an amazing 30% off!" at bounding box center [941, 378] width 328 height 90
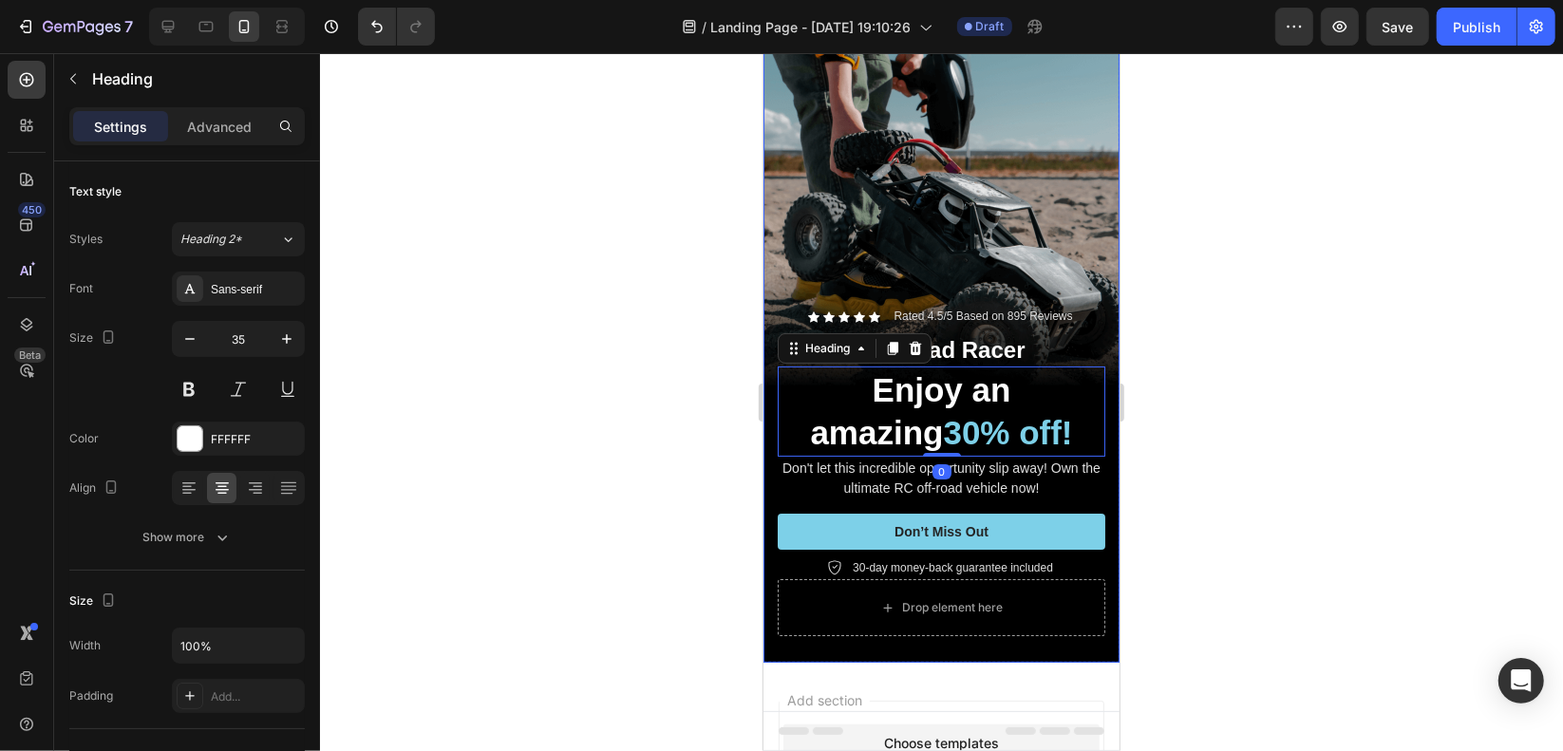
scroll to position [0, 0]
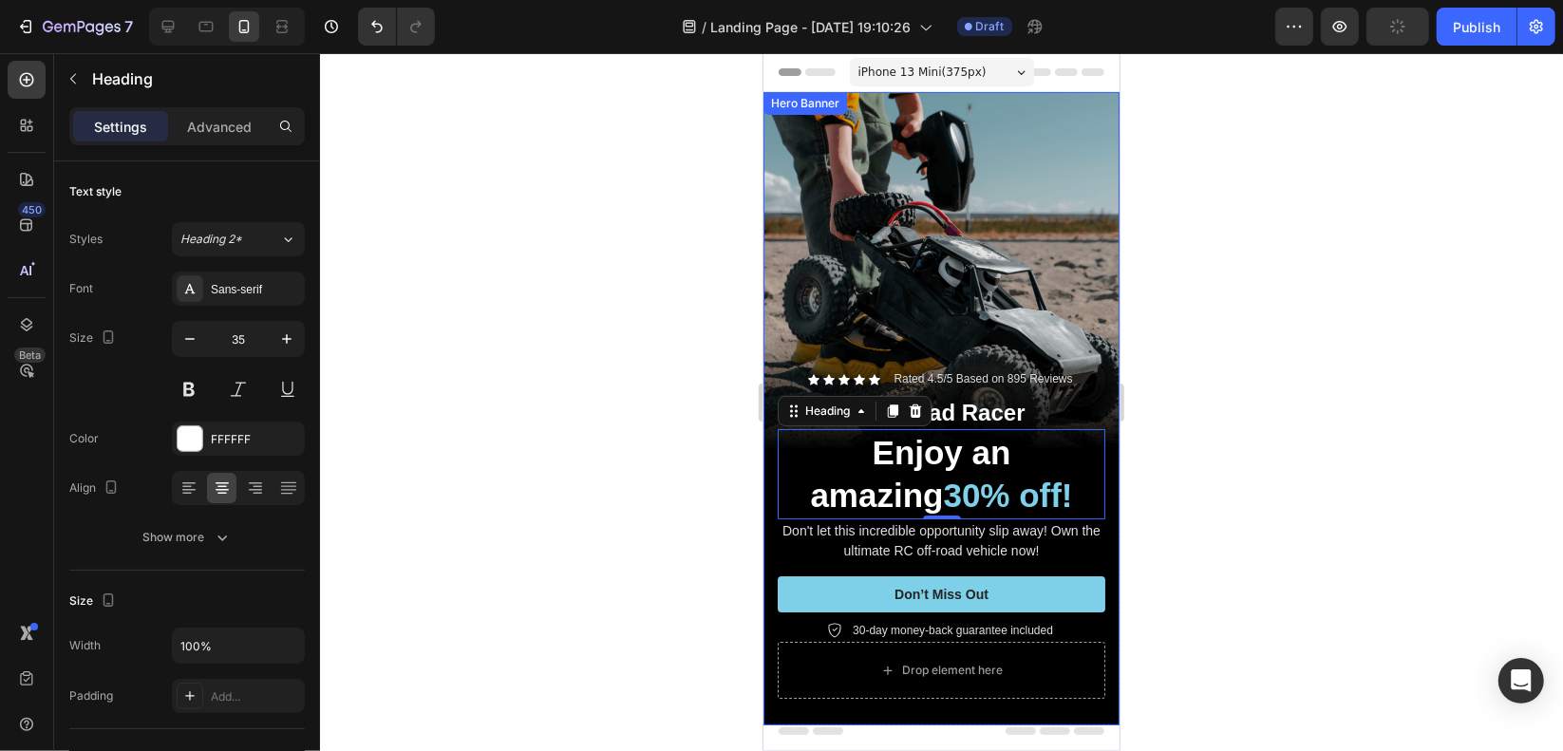
click at [772, 118] on div "Icon Icon Icon Icon Icon Icon List Rated 4.5/5 Based on 895 Reviews Text Block …" at bounding box center [940, 407] width 356 height 633
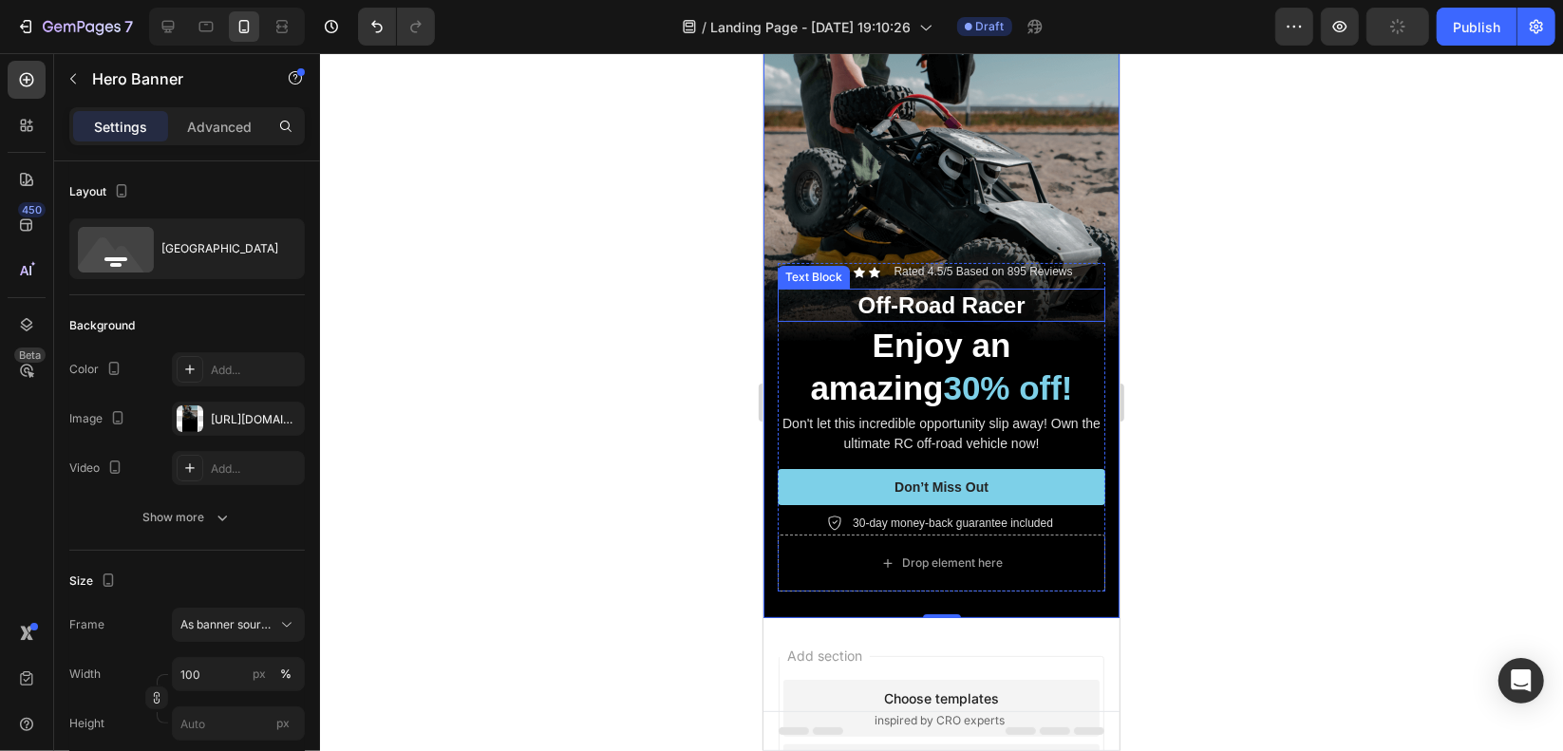
scroll to position [190, 0]
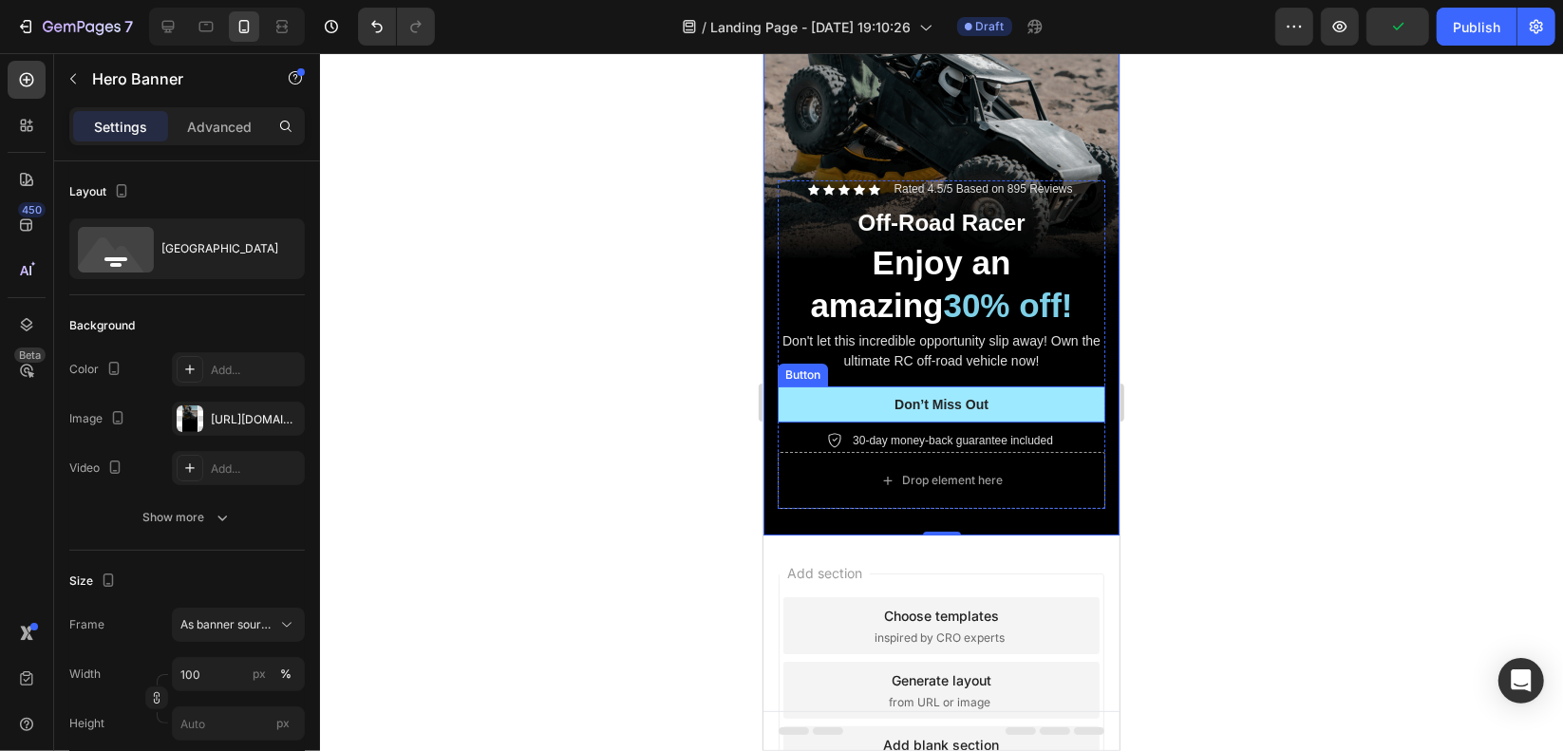
click at [853, 386] on button "Don’t Miss Out" at bounding box center [941, 404] width 328 height 36
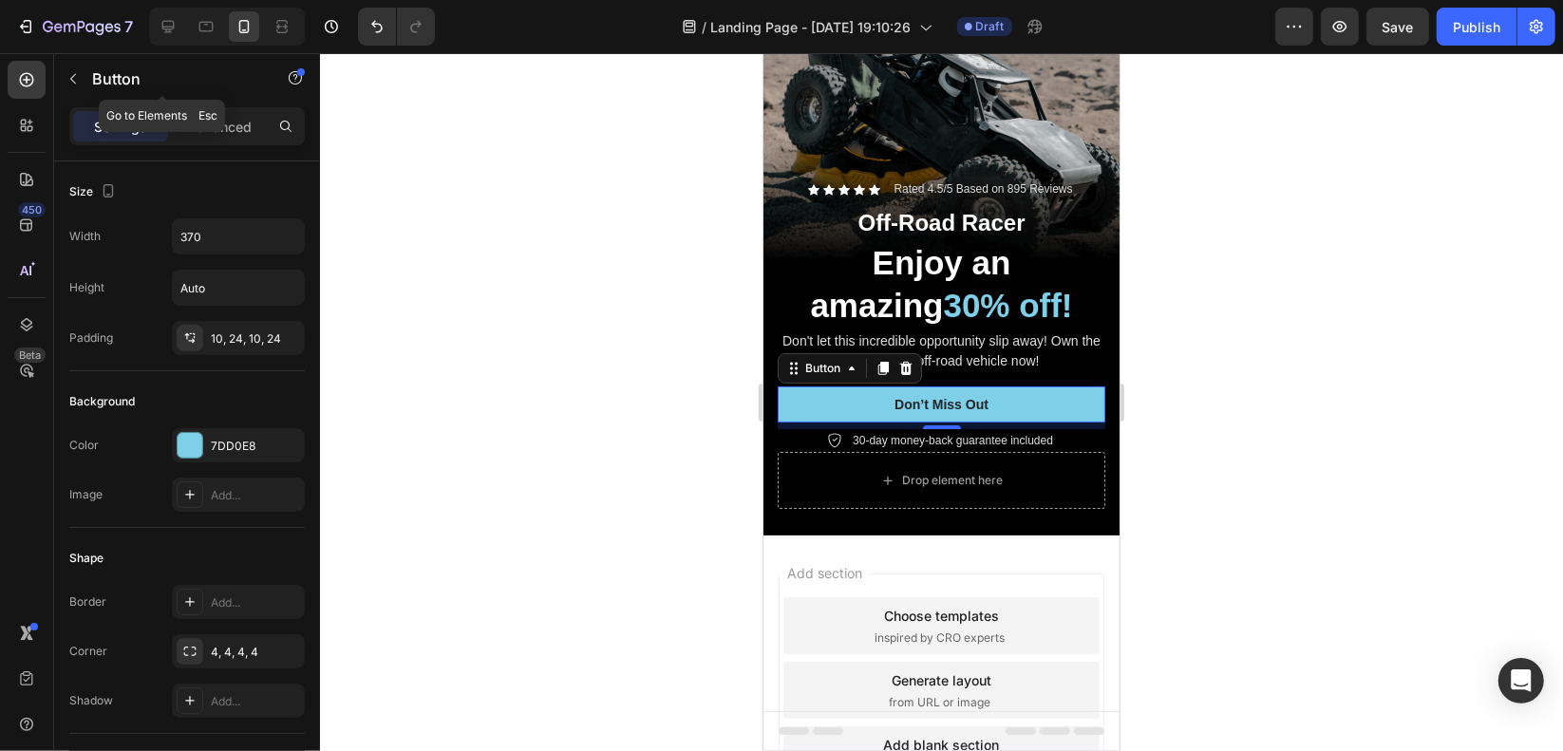
click at [73, 71] on icon "button" at bounding box center [73, 78] width 15 height 15
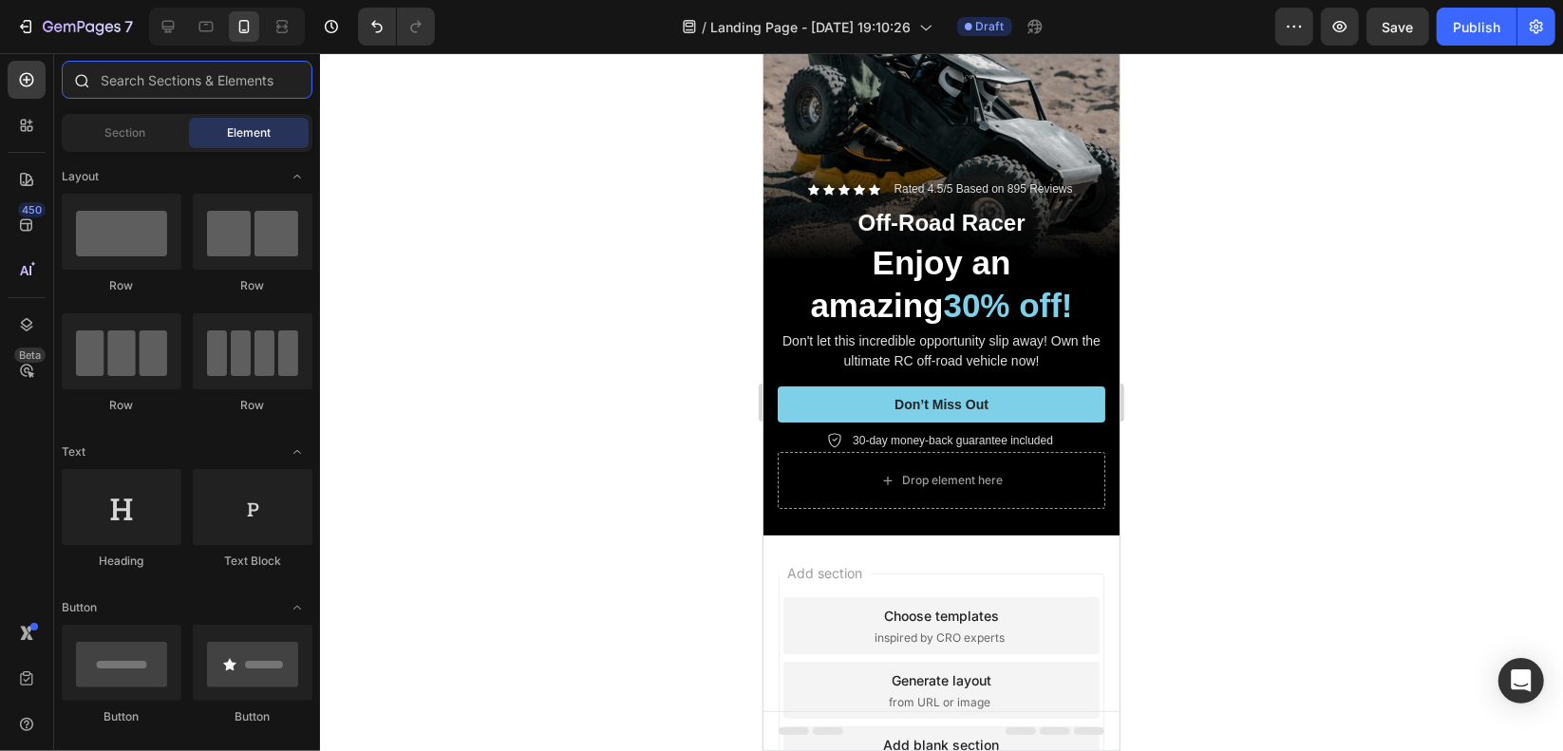
click at [110, 89] on input "text" at bounding box center [187, 80] width 251 height 38
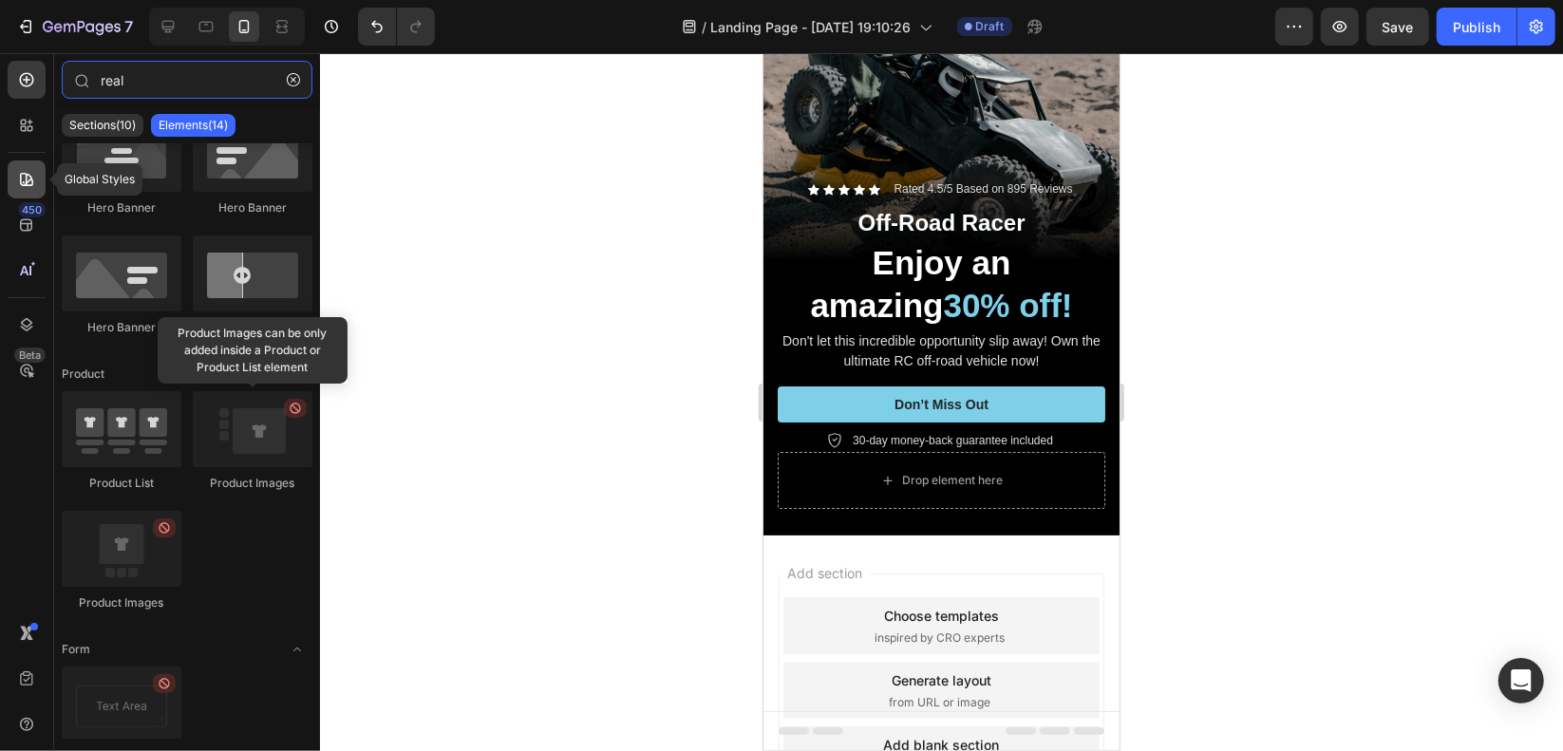
type input "real"
drag, startPoint x: 11, startPoint y: 176, endPoint x: 18, endPoint y: 134, distance: 42.3
click at [11, 175] on div at bounding box center [27, 179] width 38 height 38
click at [19, 126] on icon at bounding box center [26, 125] width 19 height 19
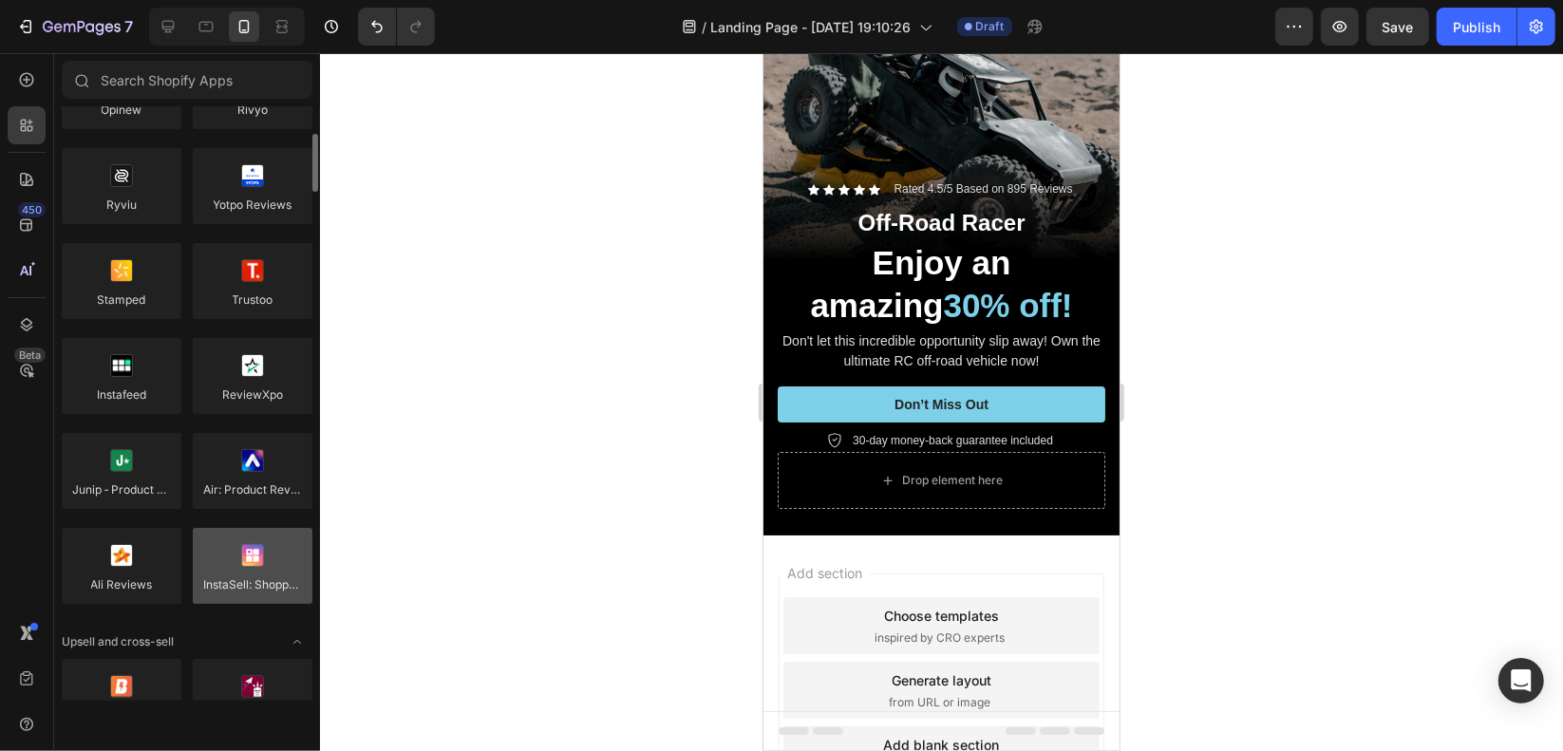
scroll to position [760, 0]
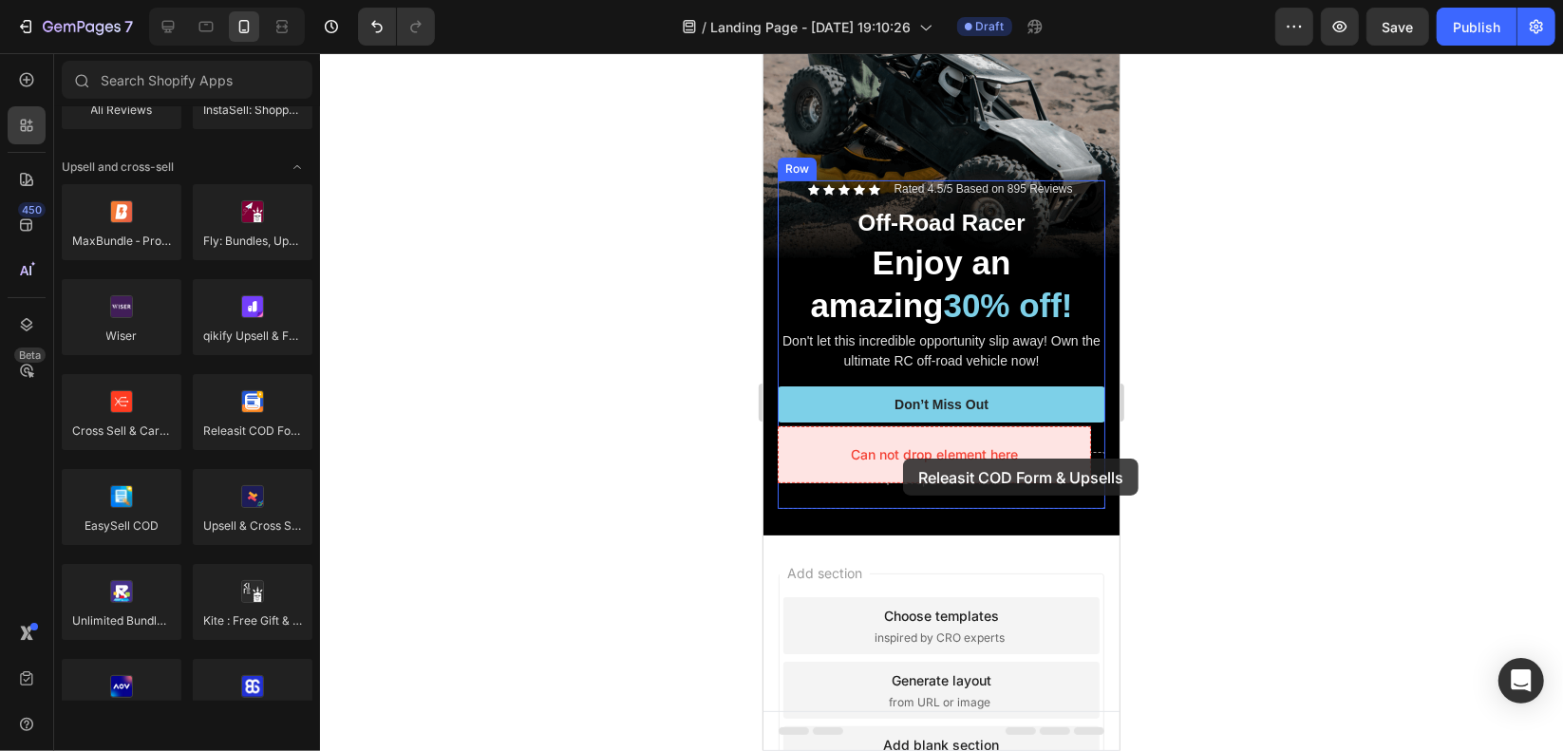
drag, startPoint x: 1033, startPoint y: 483, endPoint x: 902, endPoint y: 458, distance: 133.5
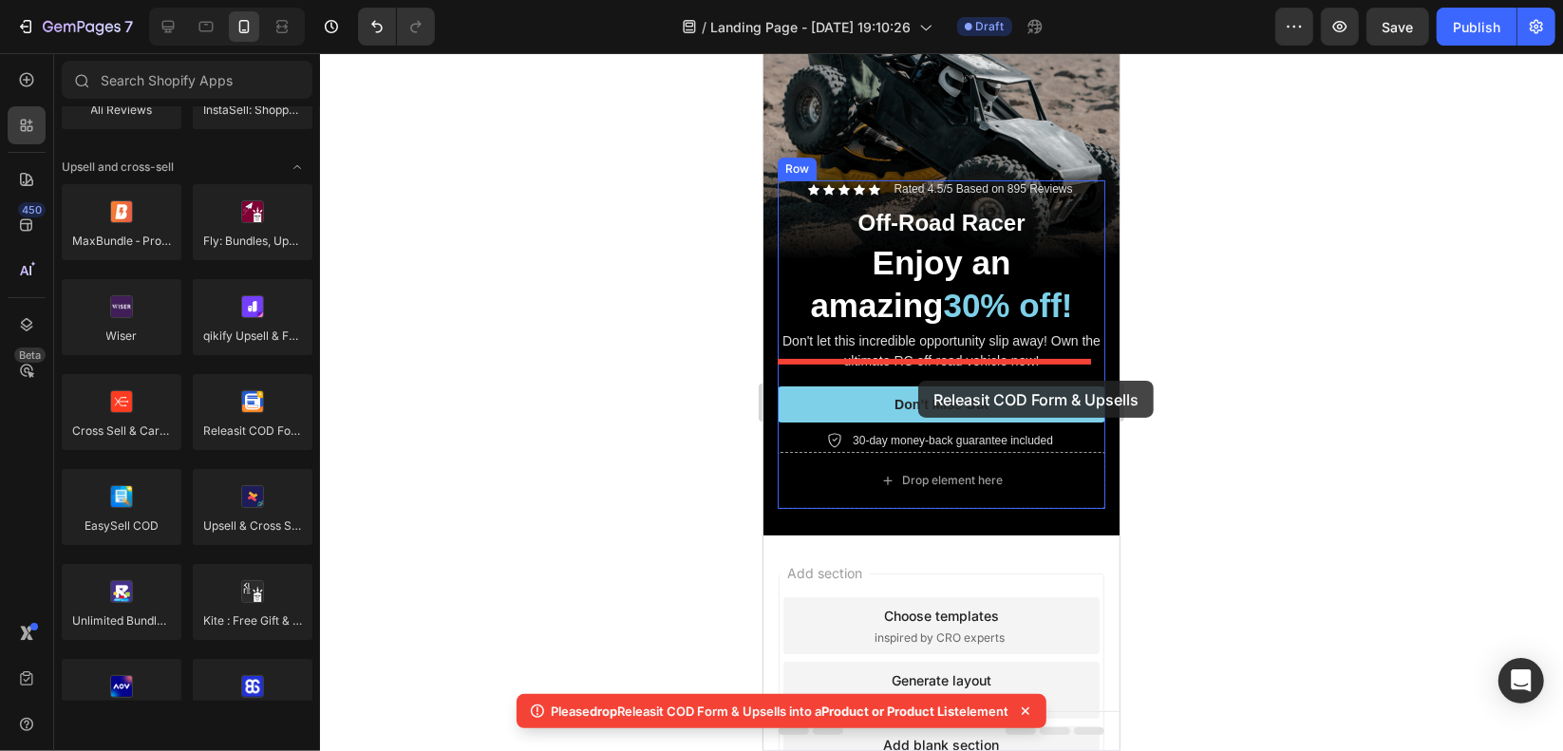
drag, startPoint x: 1314, startPoint y: 503, endPoint x: 917, endPoint y: 380, distance: 415.7
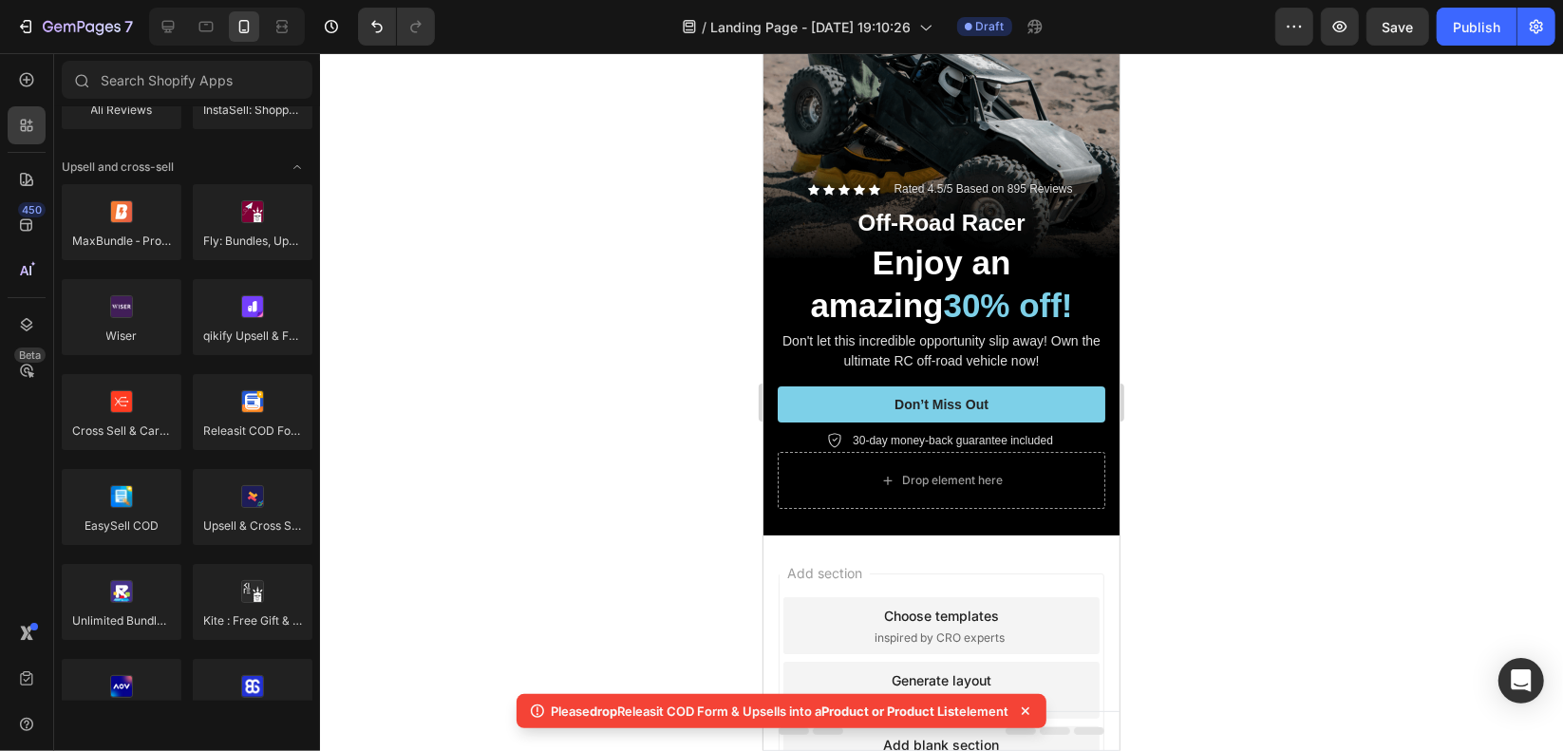
scroll to position [0, 0]
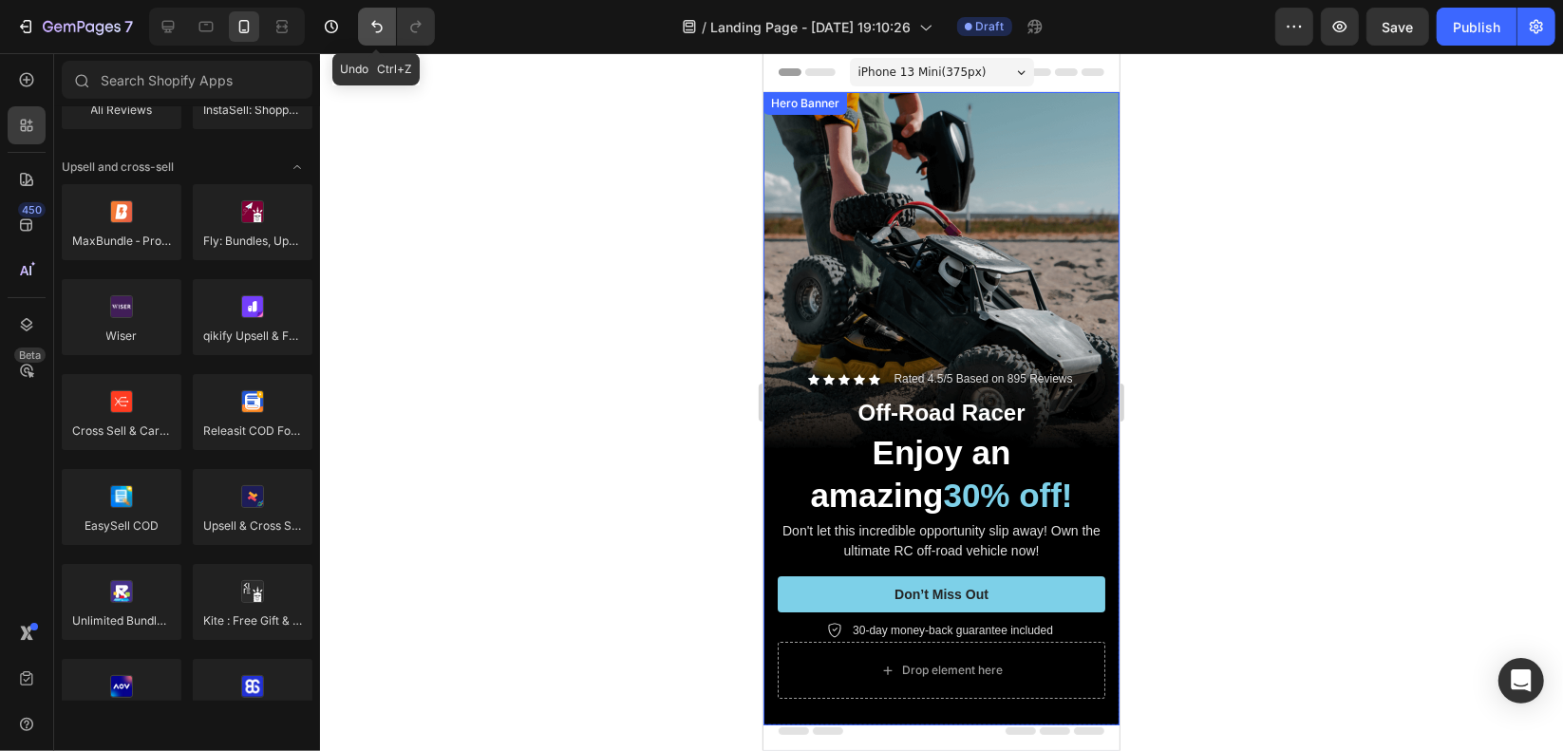
click at [391, 19] on button "Undo/Redo" at bounding box center [377, 27] width 38 height 38
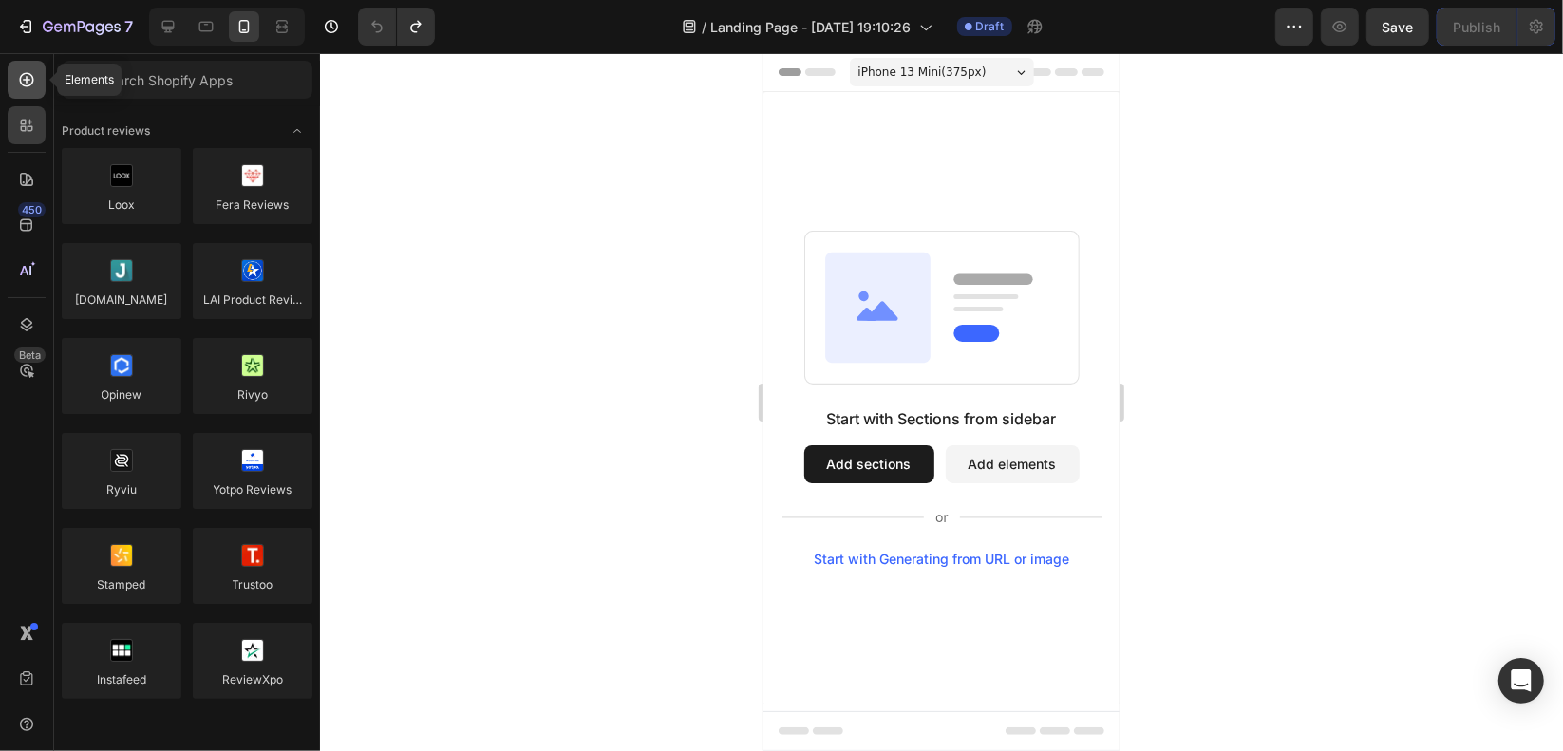
click at [31, 82] on icon at bounding box center [27, 80] width 14 height 14
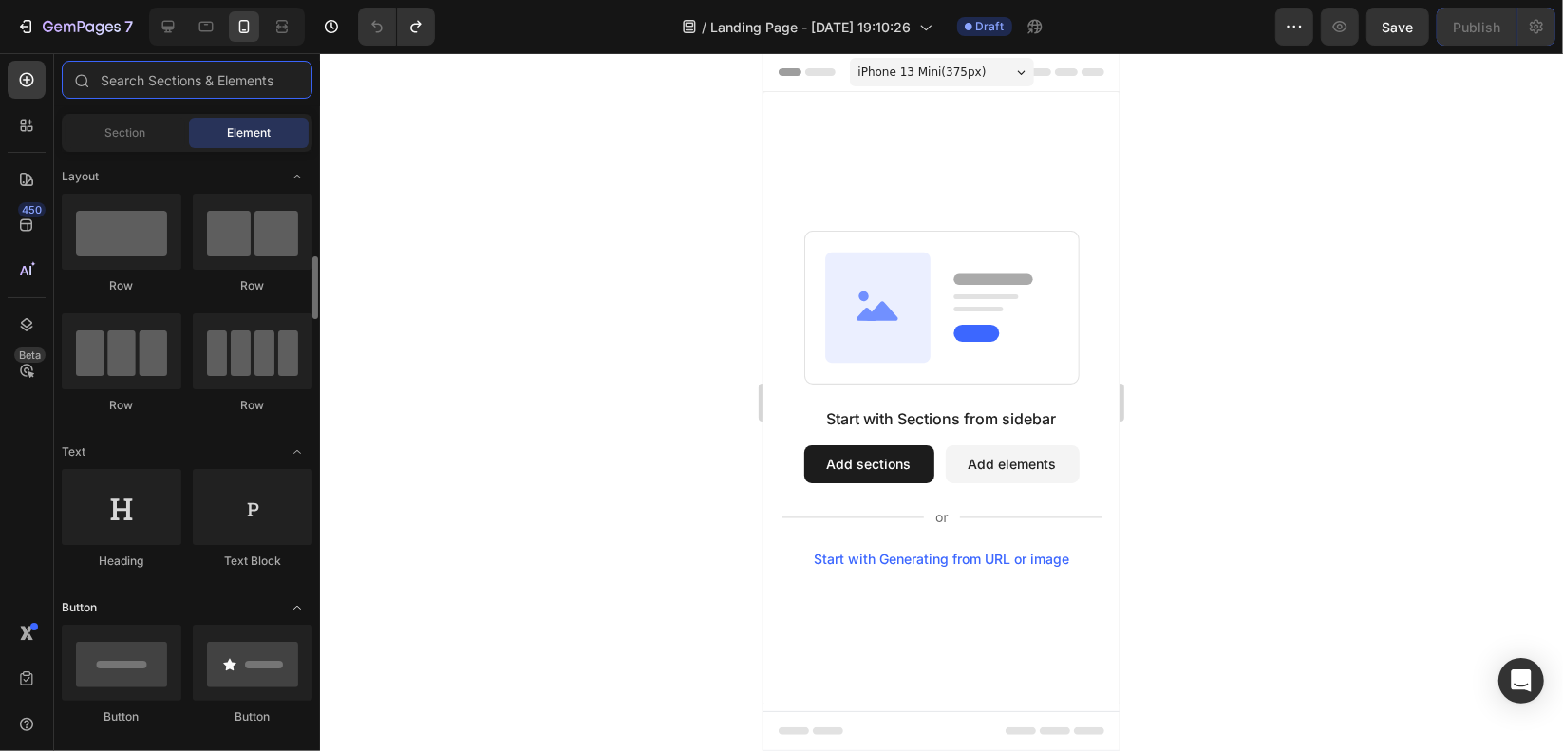
scroll to position [190, 0]
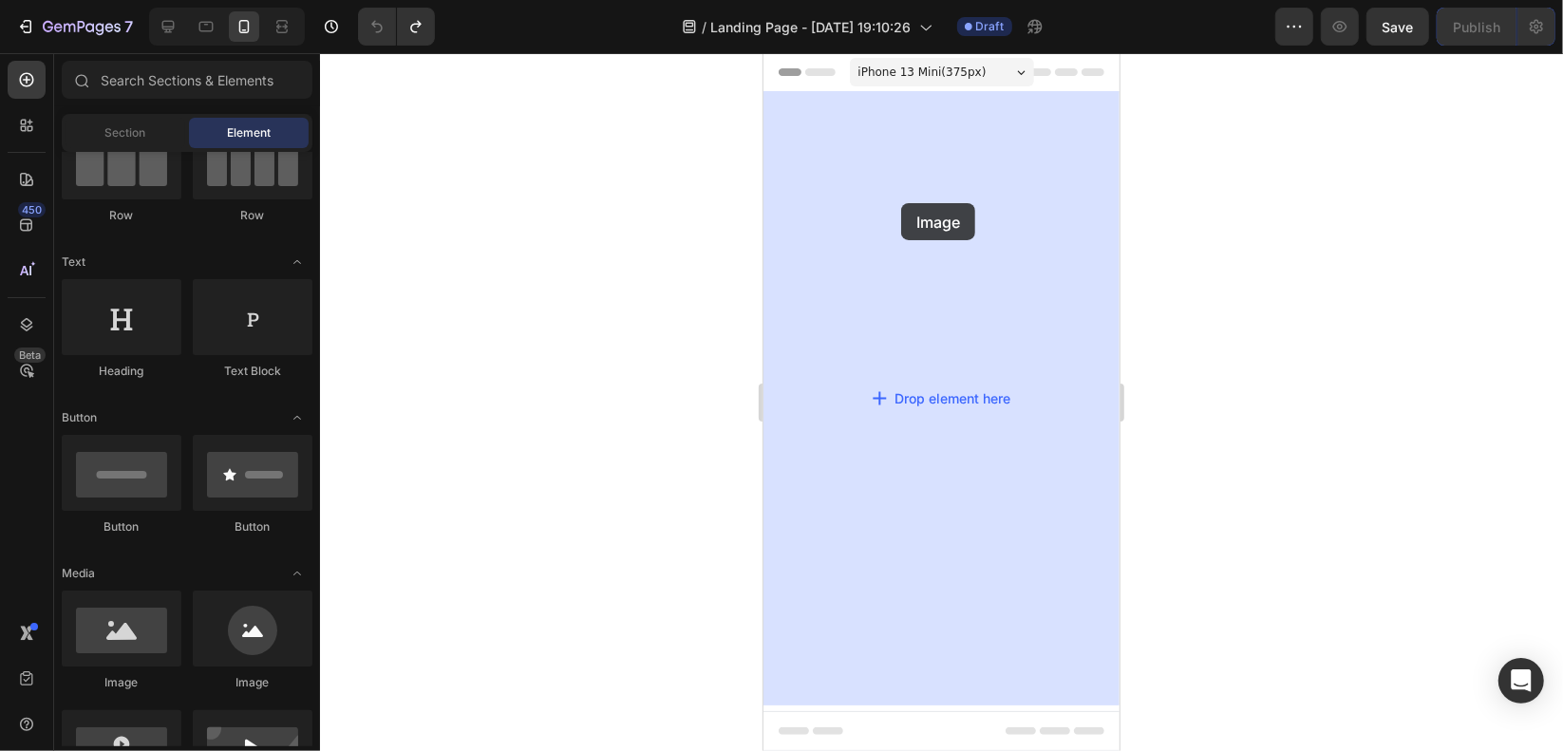
drag, startPoint x: 869, startPoint y: 694, endPoint x: 890, endPoint y: 206, distance: 488.5
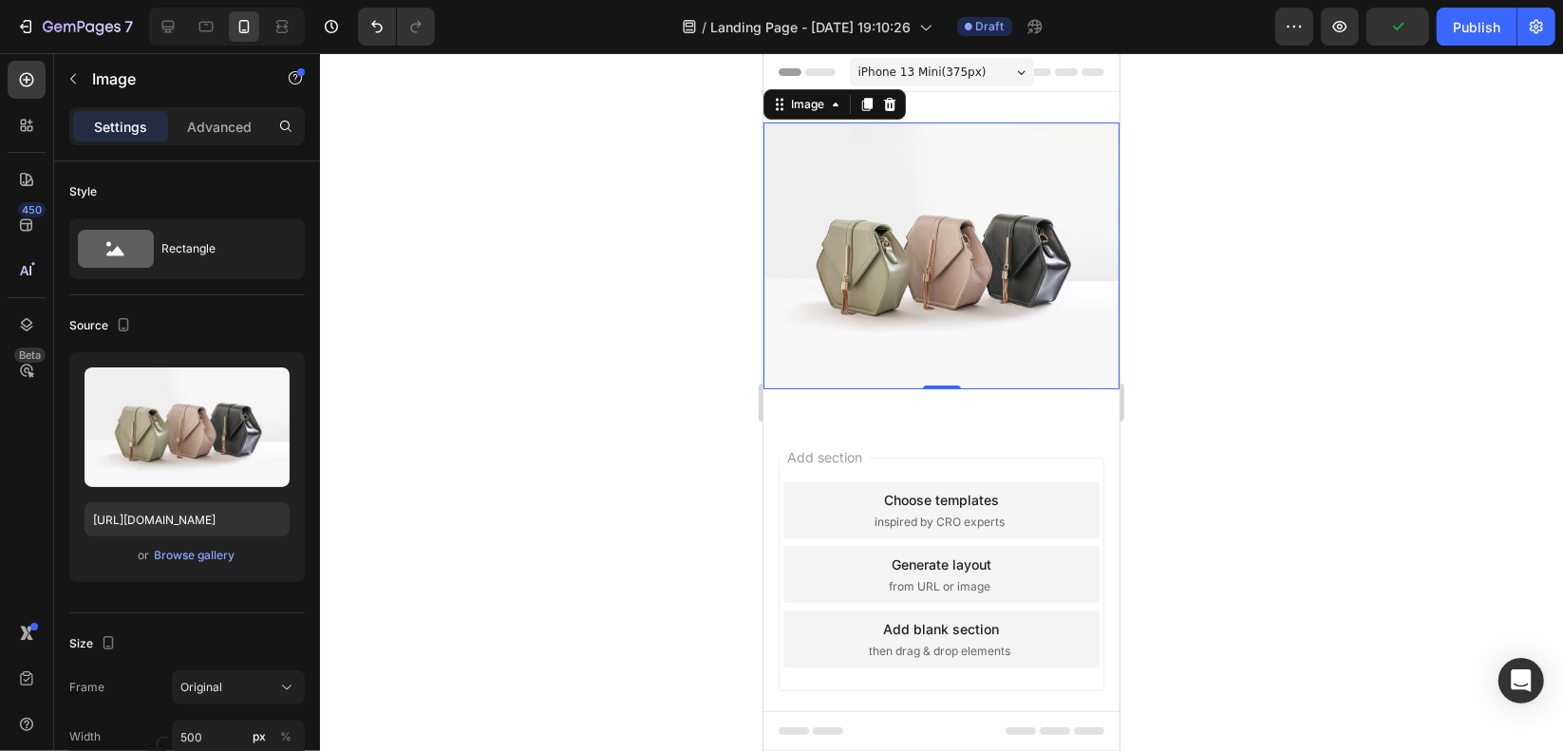
click at [1002, 272] on img at bounding box center [940, 255] width 356 height 267
